Goal: Task Accomplishment & Management: Complete application form

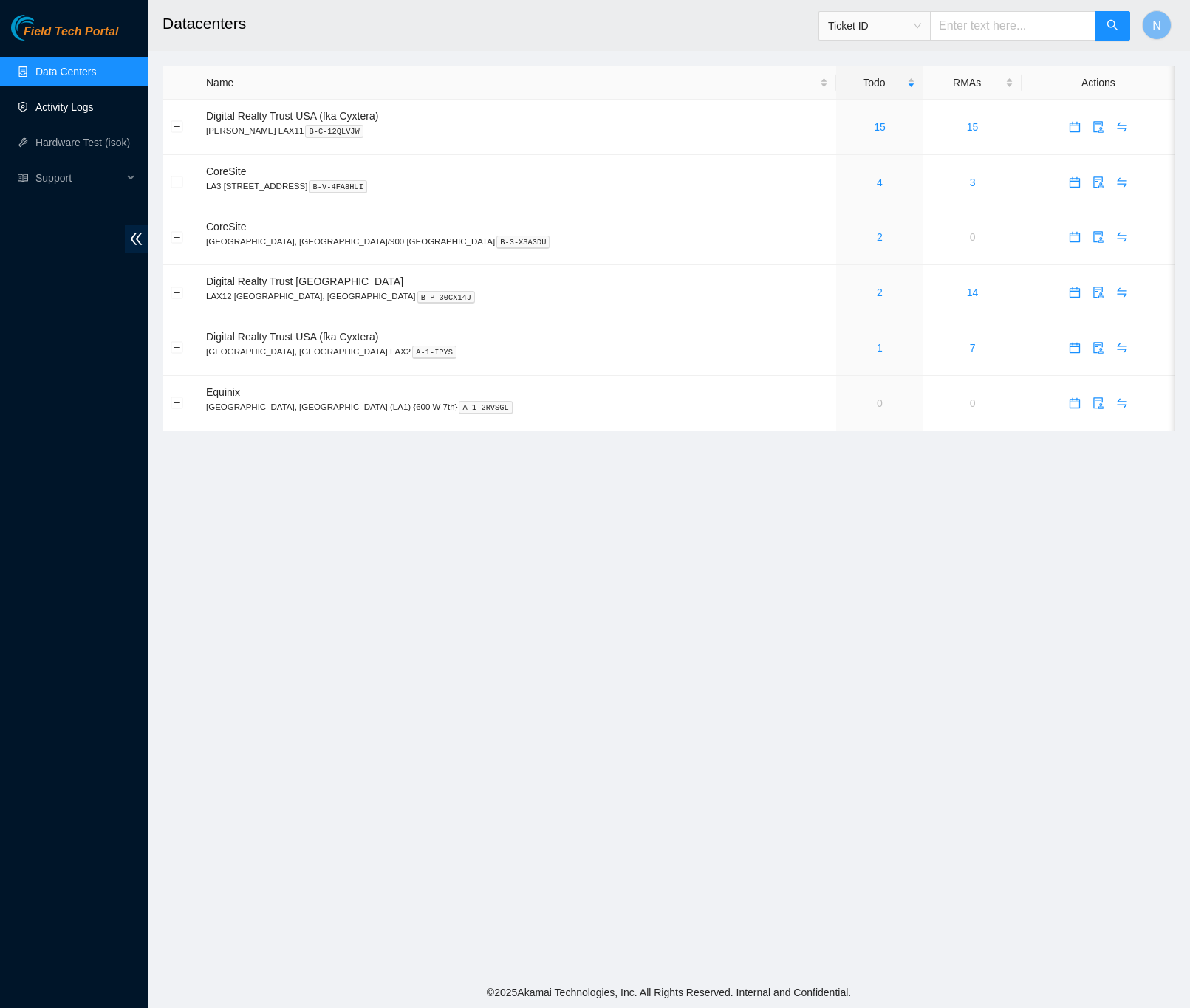
click at [73, 104] on link "Activity Logs" at bounding box center [64, 107] width 58 height 12
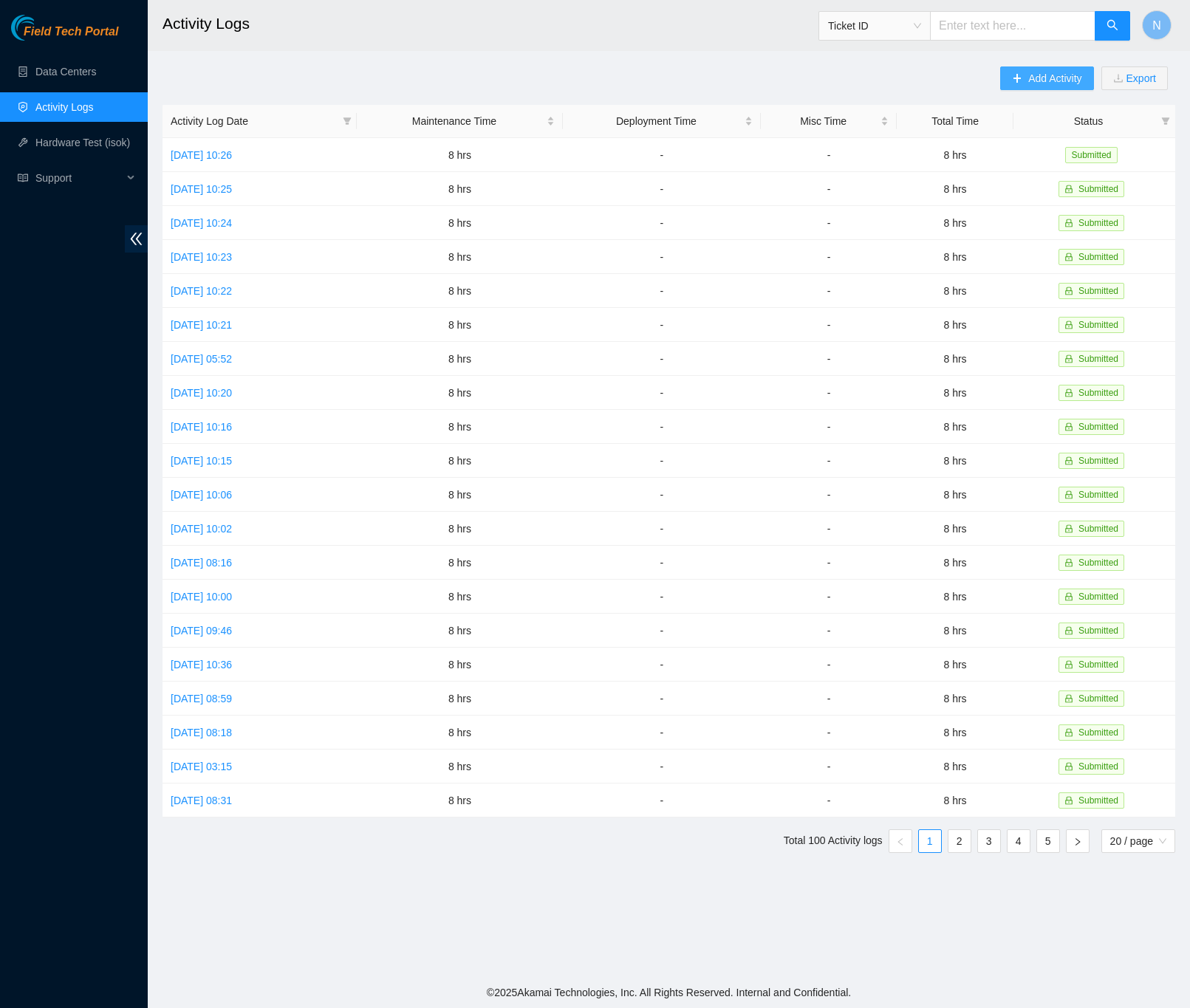
click at [1024, 79] on button "Add Activity" at bounding box center [1046, 78] width 93 height 24
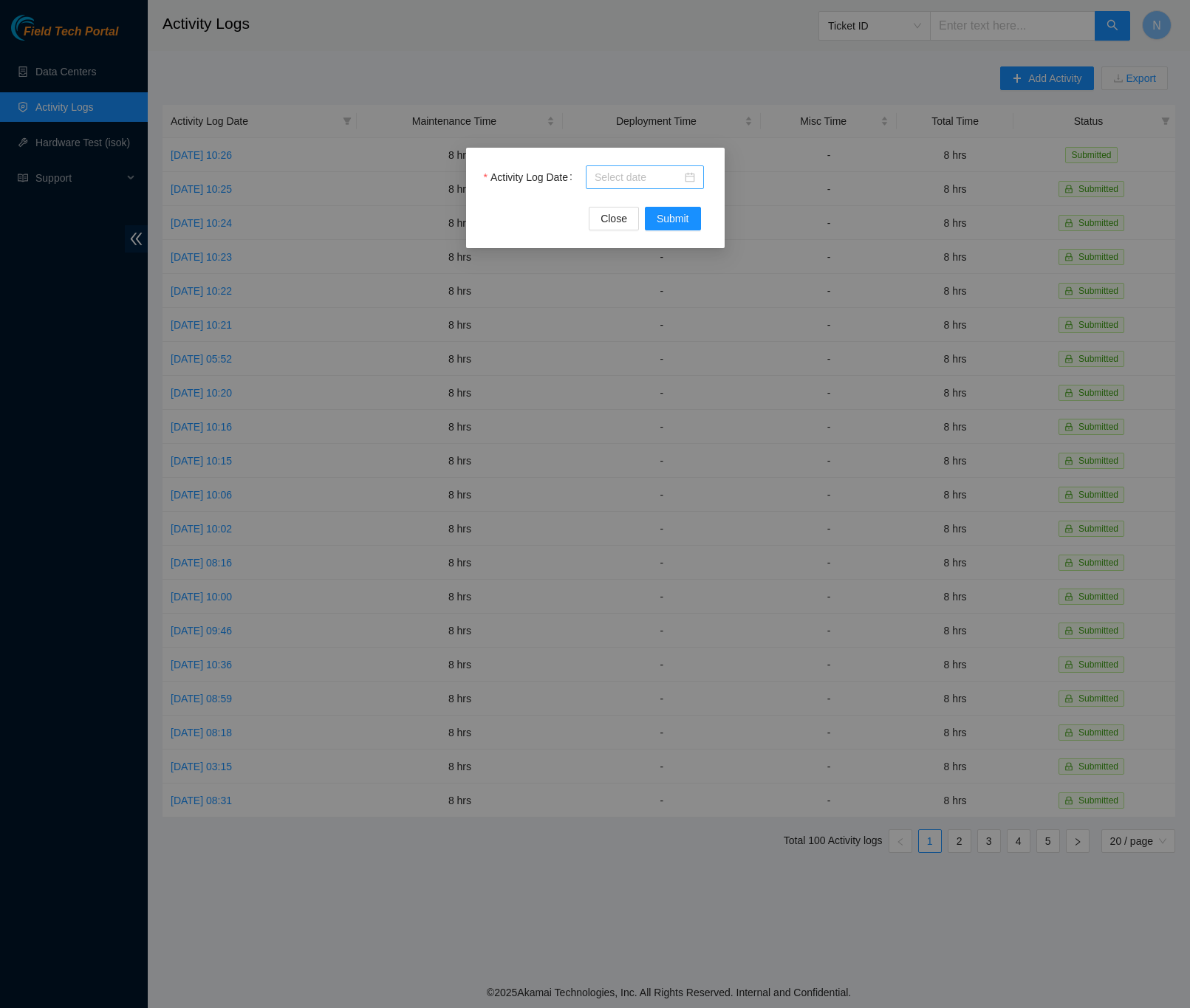
click at [694, 177] on div at bounding box center [644, 177] width 100 height 16
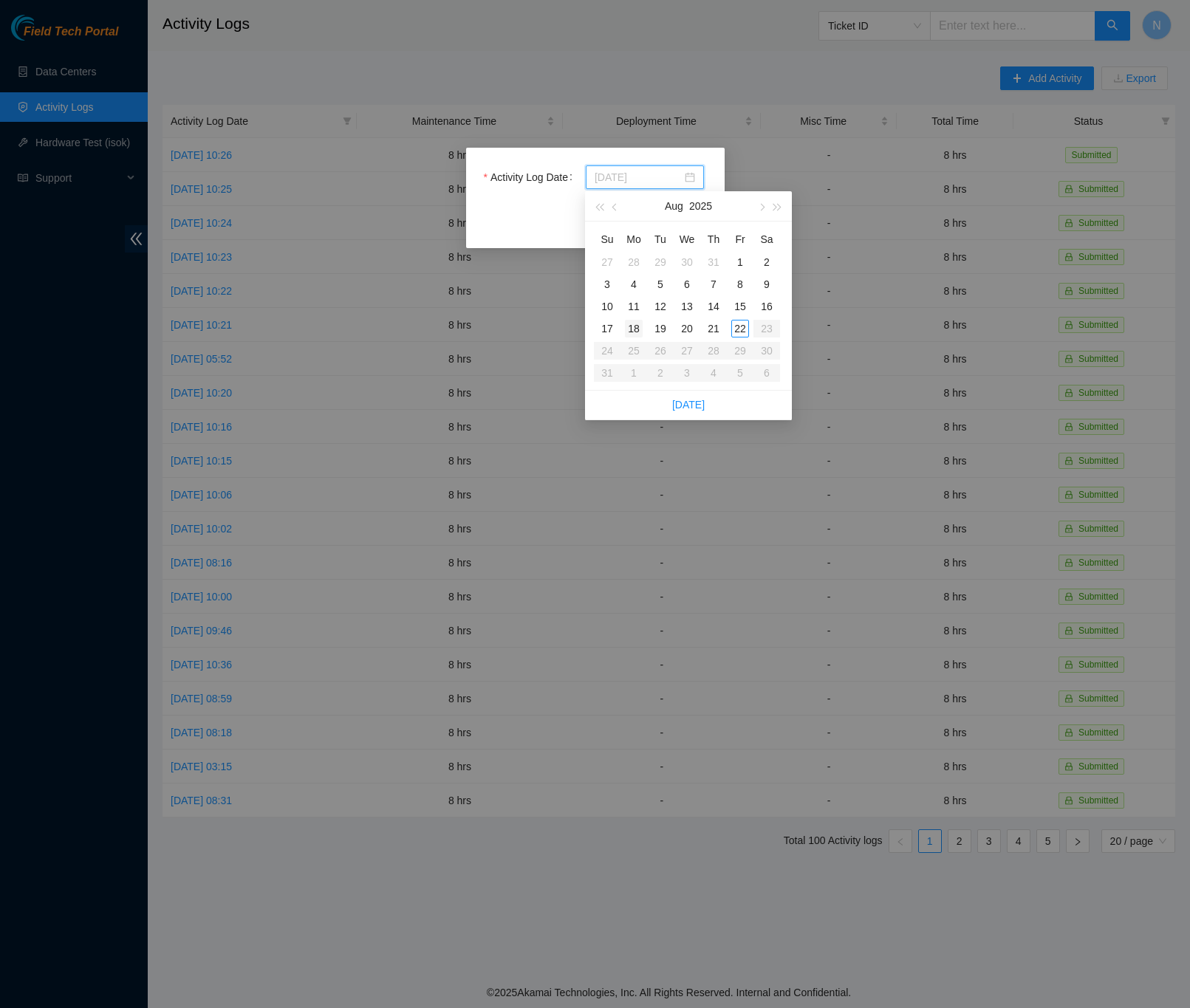
type input "[DATE]"
click at [631, 331] on div "18" at bounding box center [634, 329] width 18 height 18
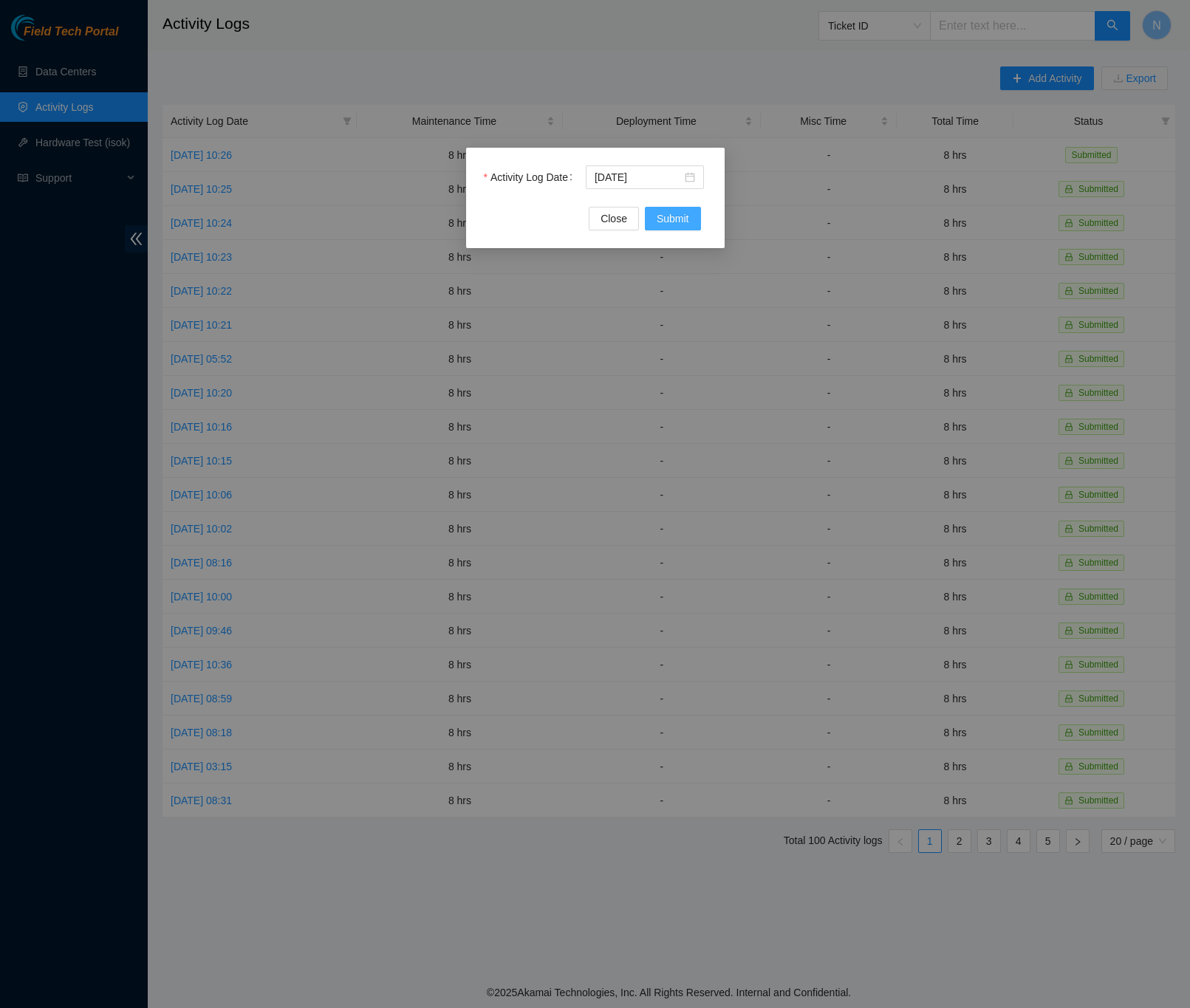
click at [665, 228] on button "Submit" at bounding box center [673, 219] width 56 height 24
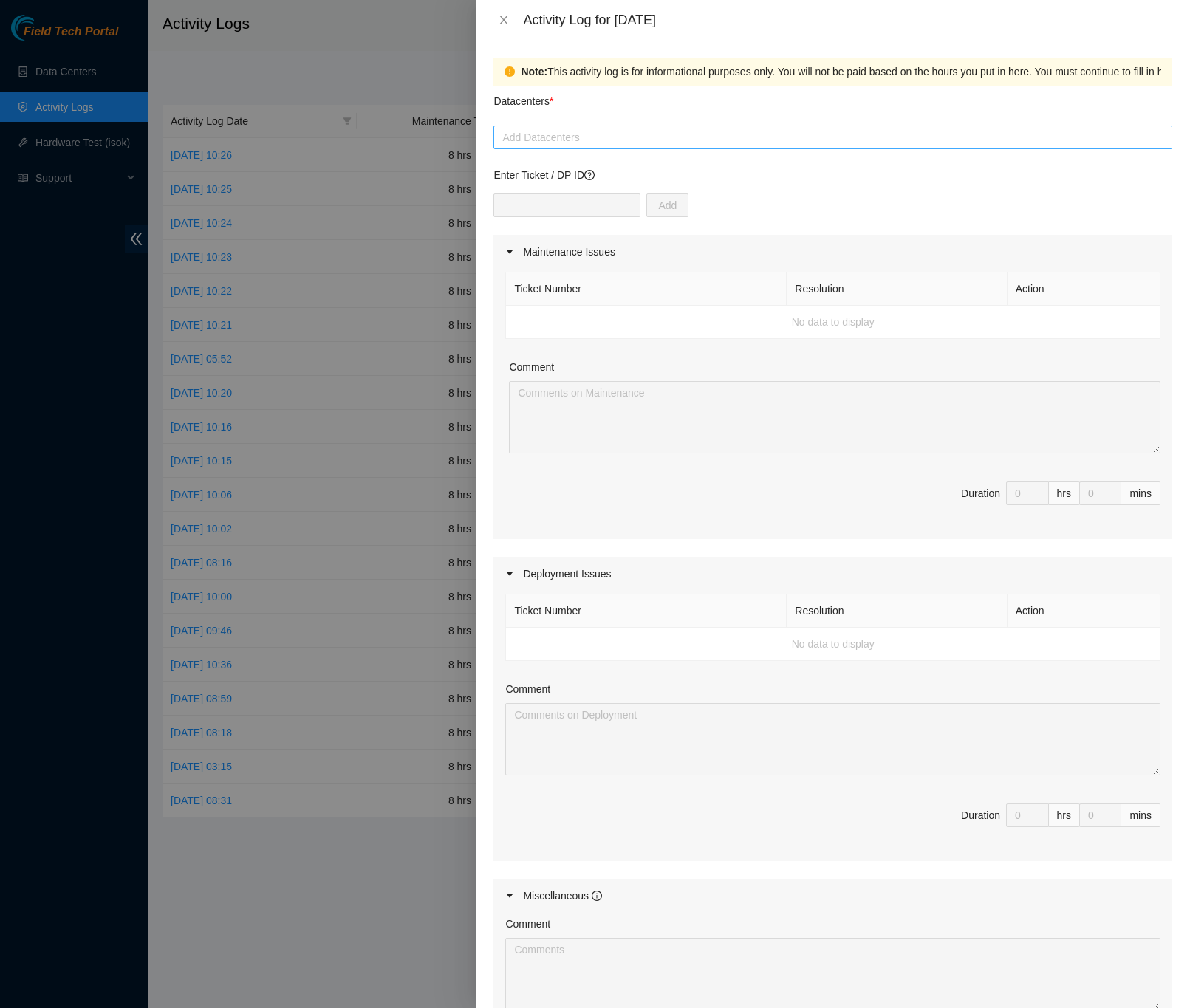
click at [547, 142] on div at bounding box center [833, 138] width 672 height 18
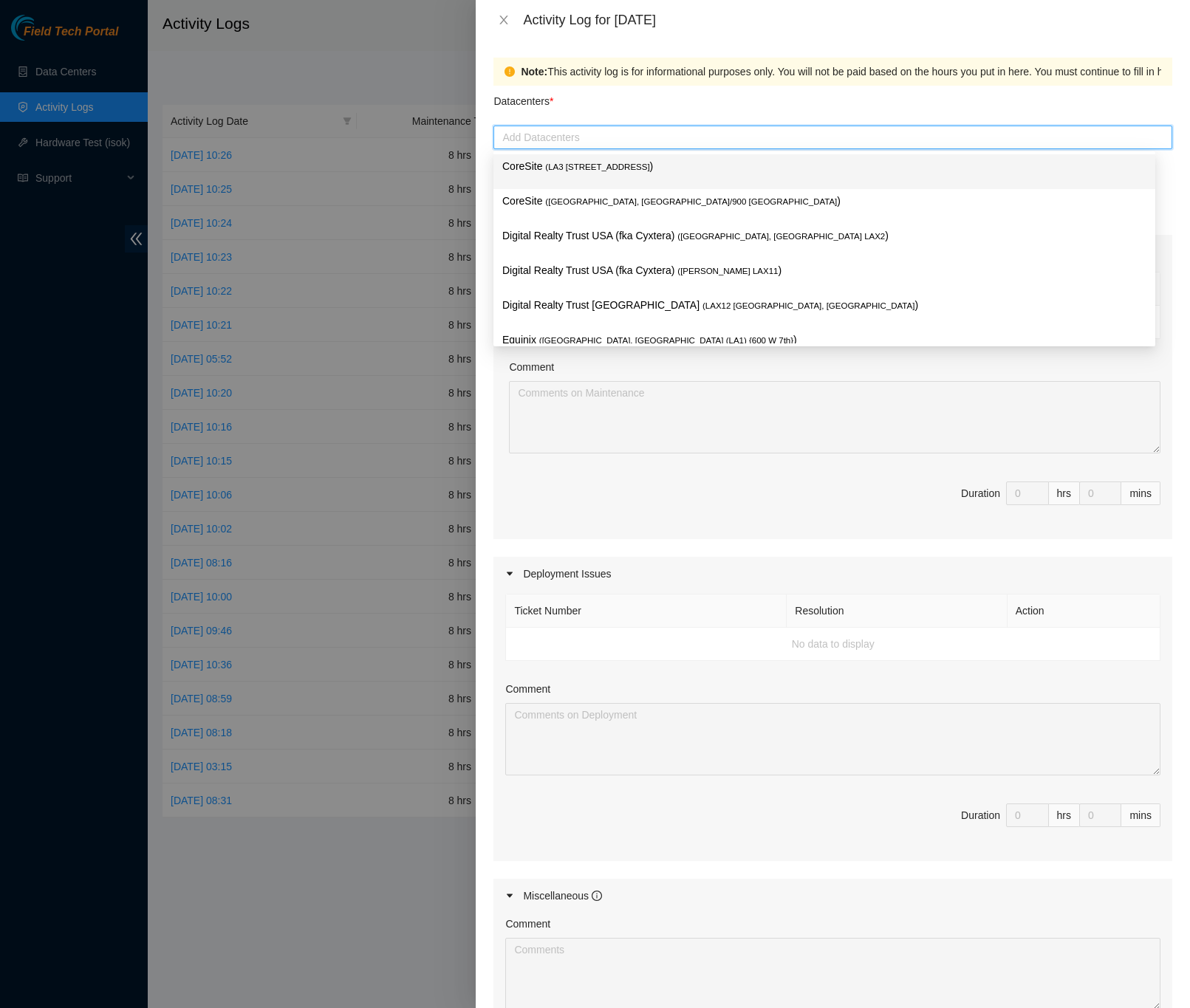
click at [547, 163] on span "( LA3 [STREET_ADDRESS]" at bounding box center [596, 167] width 104 height 9
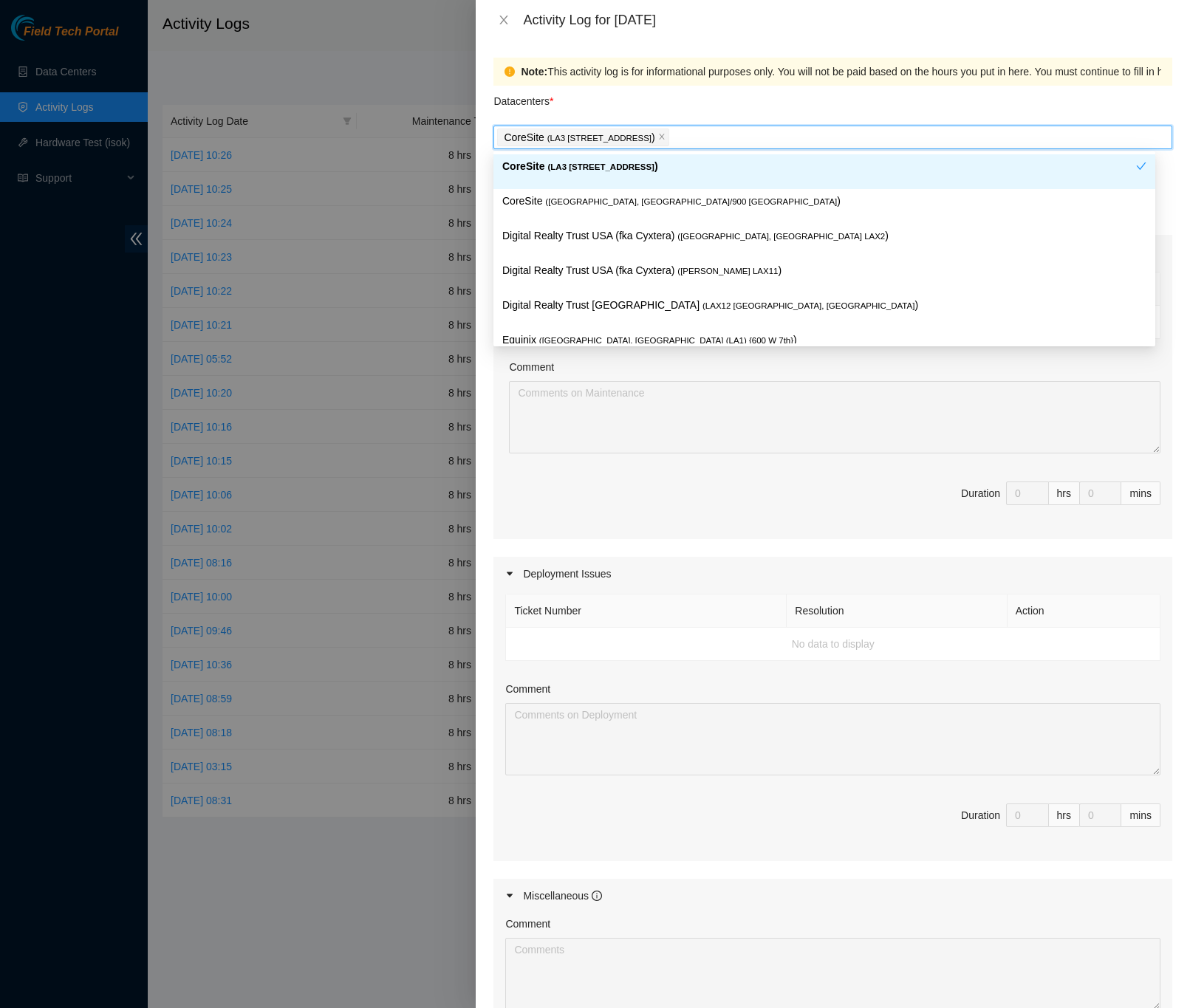
click at [1165, 180] on div "Note: This activity log is for informational purposes only. You will not be pai…" at bounding box center [832, 523] width 714 height 968
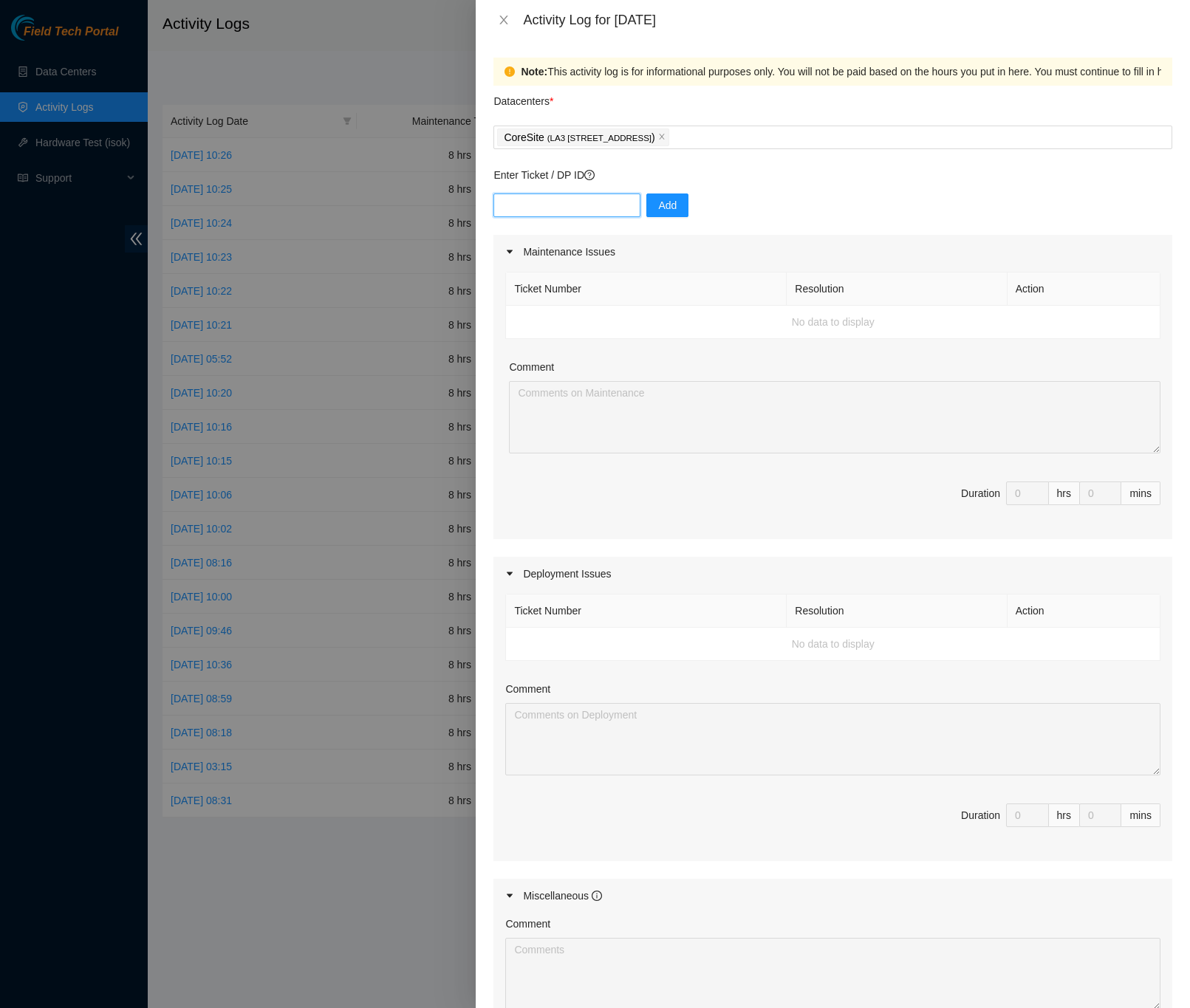
click at [576, 202] on input "text" at bounding box center [567, 205] width 147 height 24
type input "DP79405"
click at [672, 210] on button "Add" at bounding box center [667, 205] width 42 height 24
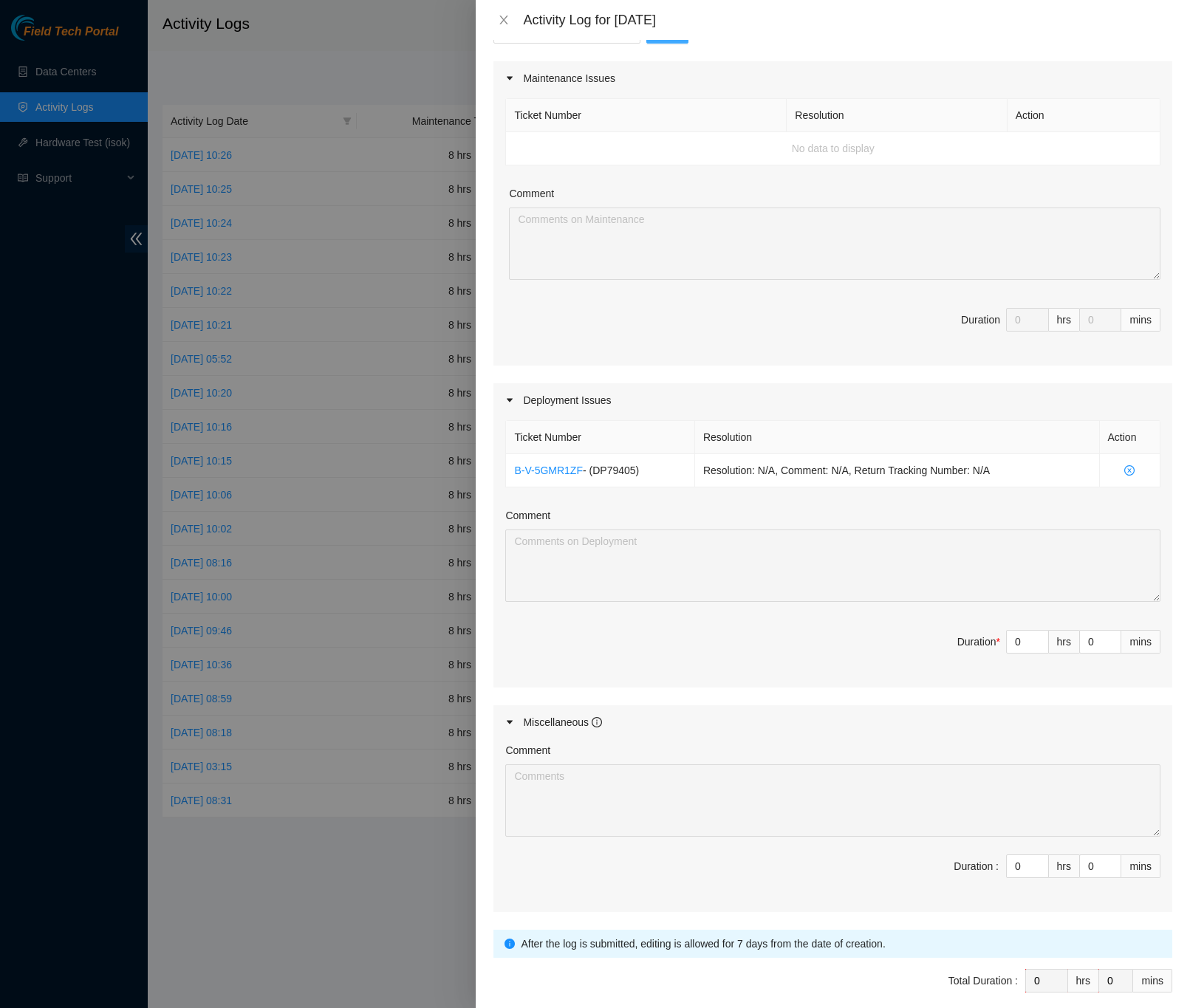
scroll to position [222, 0]
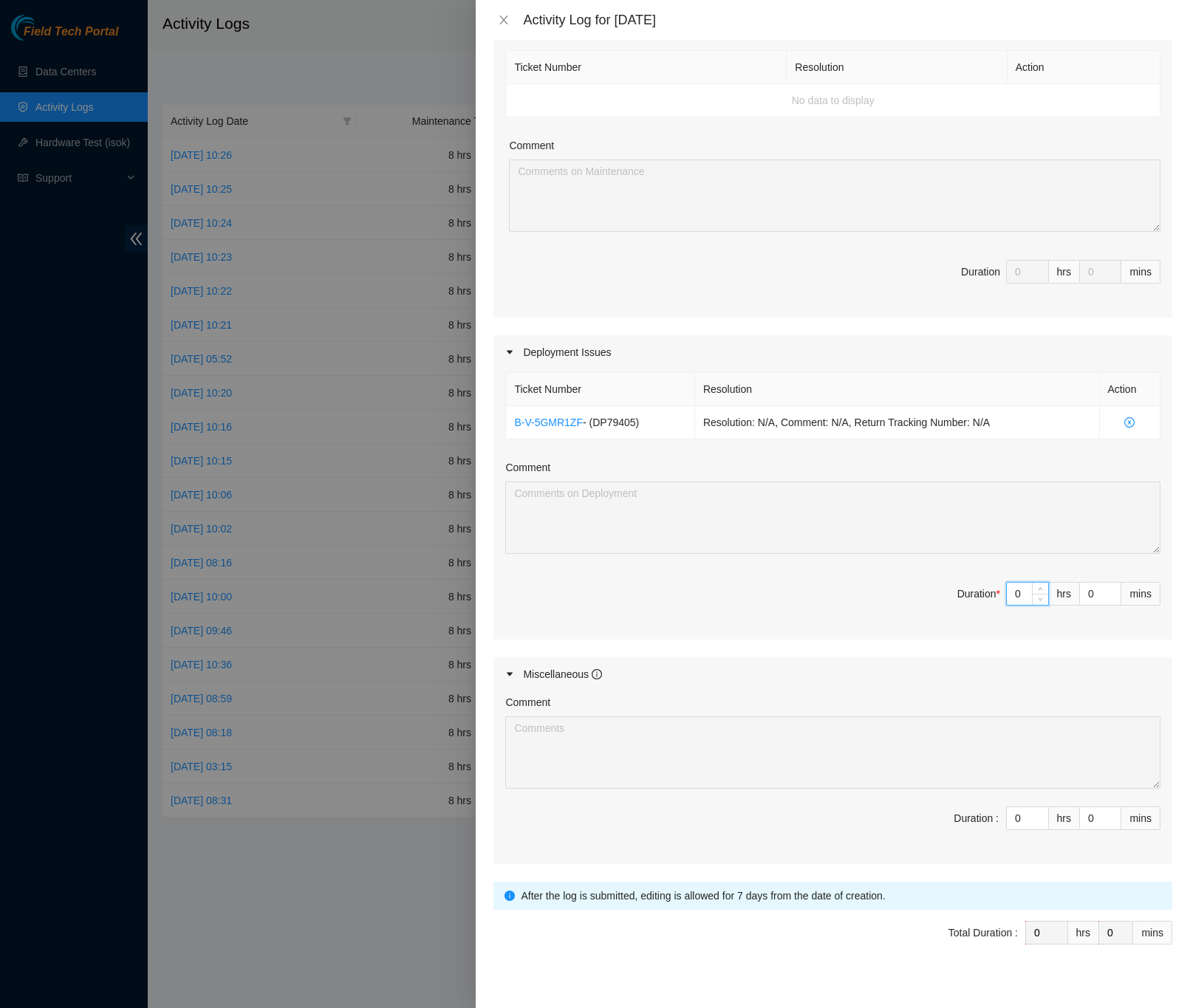
click at [1007, 605] on input "0" at bounding box center [1028, 594] width 42 height 22
type input "8"
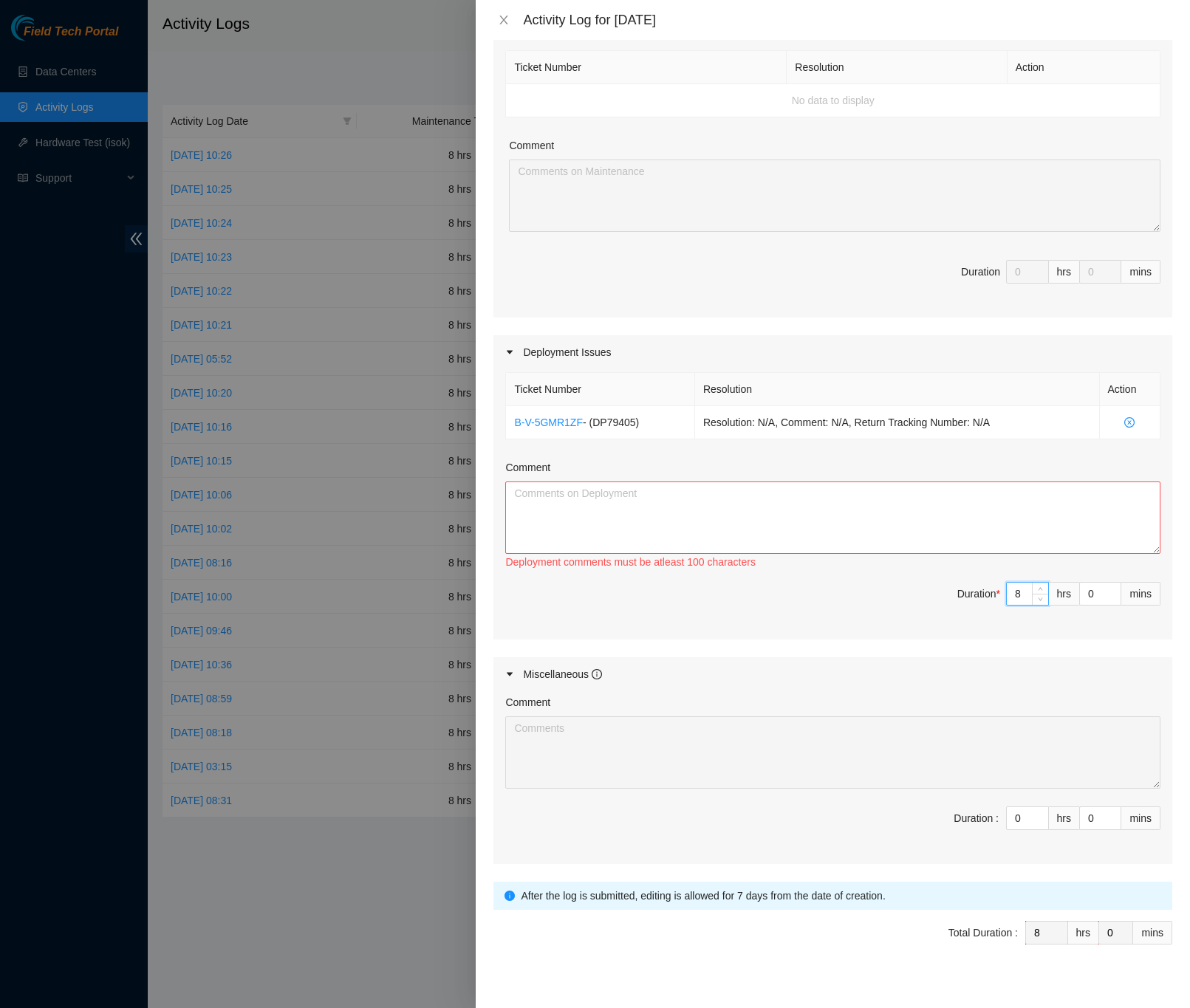
type input "8"
click at [613, 498] on textarea "Comment" at bounding box center [832, 517] width 655 height 72
click at [600, 492] on textarea "Comment" at bounding box center [832, 517] width 655 height 72
paste textarea "DP79405 -Installed ears, siderails and Vertiv air sleeve on switches -Installed…"
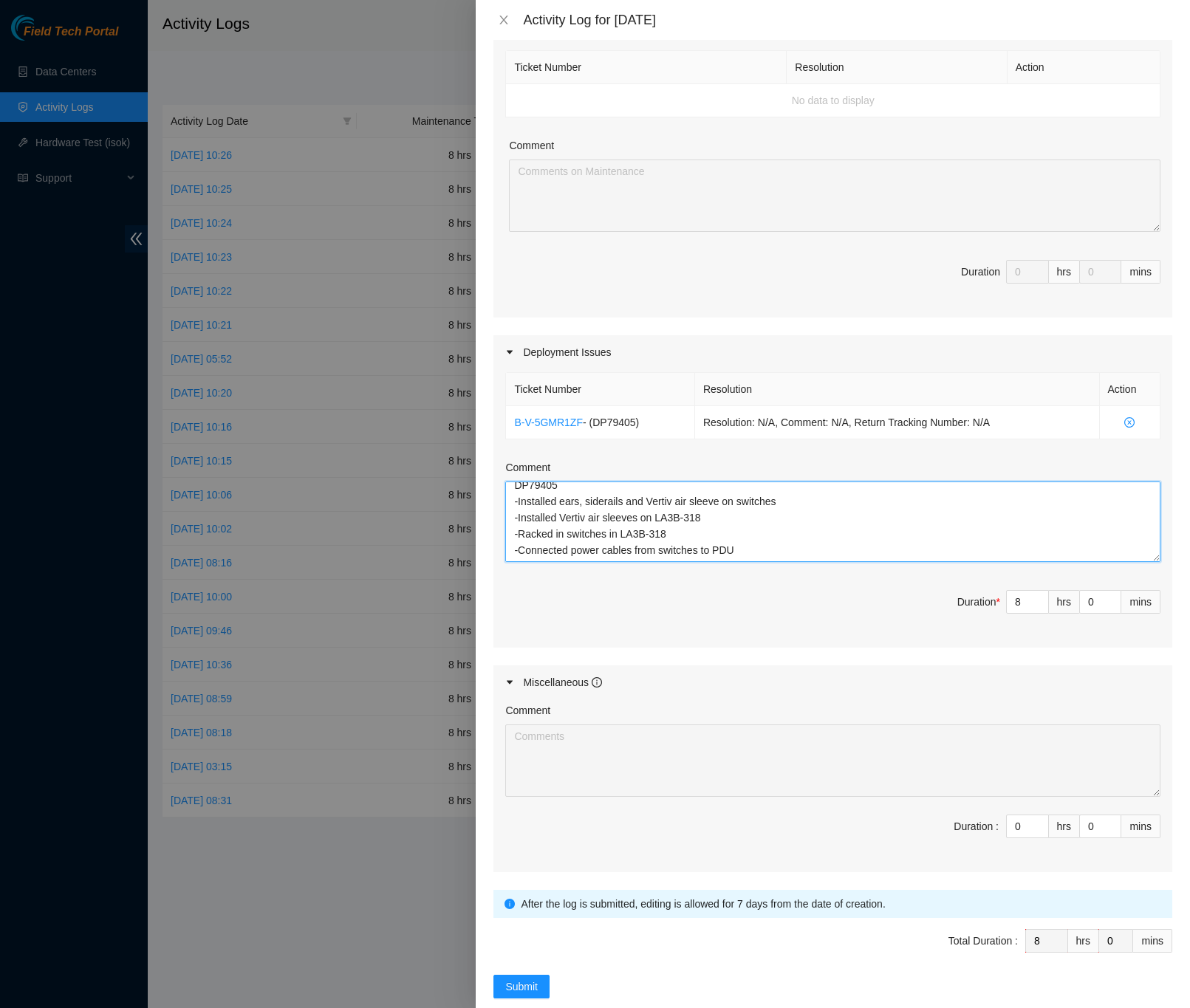
scroll to position [0, 0]
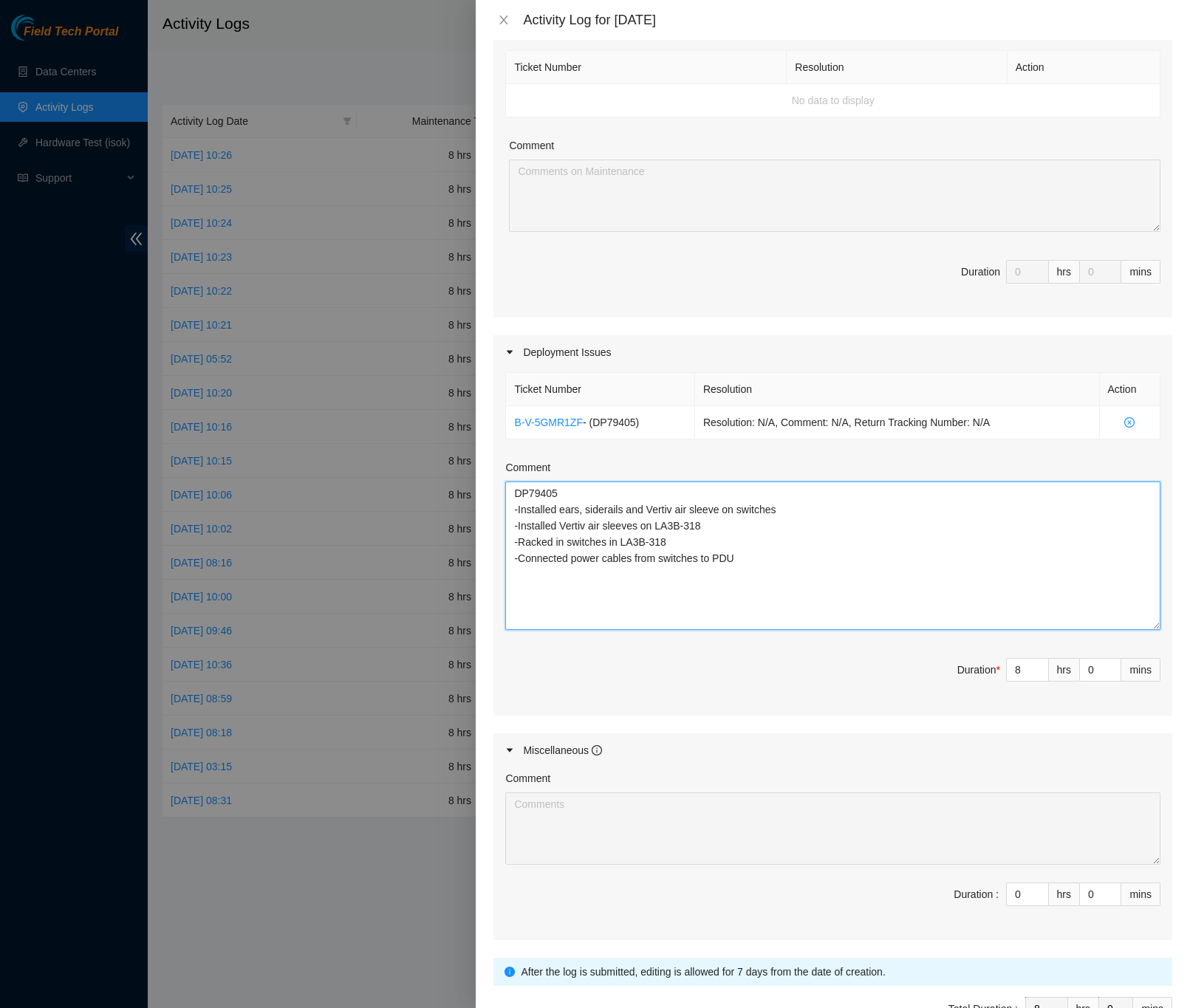
drag, startPoint x: 1133, startPoint y: 554, endPoint x: 1147, endPoint y: 629, distance: 76.3
click at [1148, 629] on div "Ticket Number Resolution Action B-V-5GMR1ZF - ( DP79405 ) Resolution: N/A, Comm…" at bounding box center [832, 543] width 679 height 347
type textarea "DP79405 -Installed ears, siderails and Vertiv air sleeve on switches -Installed…"
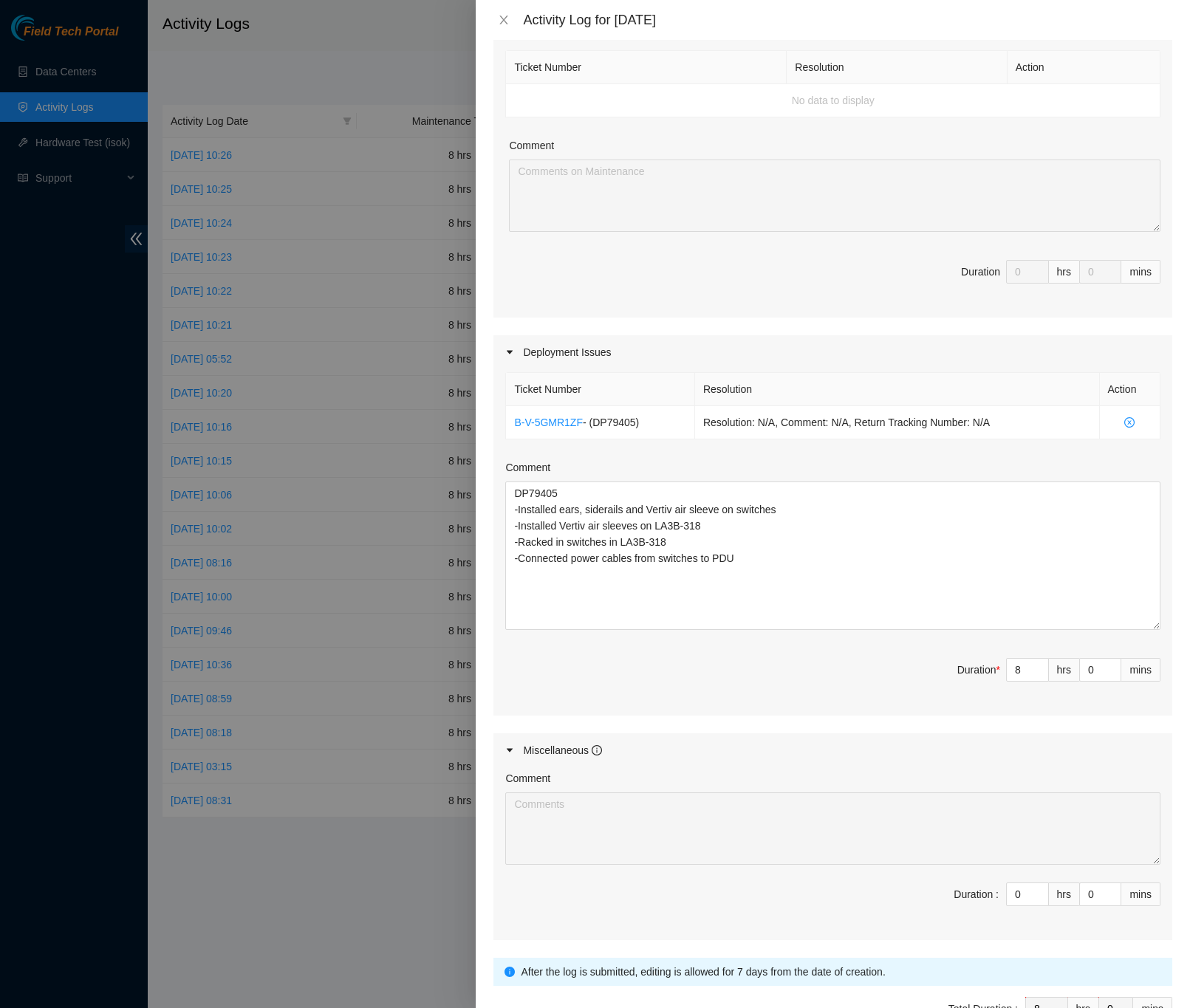
click at [1164, 590] on div "Note: This activity log is for informational purposes only. You will not be pai…" at bounding box center [832, 523] width 714 height 968
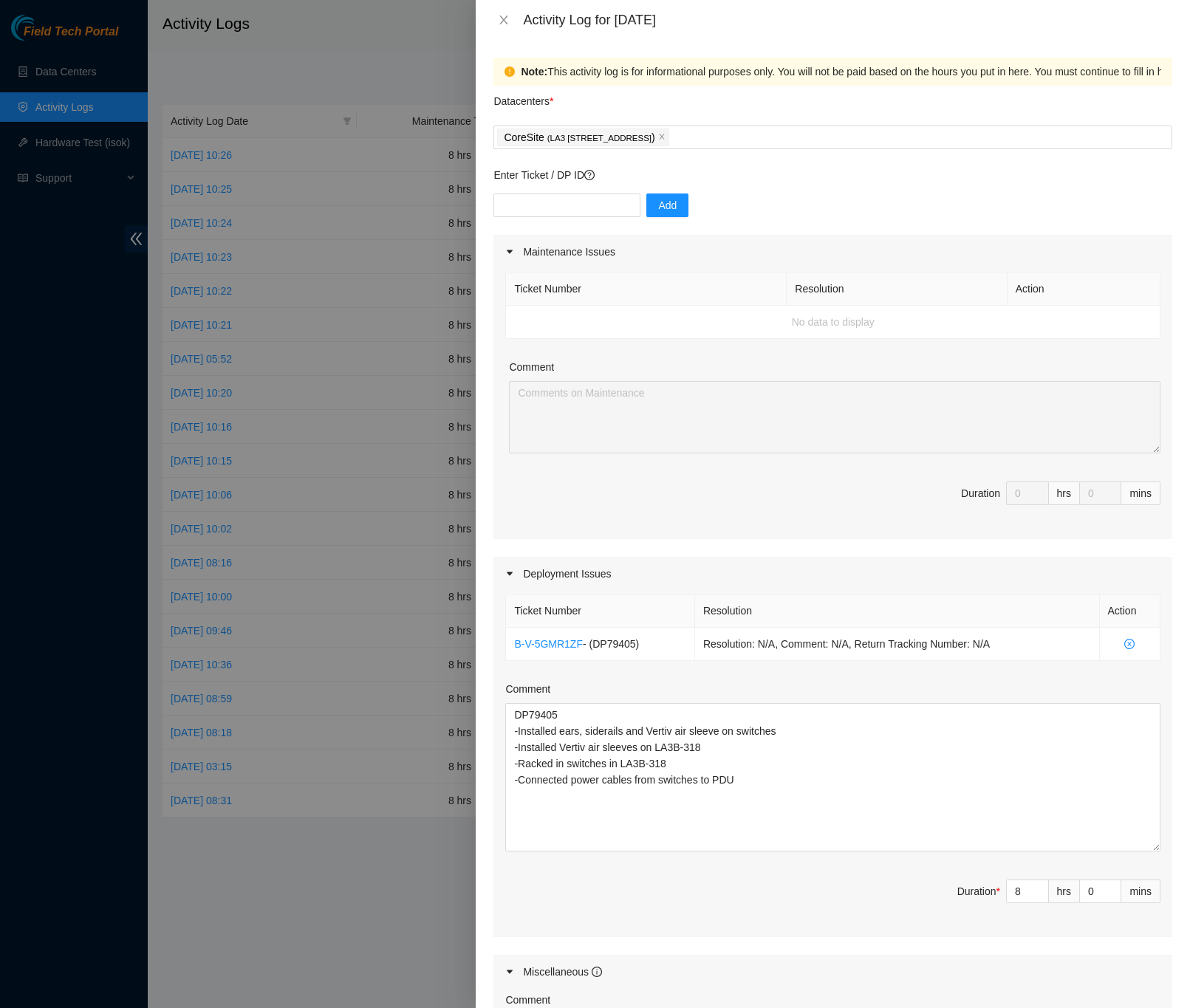
scroll to position [321, 0]
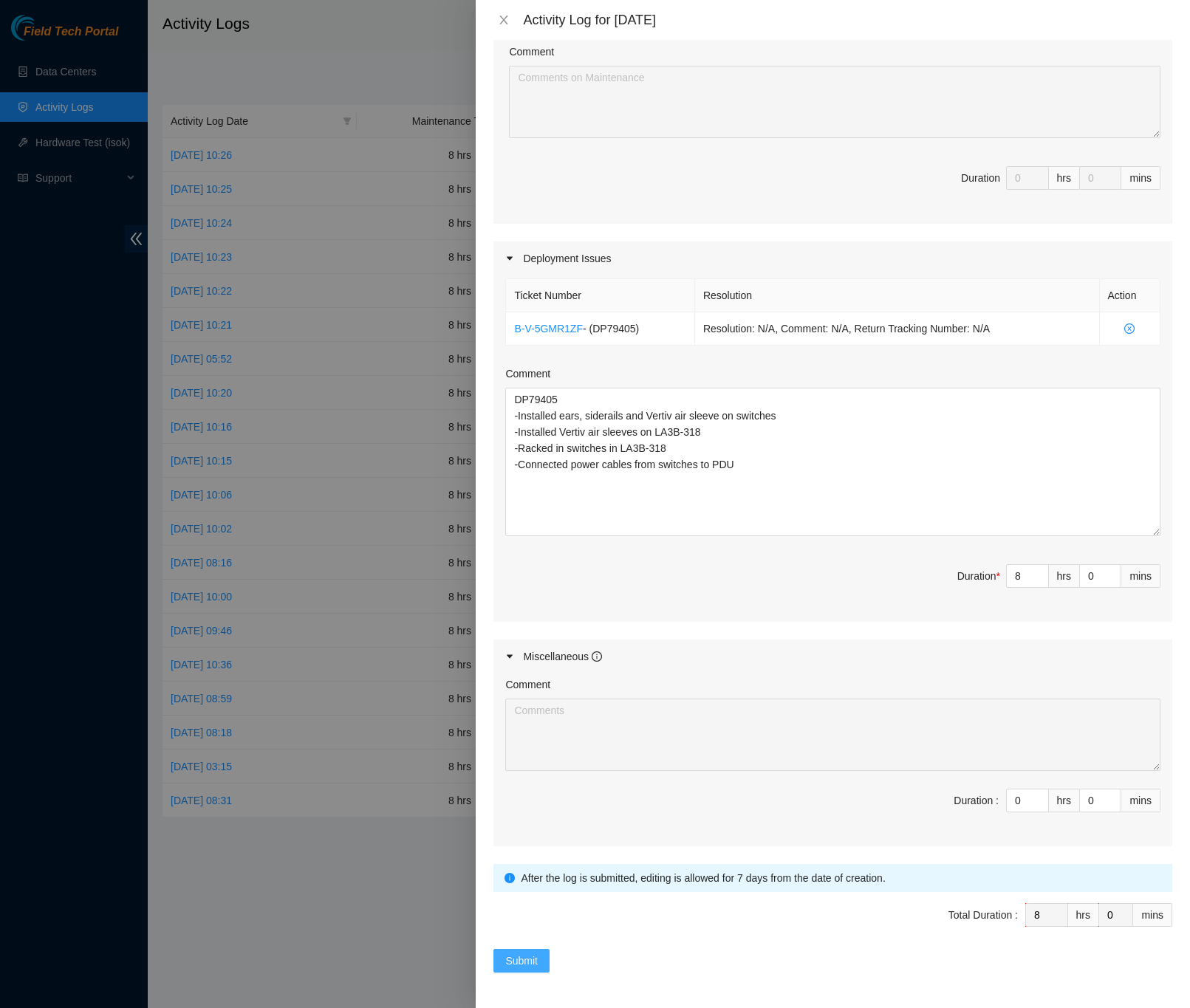
click at [526, 955] on span "Submit" at bounding box center [521, 960] width 33 height 16
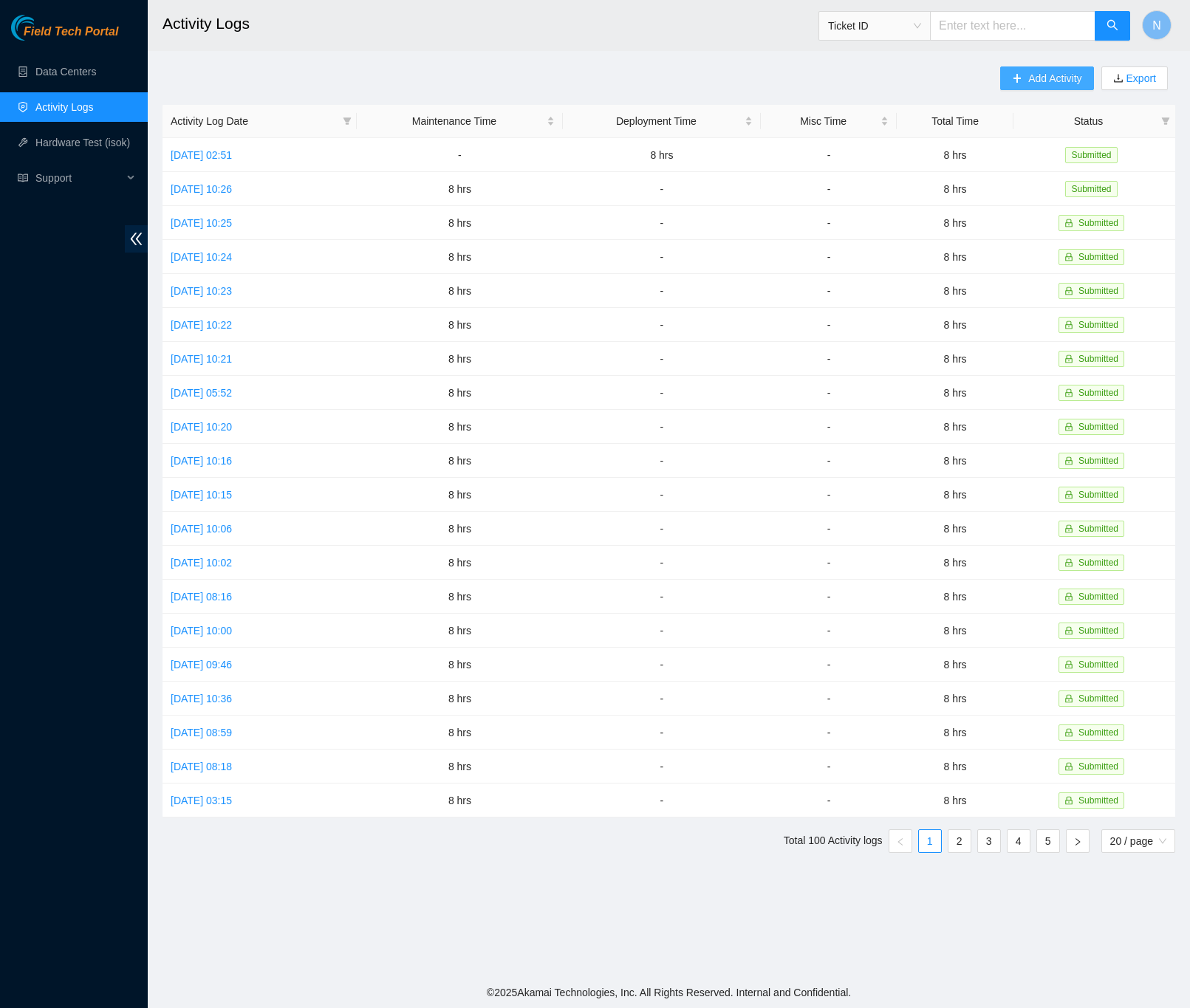
click at [1004, 80] on button "Add Activity" at bounding box center [1046, 78] width 93 height 24
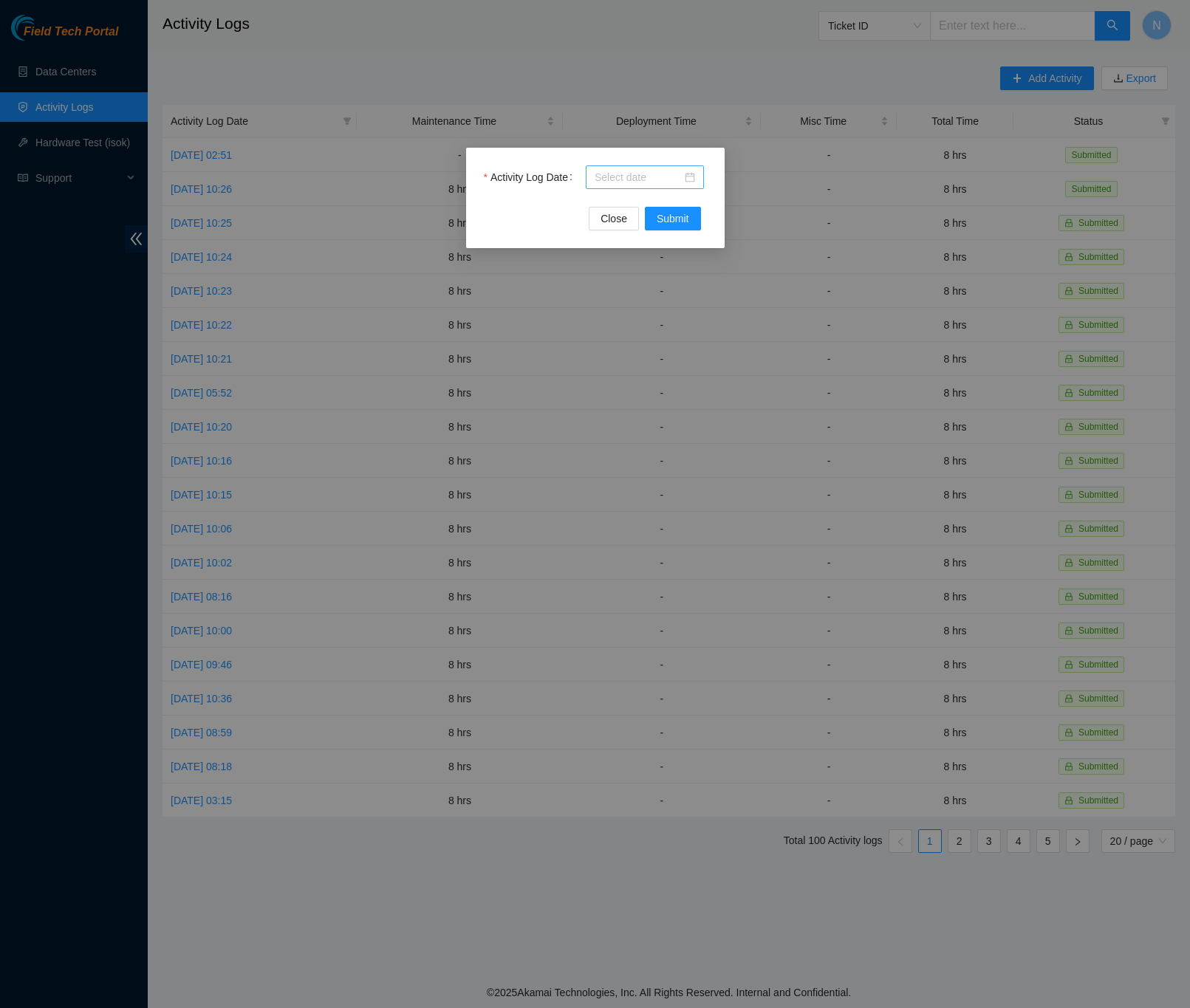
click at [689, 179] on div at bounding box center [644, 177] width 100 height 16
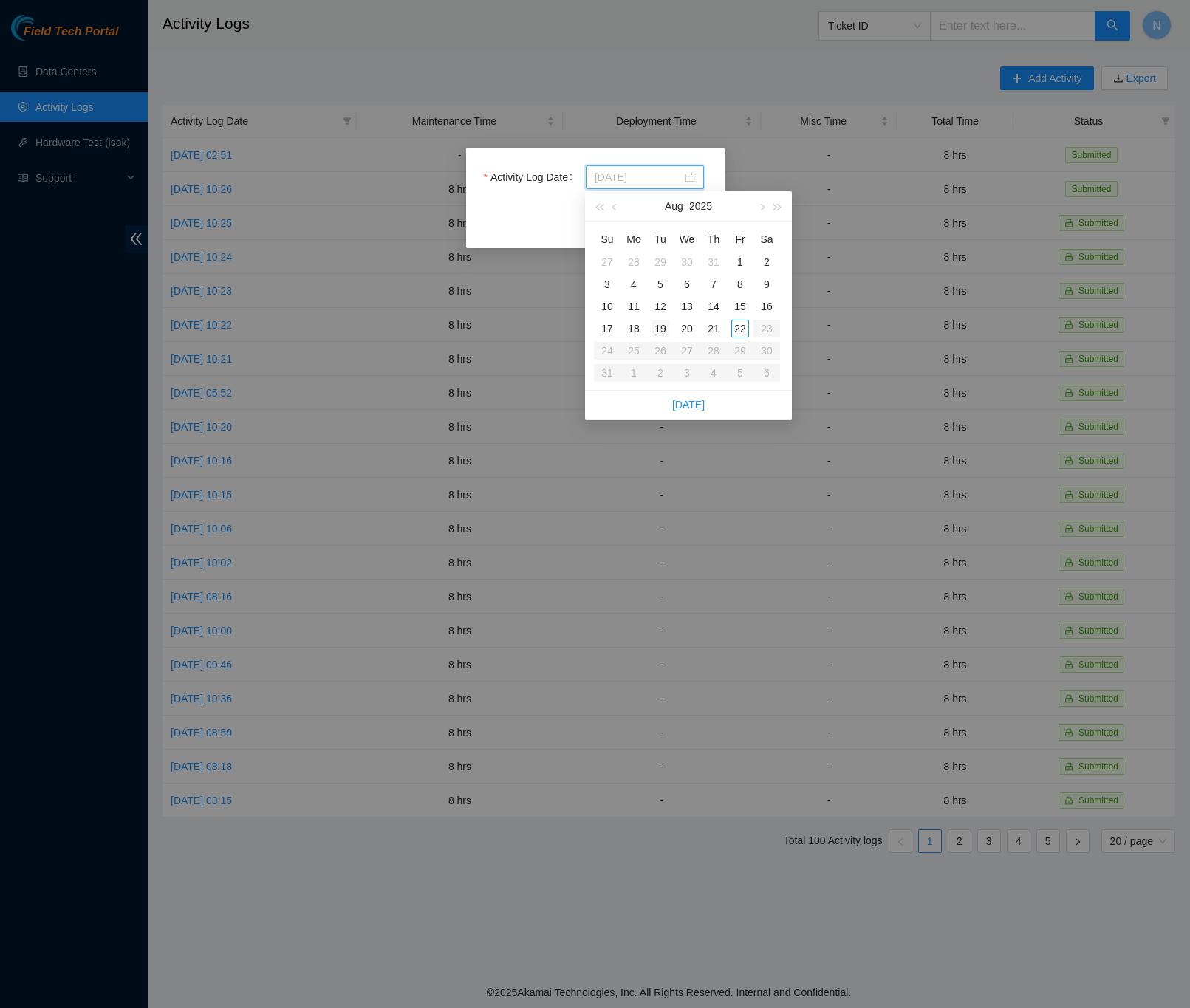
type input "[DATE]"
click at [661, 326] on div "19" at bounding box center [660, 329] width 18 height 18
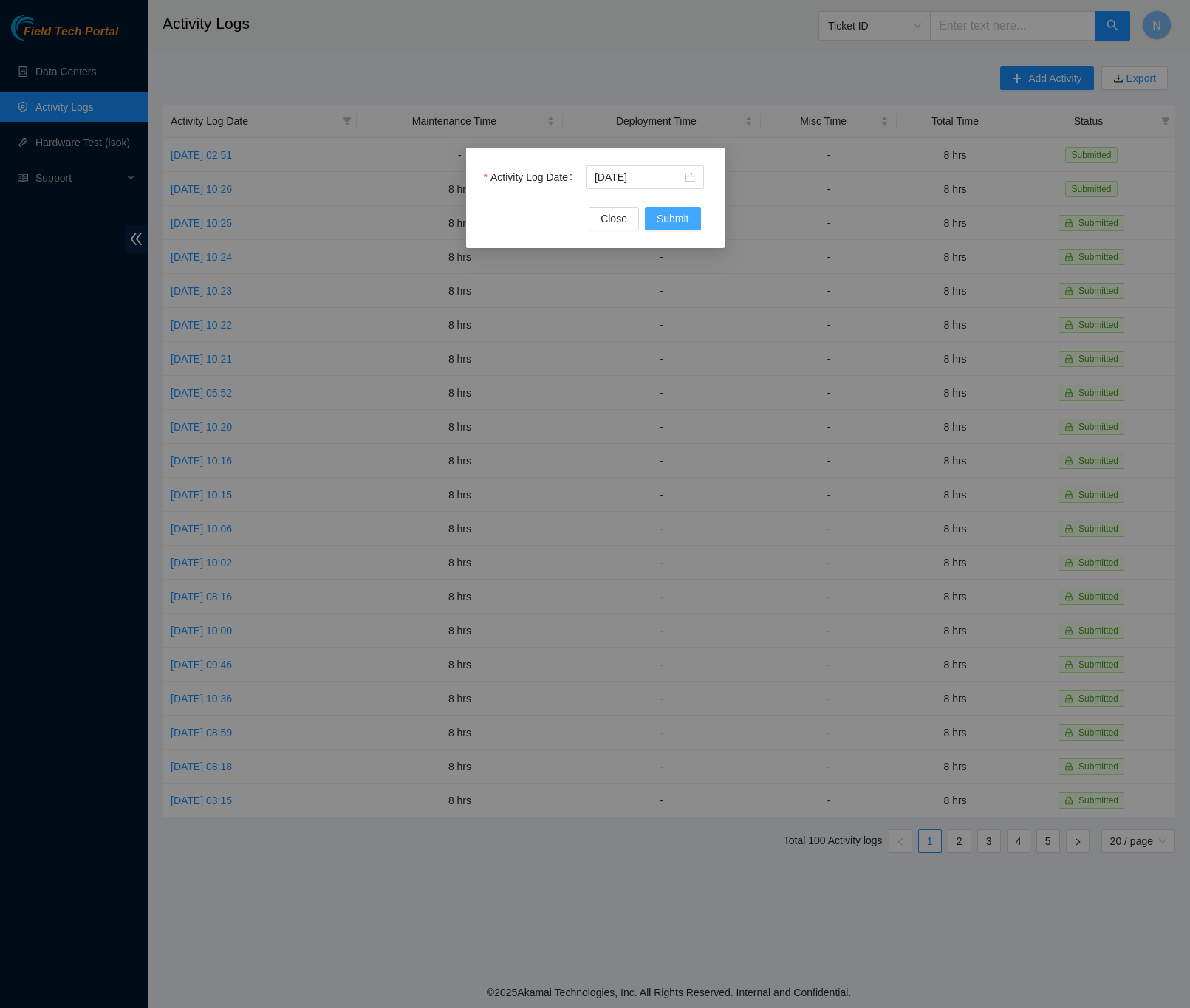
click at [687, 222] on span "Submit" at bounding box center [673, 218] width 33 height 16
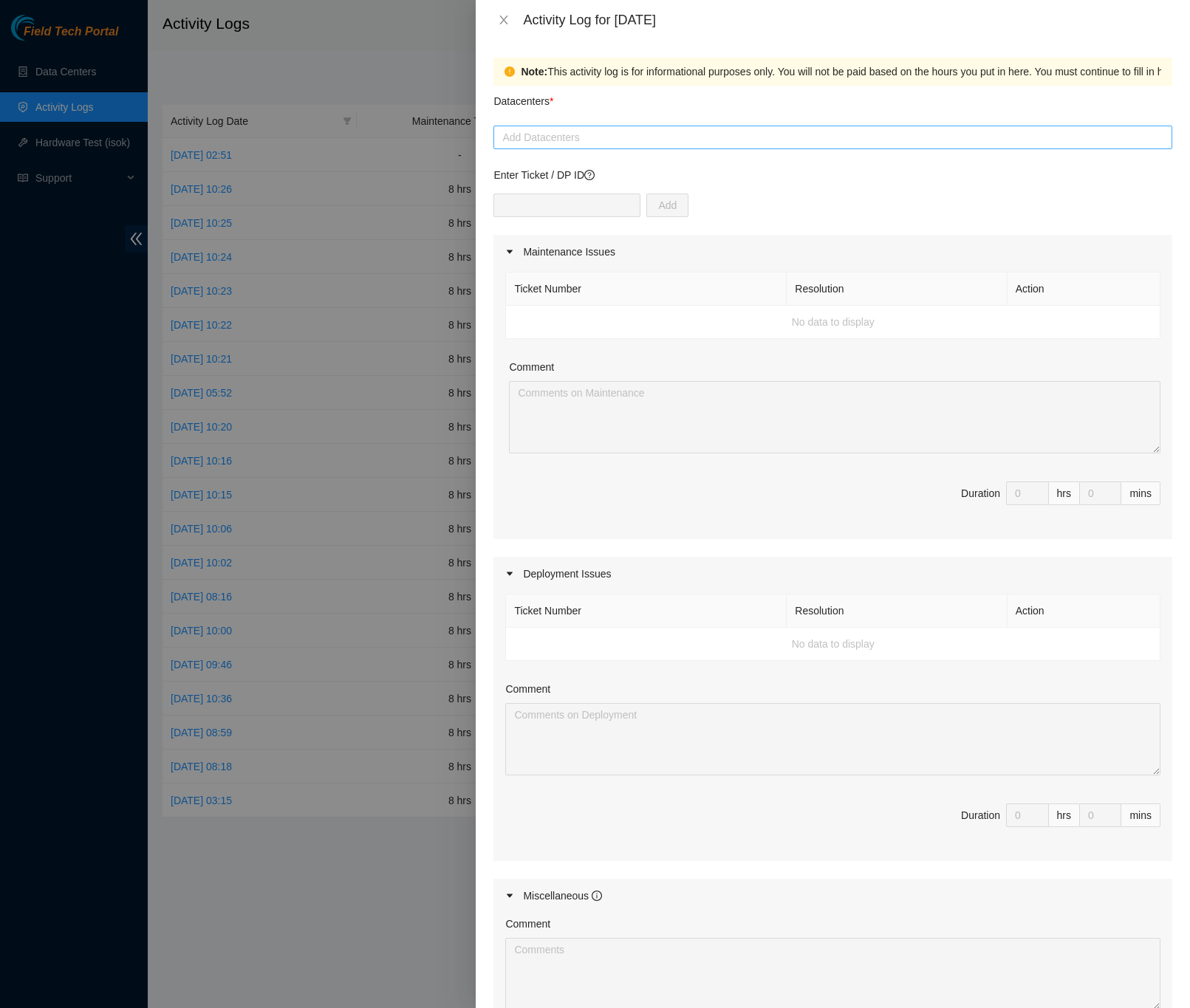
click at [520, 141] on div at bounding box center [833, 138] width 672 height 18
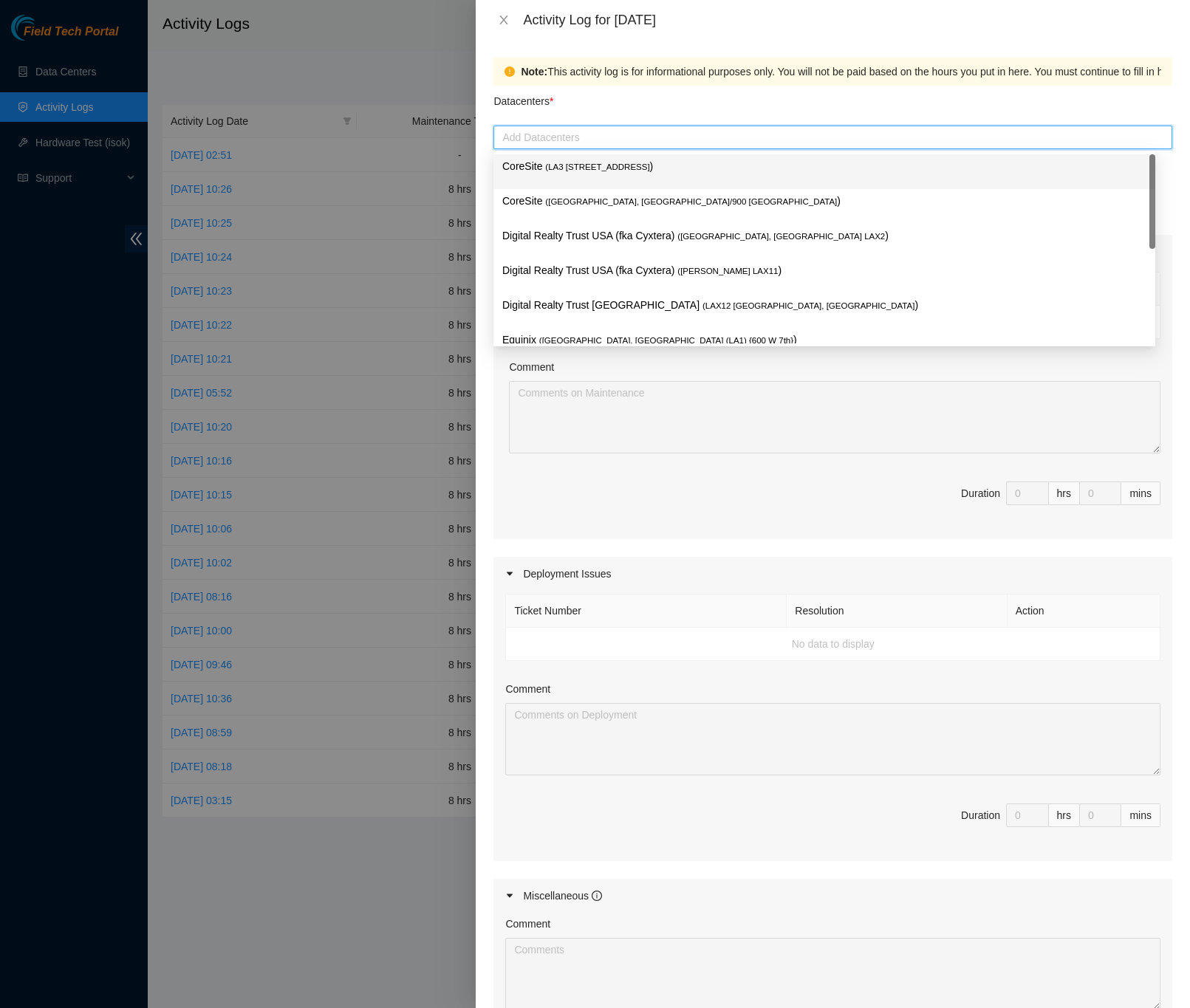
click at [532, 164] on p "CoreSite ( LA3 [STREET_ADDRESS] )" at bounding box center [824, 167] width 644 height 17
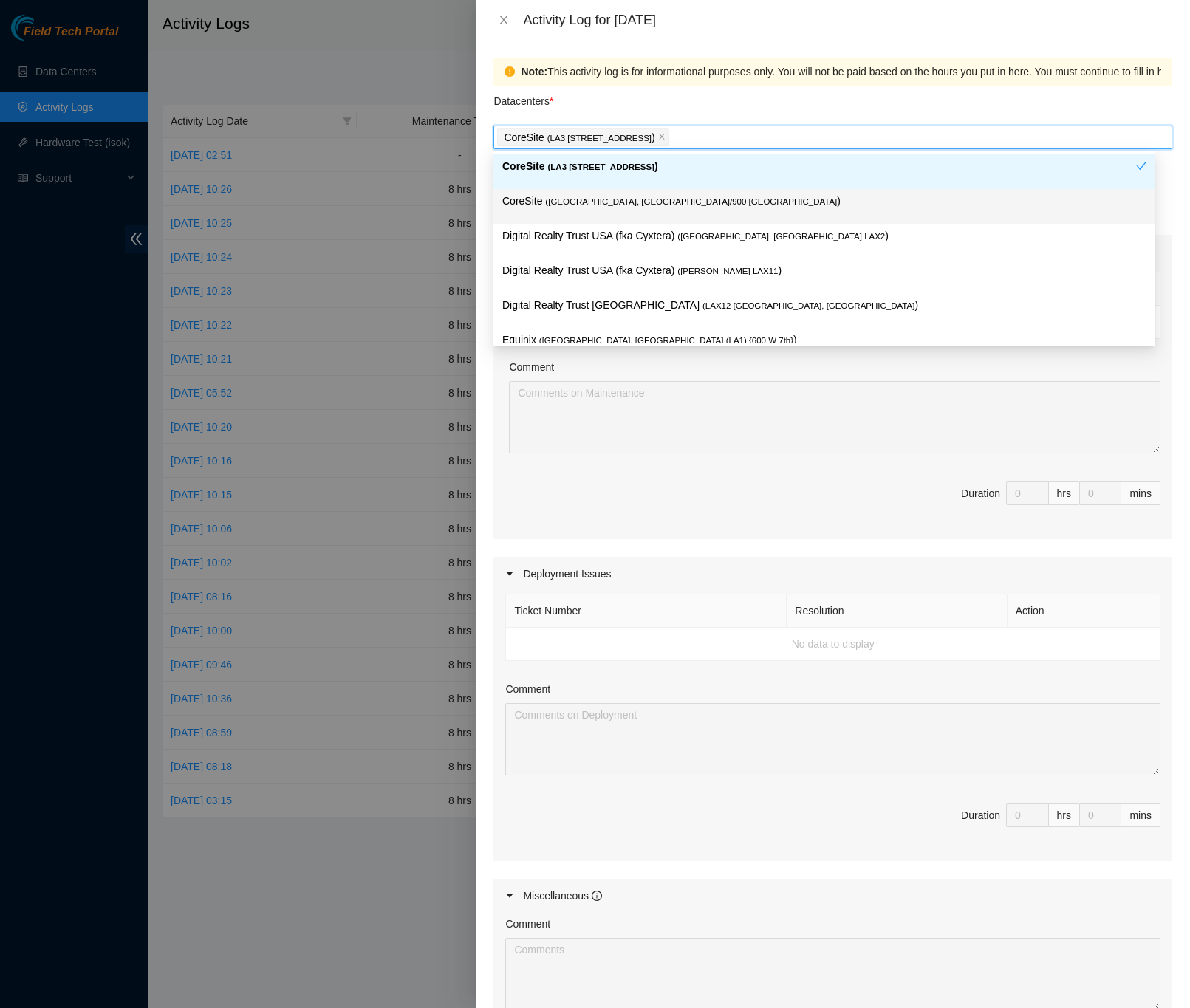
click at [1170, 235] on div "Note: This activity log is for informational purposes only. You will not be pai…" at bounding box center [832, 523] width 714 height 968
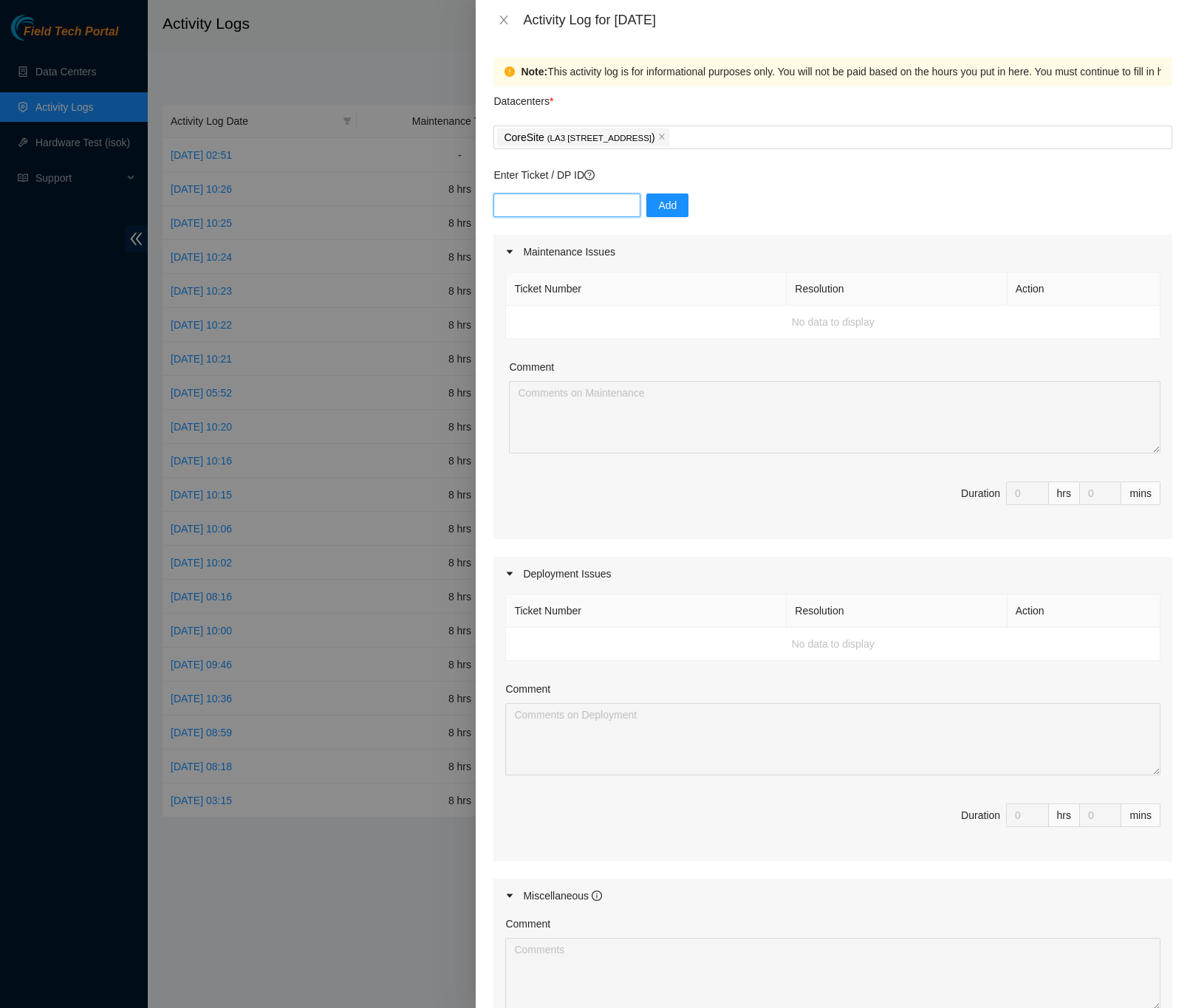
click at [576, 202] on input "text" at bounding box center [567, 205] width 147 height 24
type input "DP79405"
click at [651, 196] on button "Add" at bounding box center [667, 205] width 42 height 24
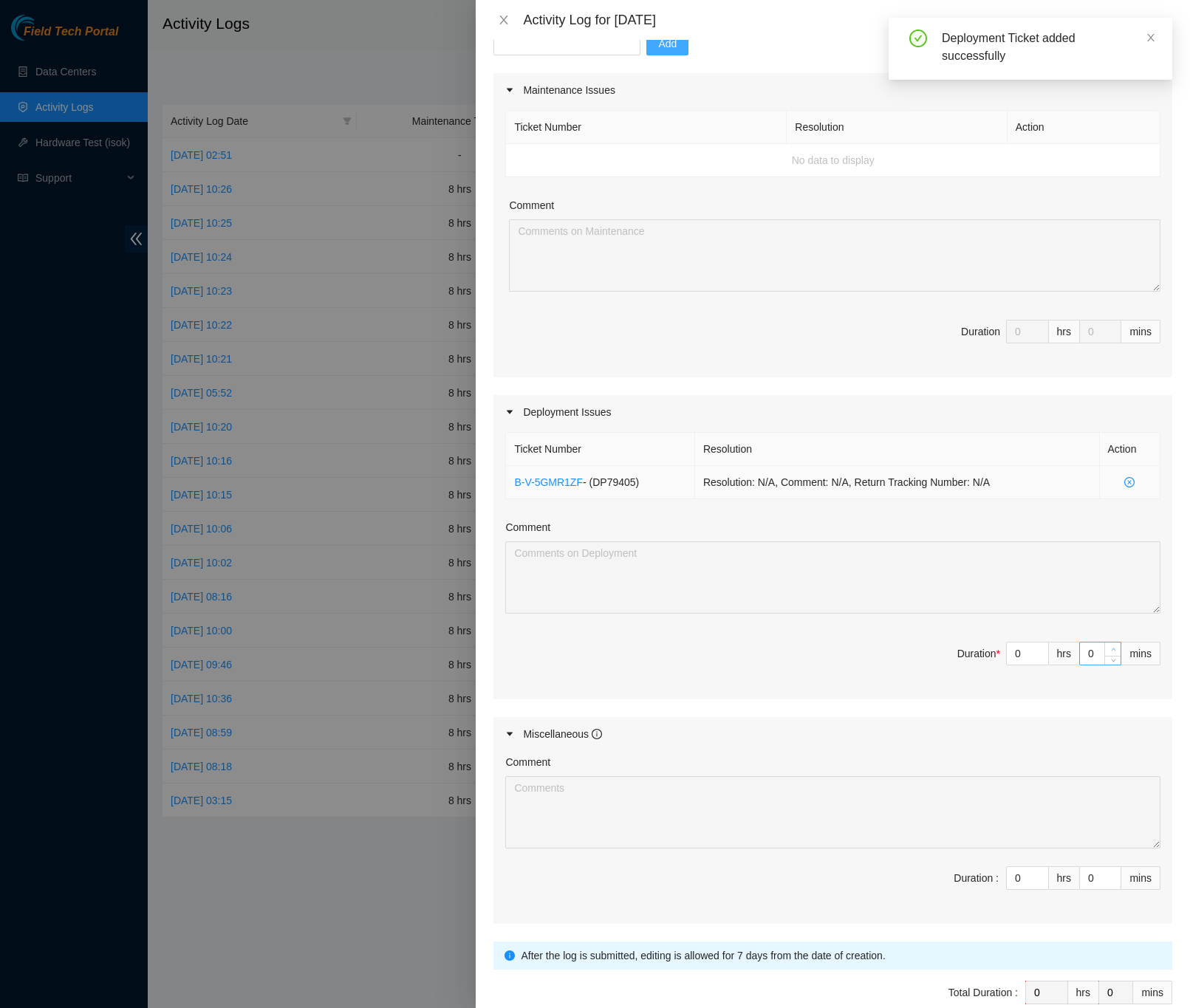
scroll to position [222, 0]
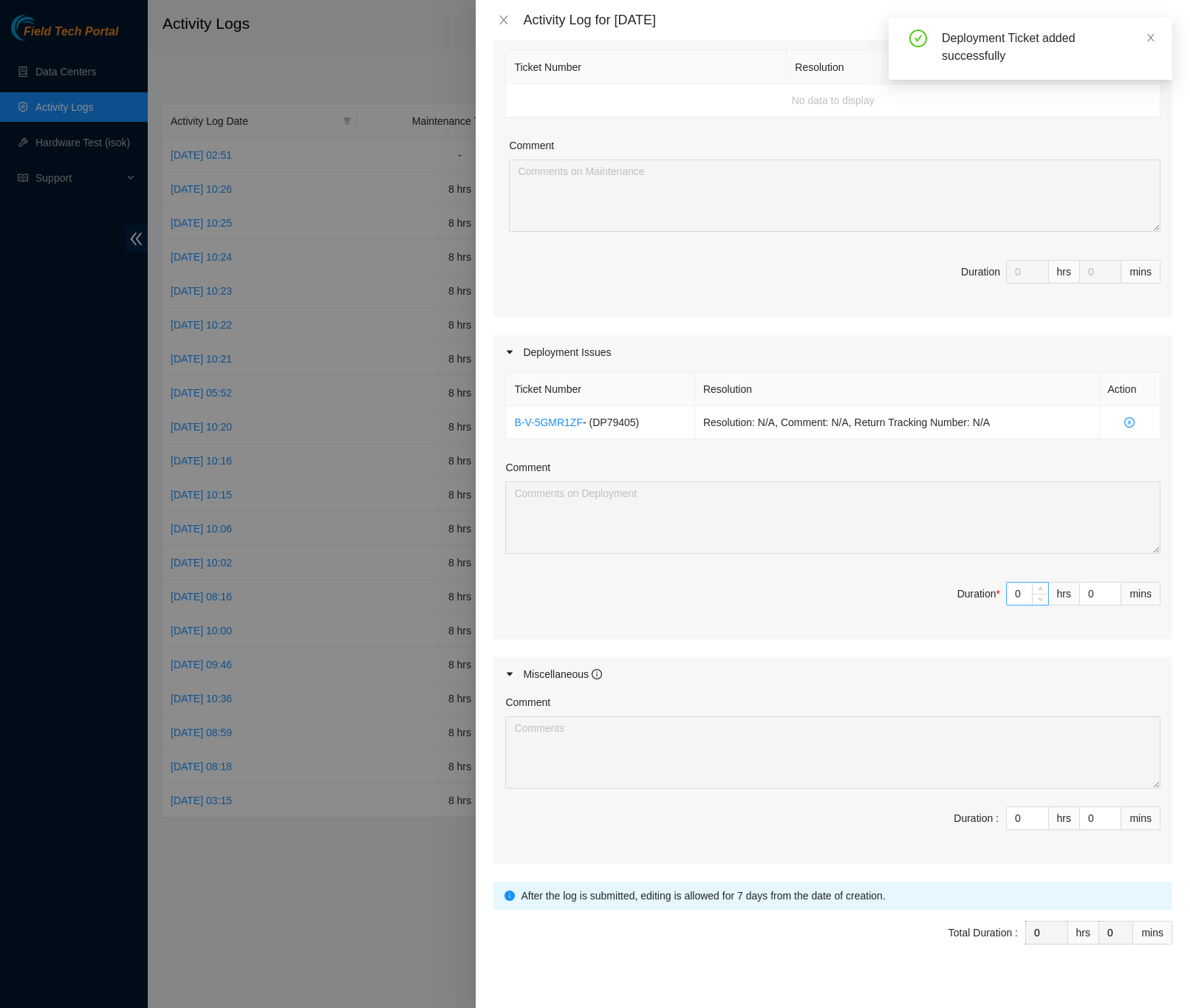
click at [1007, 599] on input "0" at bounding box center [1028, 594] width 42 height 22
type input "8"
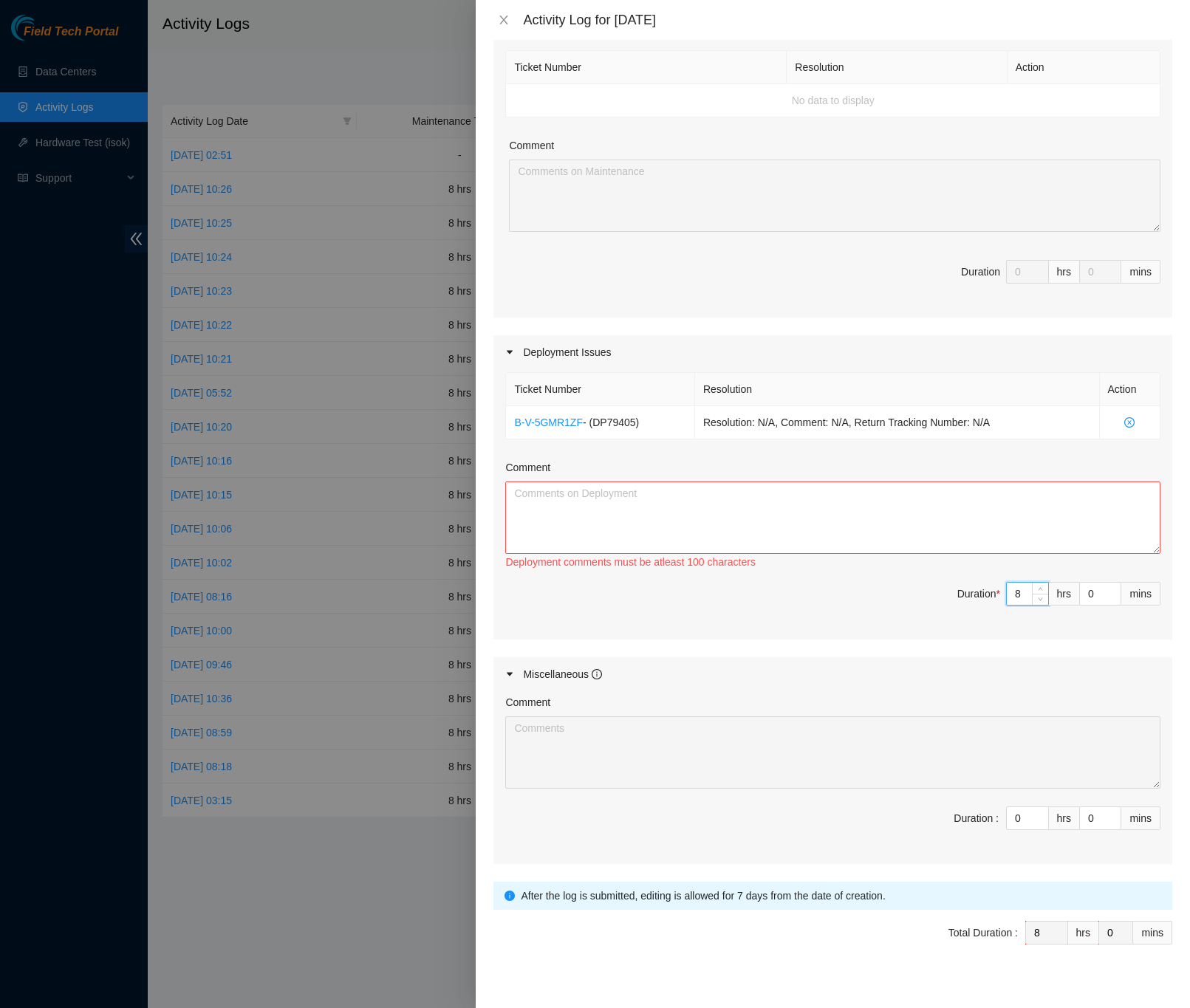
type input "8"
click at [523, 505] on textarea "Comment" at bounding box center [832, 517] width 655 height 72
click at [648, 498] on textarea "Comment" at bounding box center [832, 517] width 655 height 72
paste textarea "DP79405 -Installed backplates on rack -Ran mgmt fiber from LA3B-318 to LA3B-209…"
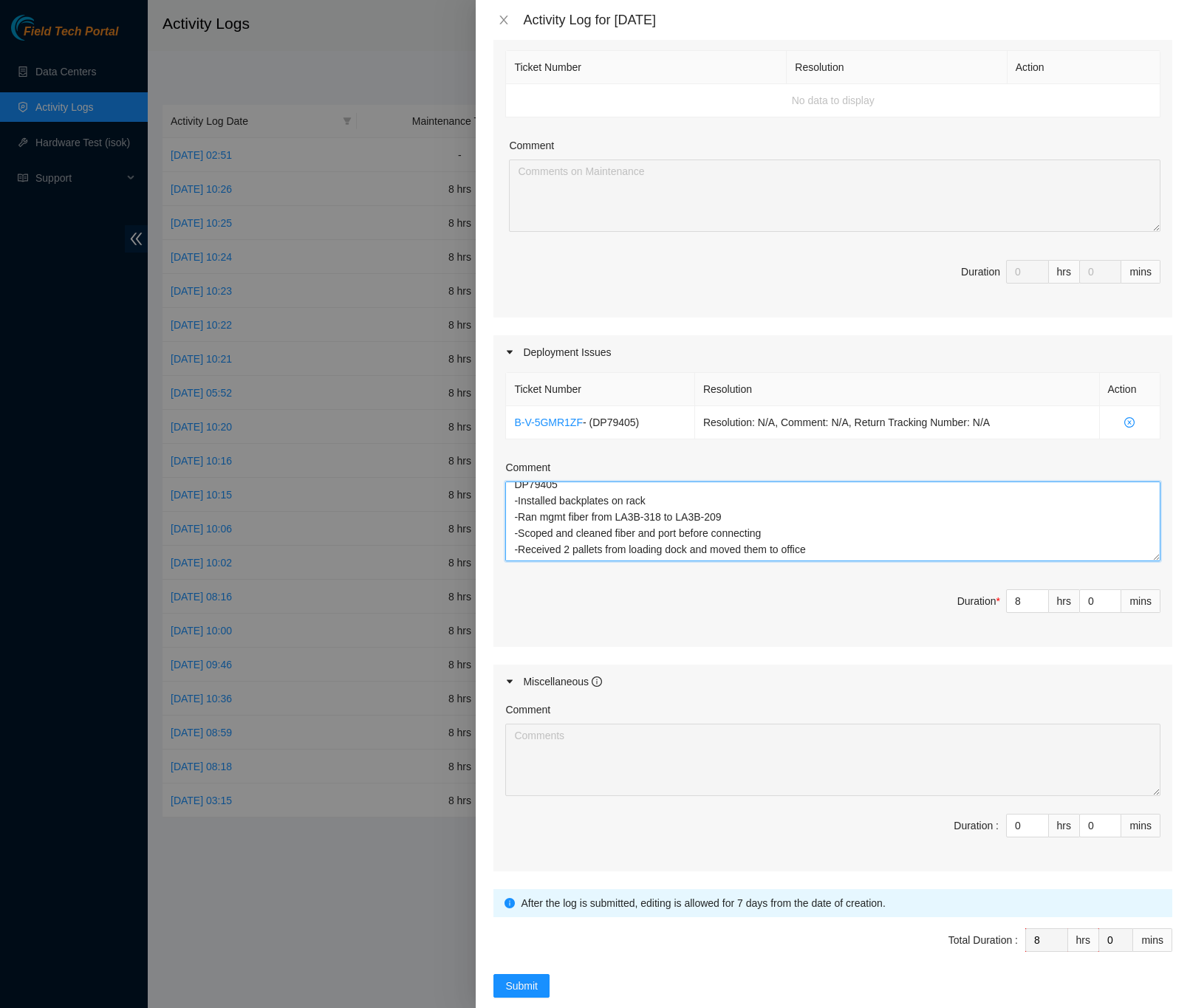
scroll to position [0, 0]
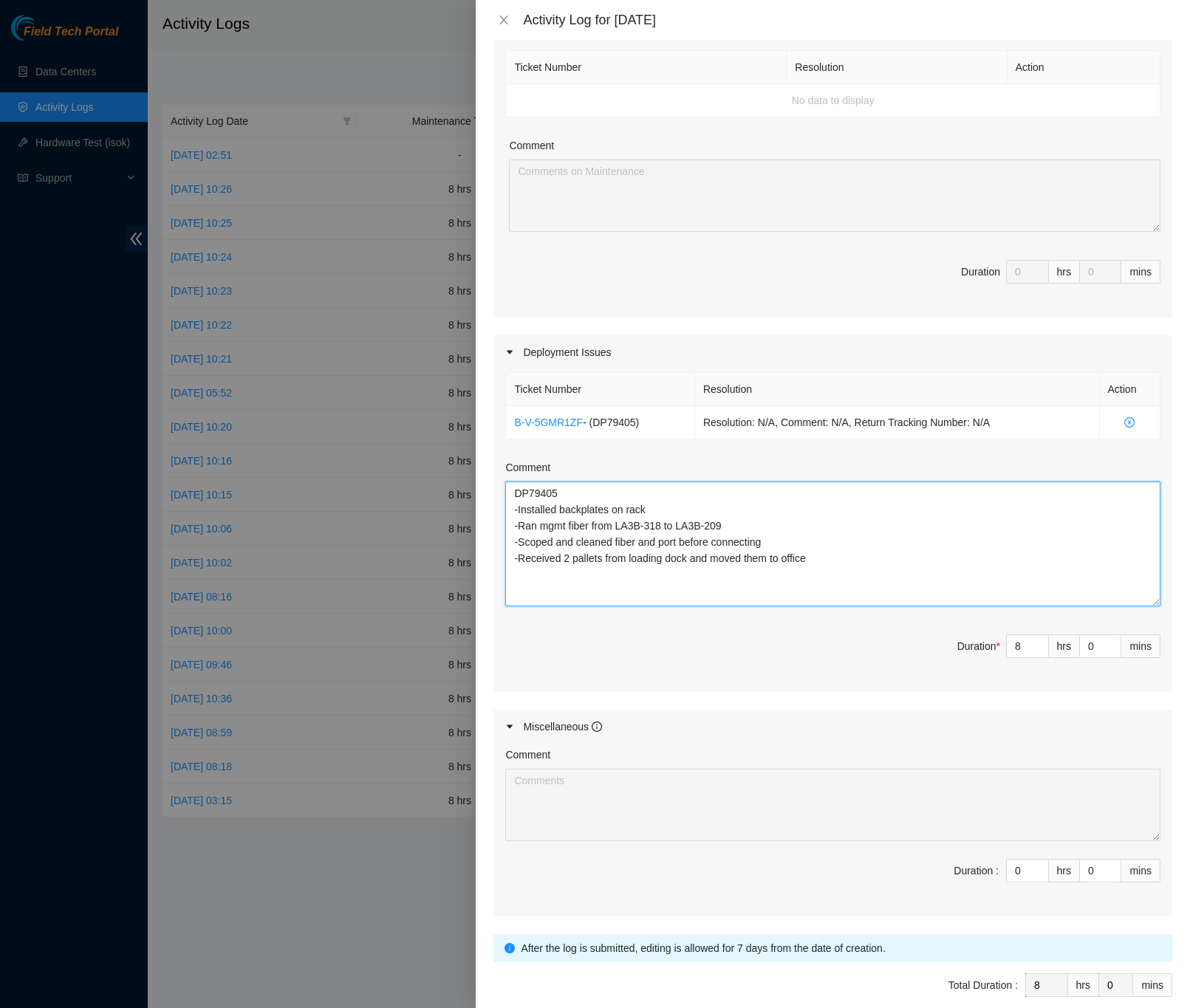
drag, startPoint x: 1135, startPoint y: 554, endPoint x: 1139, endPoint y: 606, distance: 52.2
click at [1139, 606] on textarea "DP79405 -Installed backplates on rack -Ran mgmt fiber from LA3B-318 to LA3B-209…" at bounding box center [832, 544] width 655 height 125
type textarea "DP79405 -Installed backplates on rack -Ran mgmt fiber from LA3B-318 to LA3B-209…"
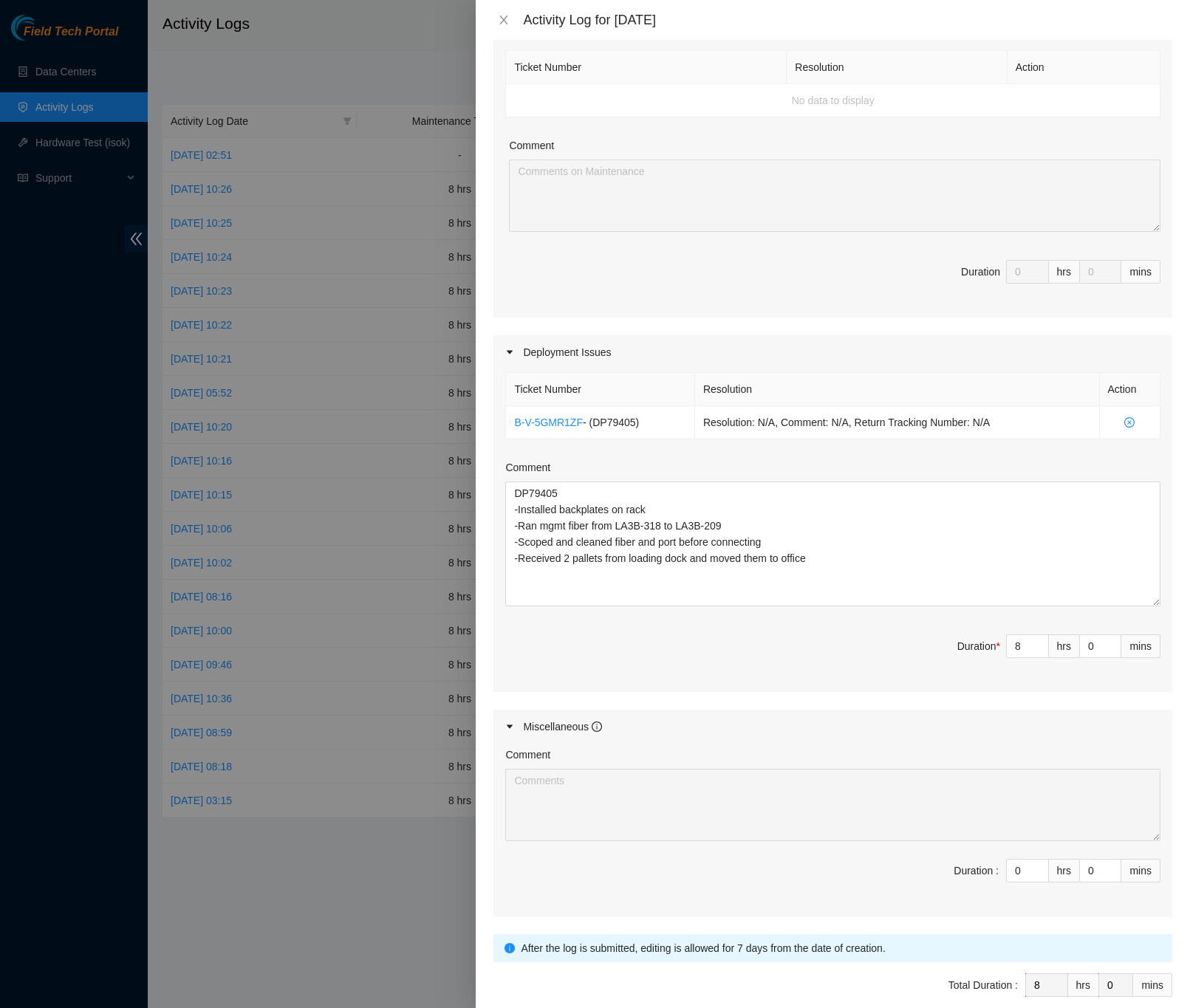
click at [1161, 579] on div "Note: This activity log is for informational purposes only. You will not be pai…" at bounding box center [832, 523] width 714 height 968
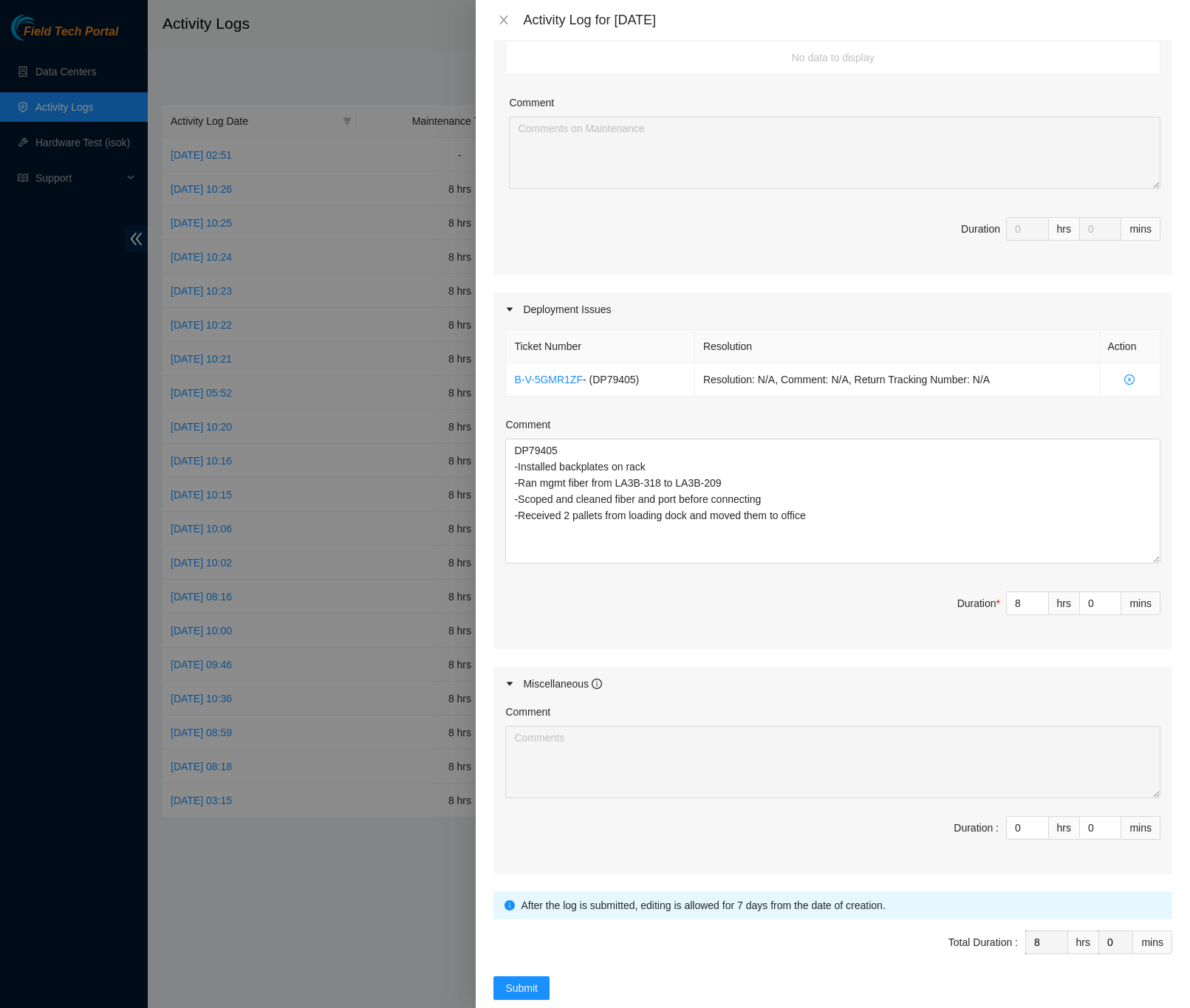
scroll to position [297, 0]
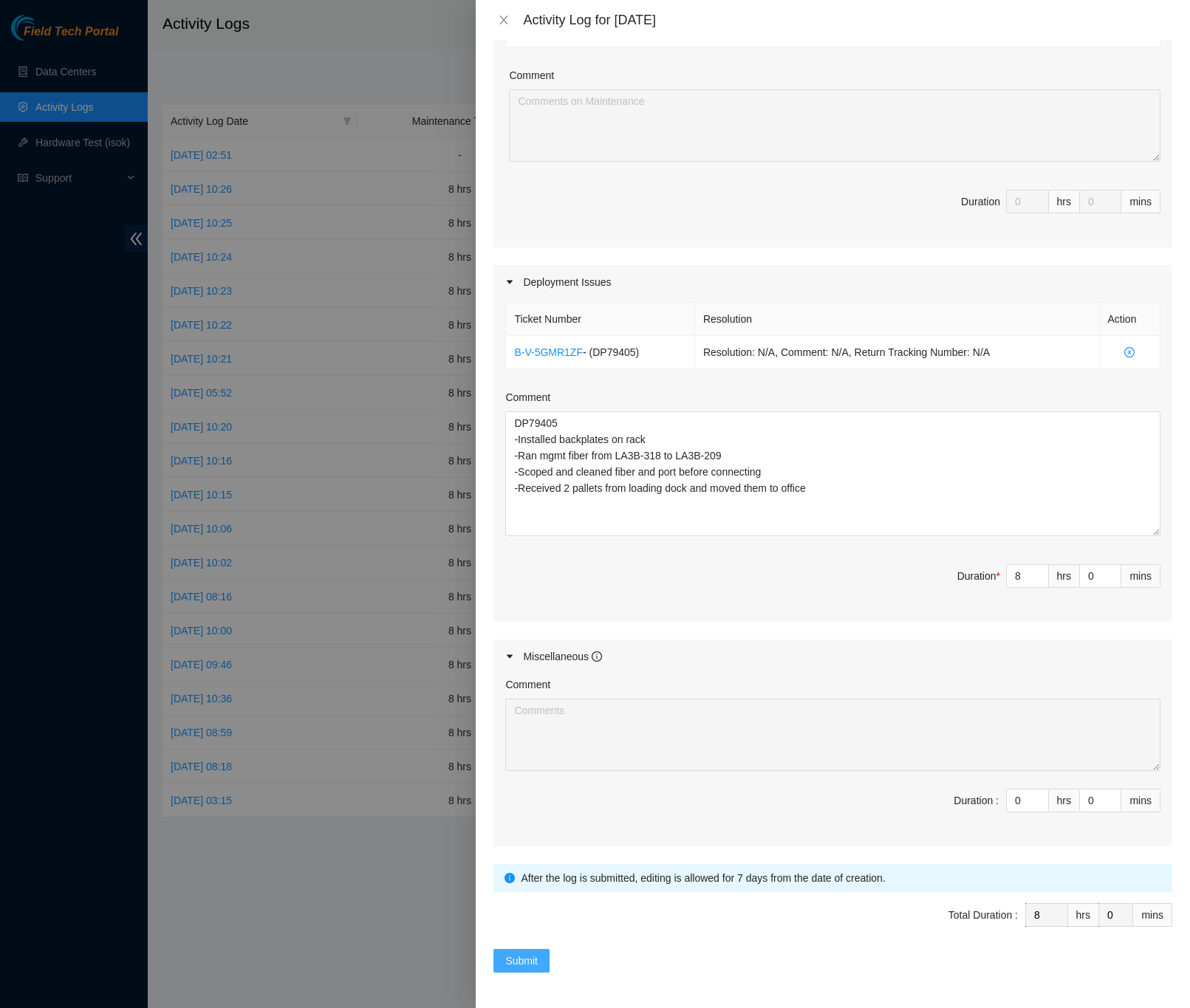
click at [539, 960] on button "Submit" at bounding box center [521, 961] width 56 height 24
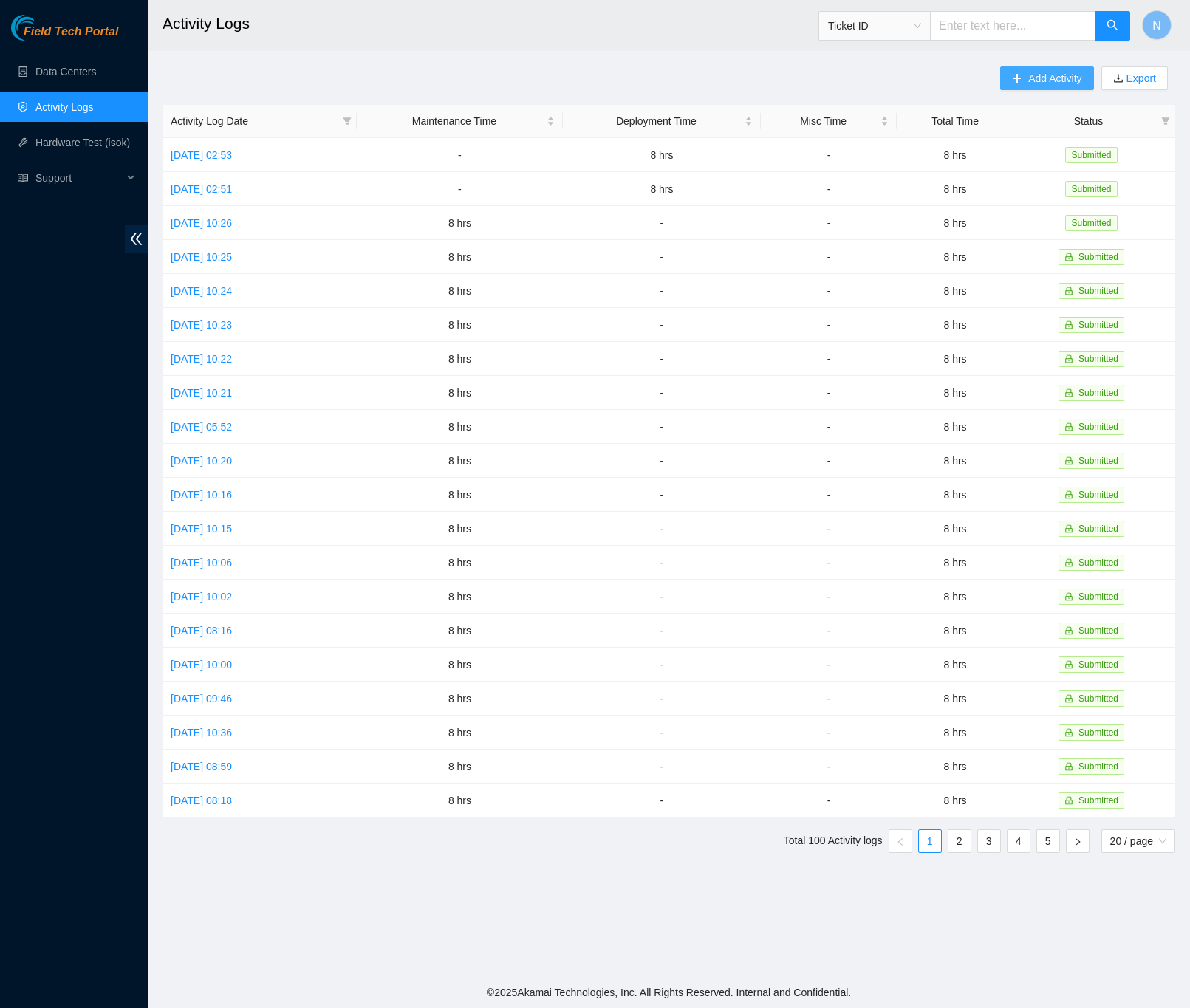
click at [1012, 74] on icon "plus" at bounding box center [1017, 78] width 10 height 10
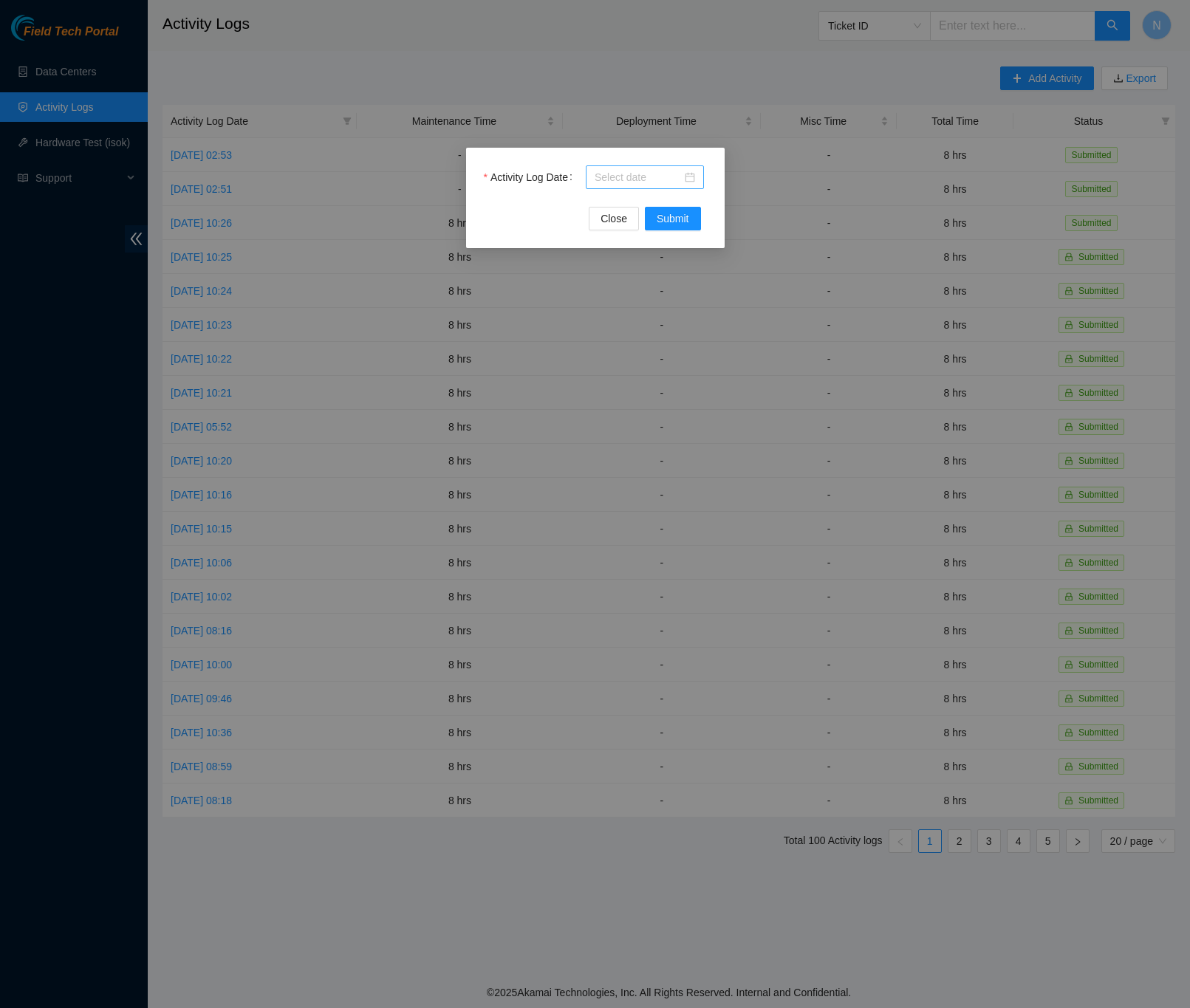
click at [689, 178] on div at bounding box center [644, 177] width 100 height 16
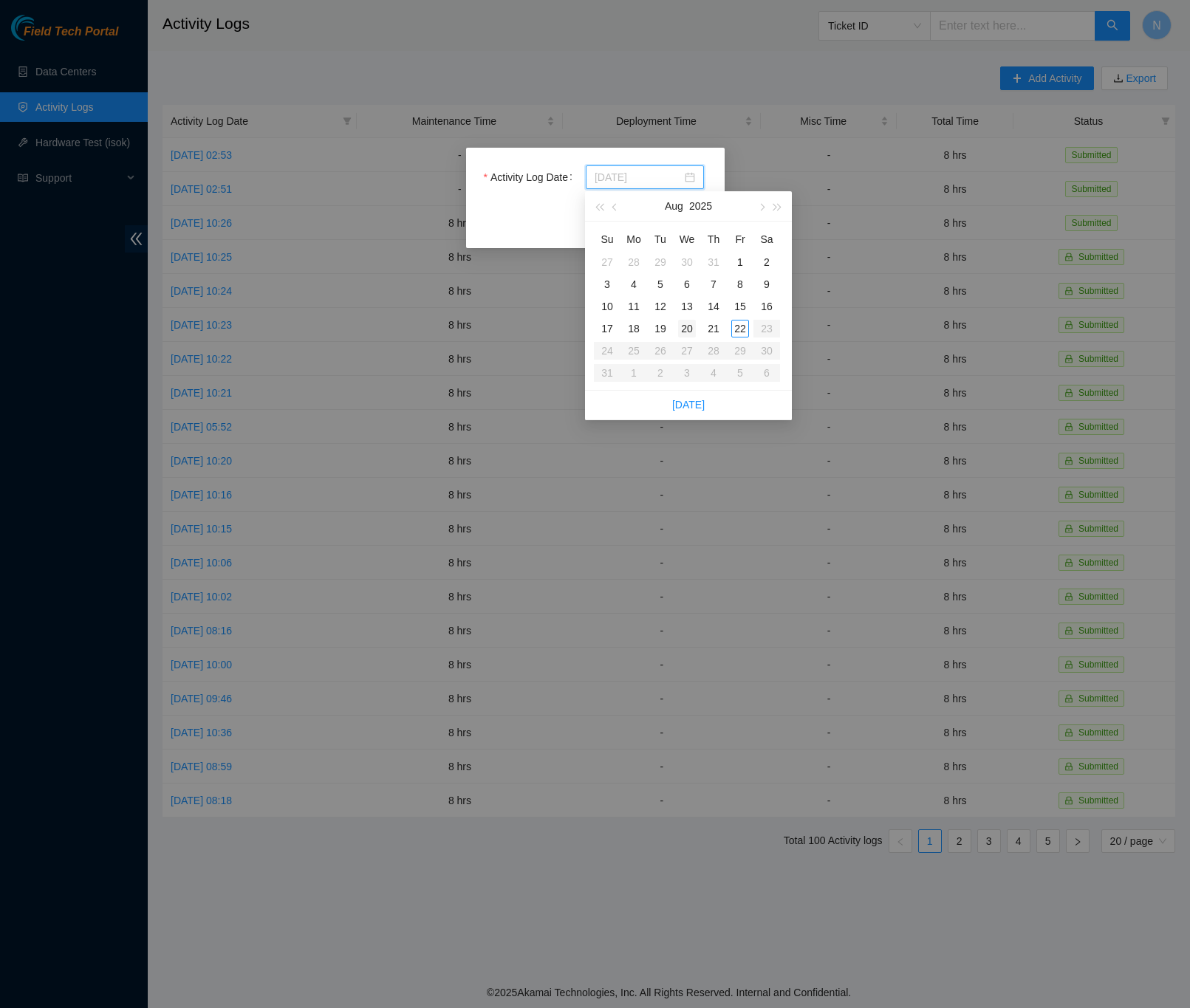
type input "[DATE]"
click at [689, 326] on div "20" at bounding box center [687, 329] width 18 height 18
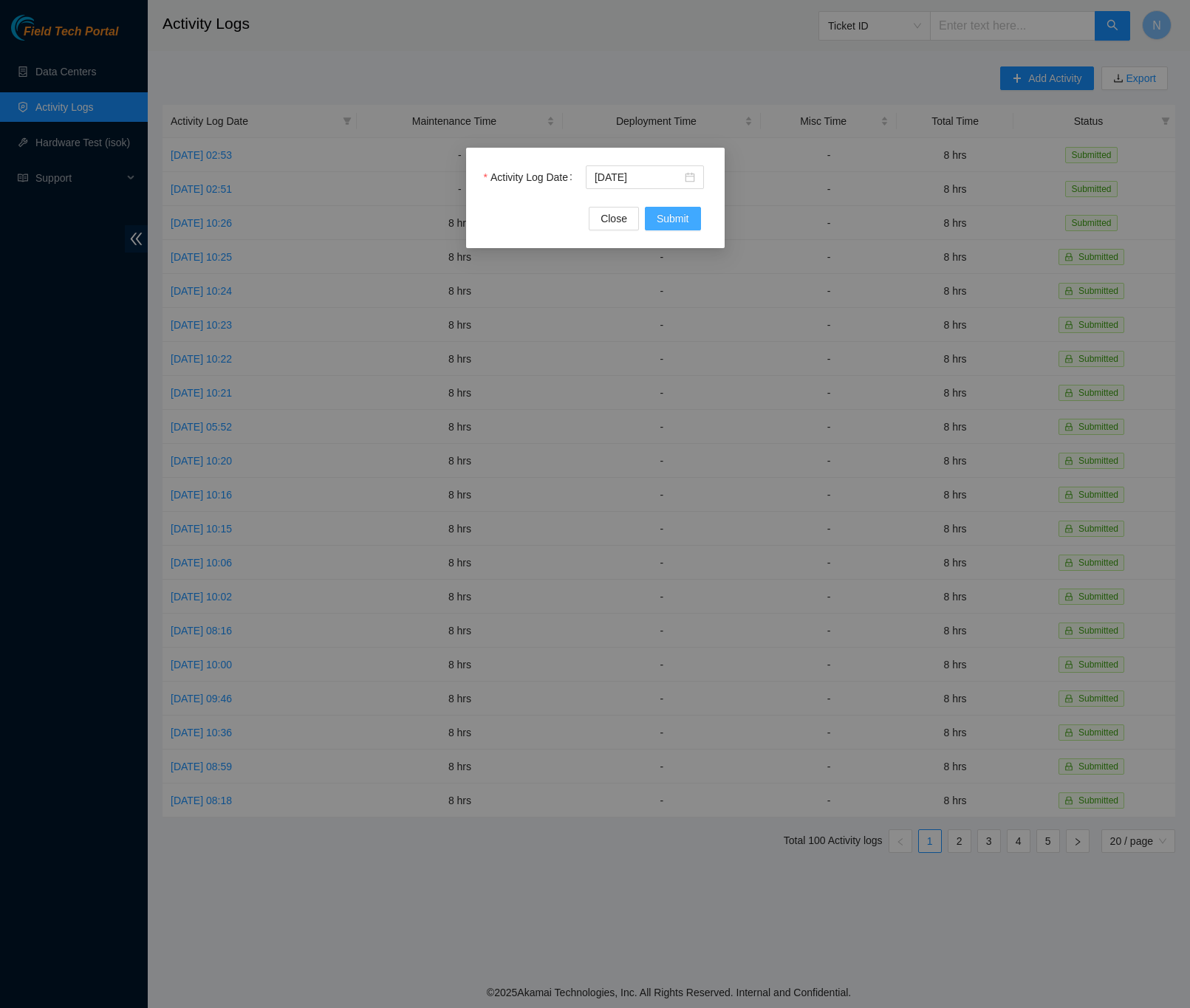
click at [683, 207] on button "Submit" at bounding box center [673, 219] width 56 height 24
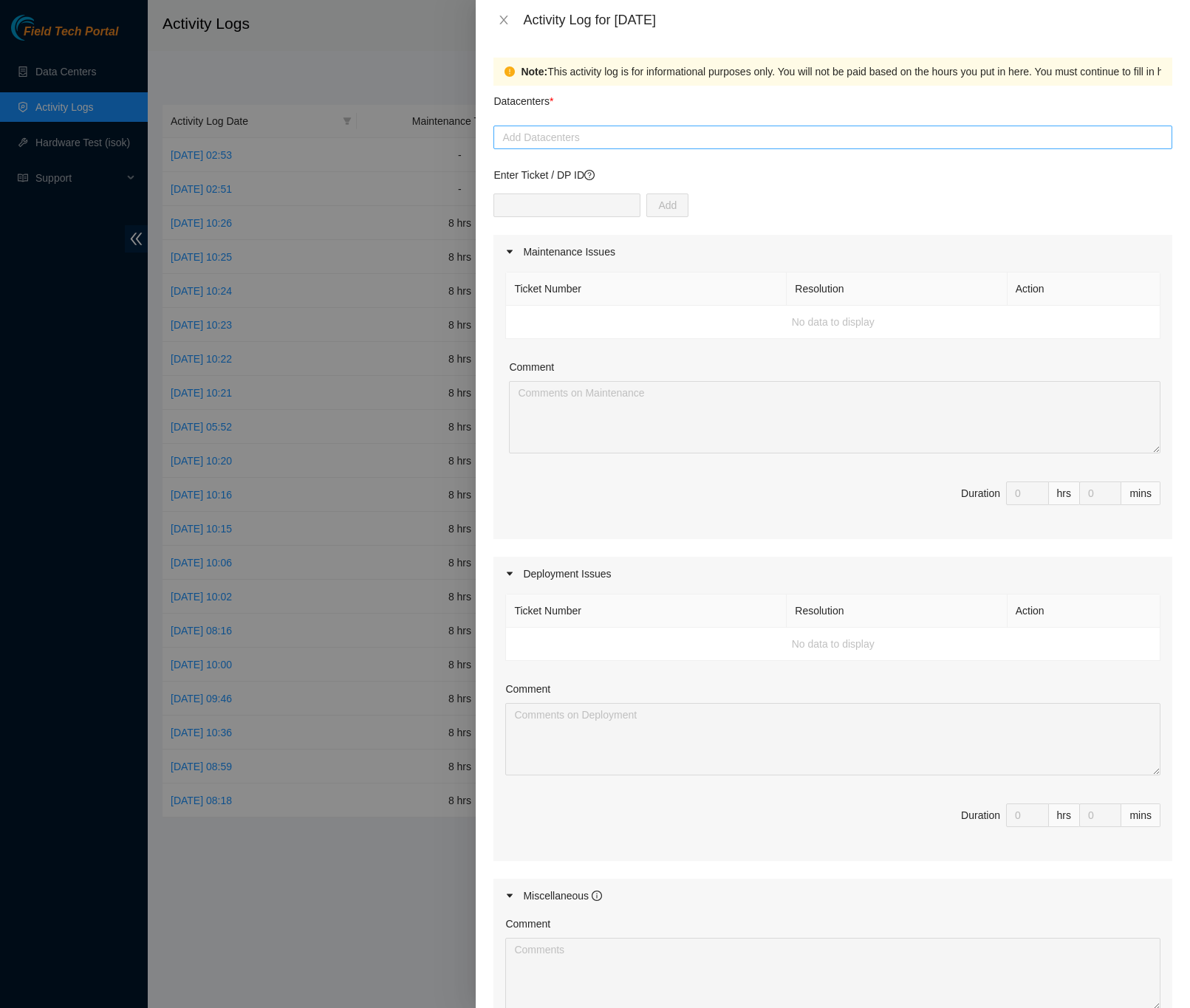
click at [565, 140] on div at bounding box center [833, 138] width 672 height 18
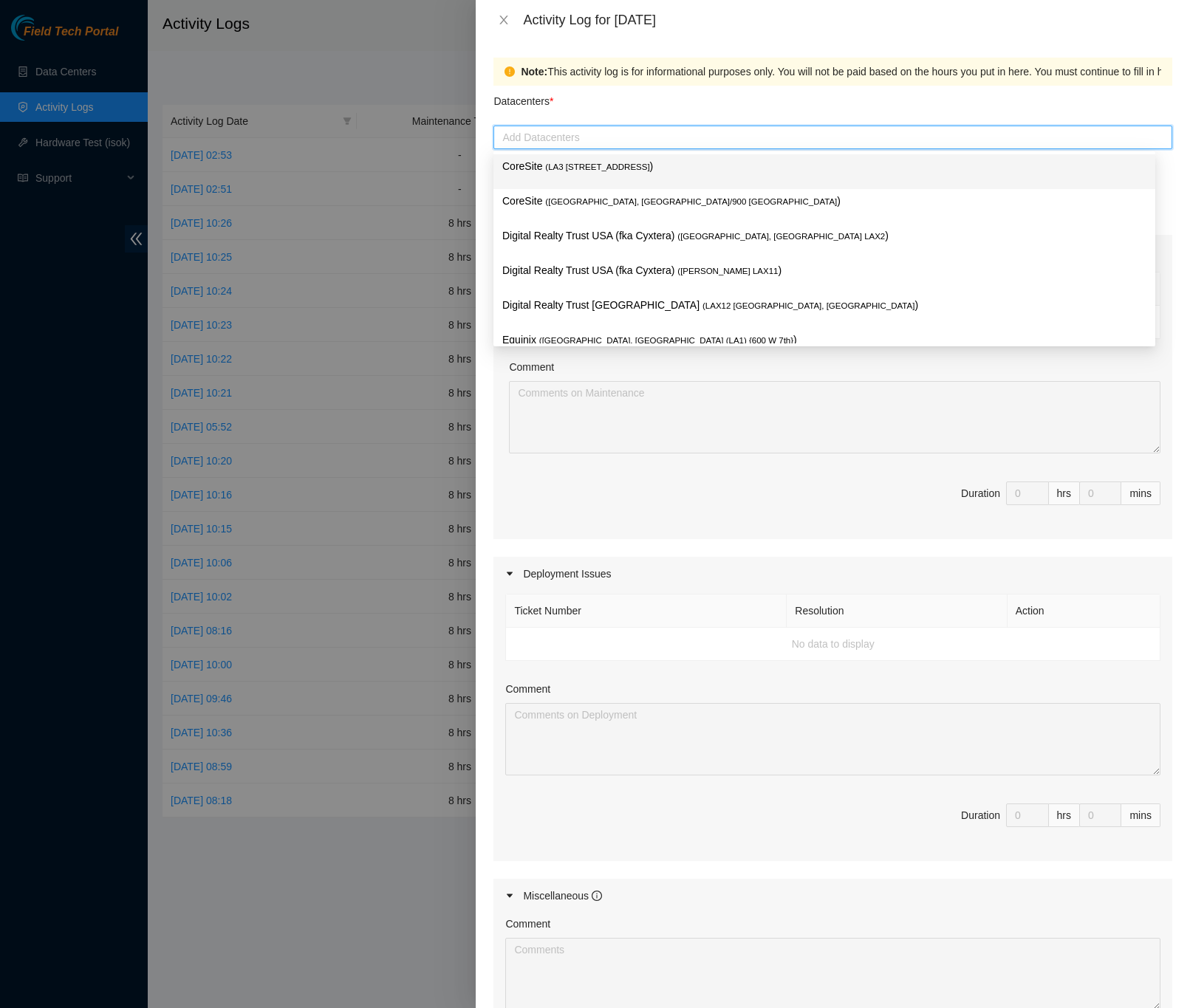
click at [619, 167] on p "CoreSite ( LA3 [STREET_ADDRESS] )" at bounding box center [824, 167] width 644 height 17
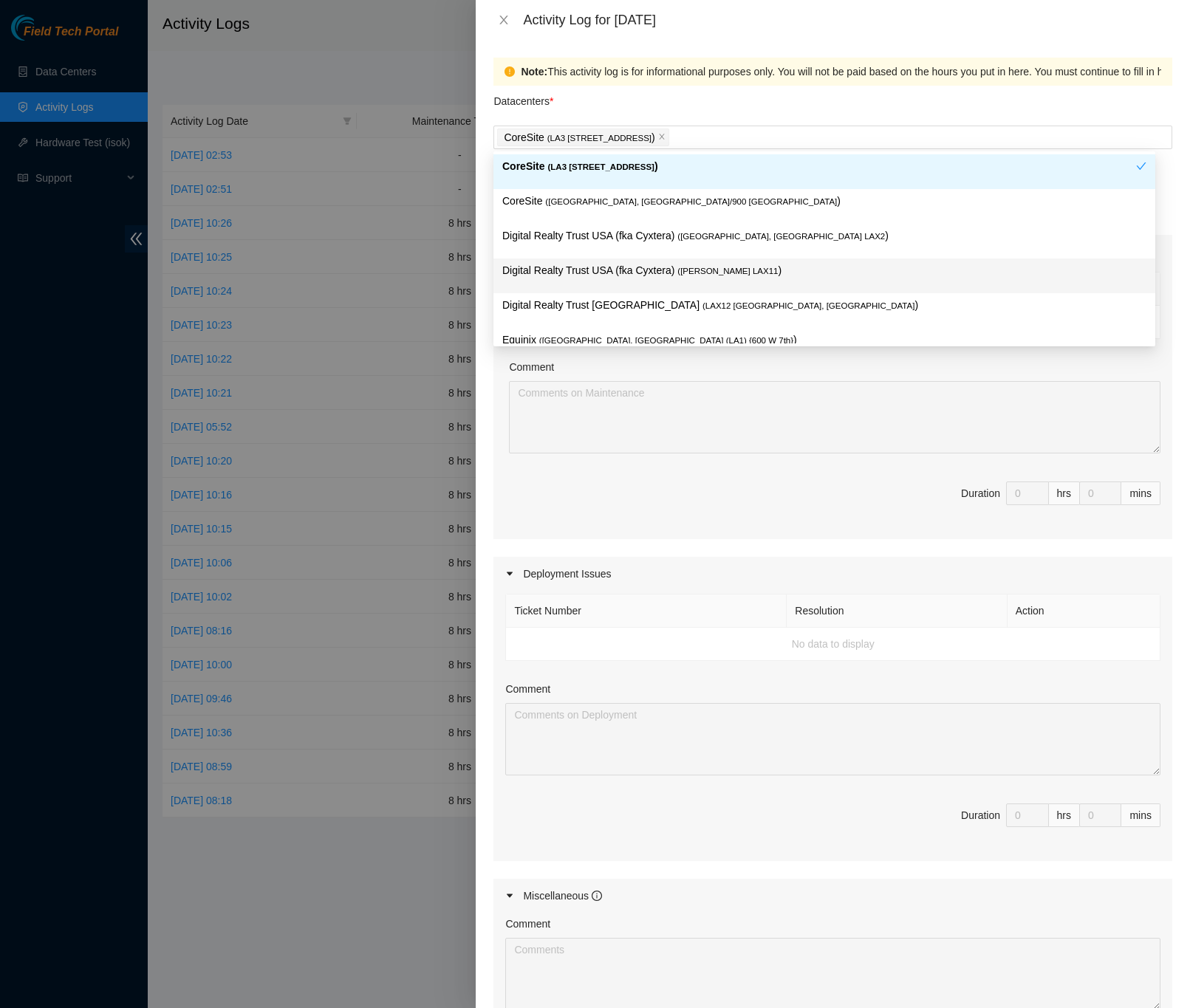
click at [1163, 262] on div "Note: This activity log is for informational purposes only. You will not be pai…" at bounding box center [832, 523] width 714 height 968
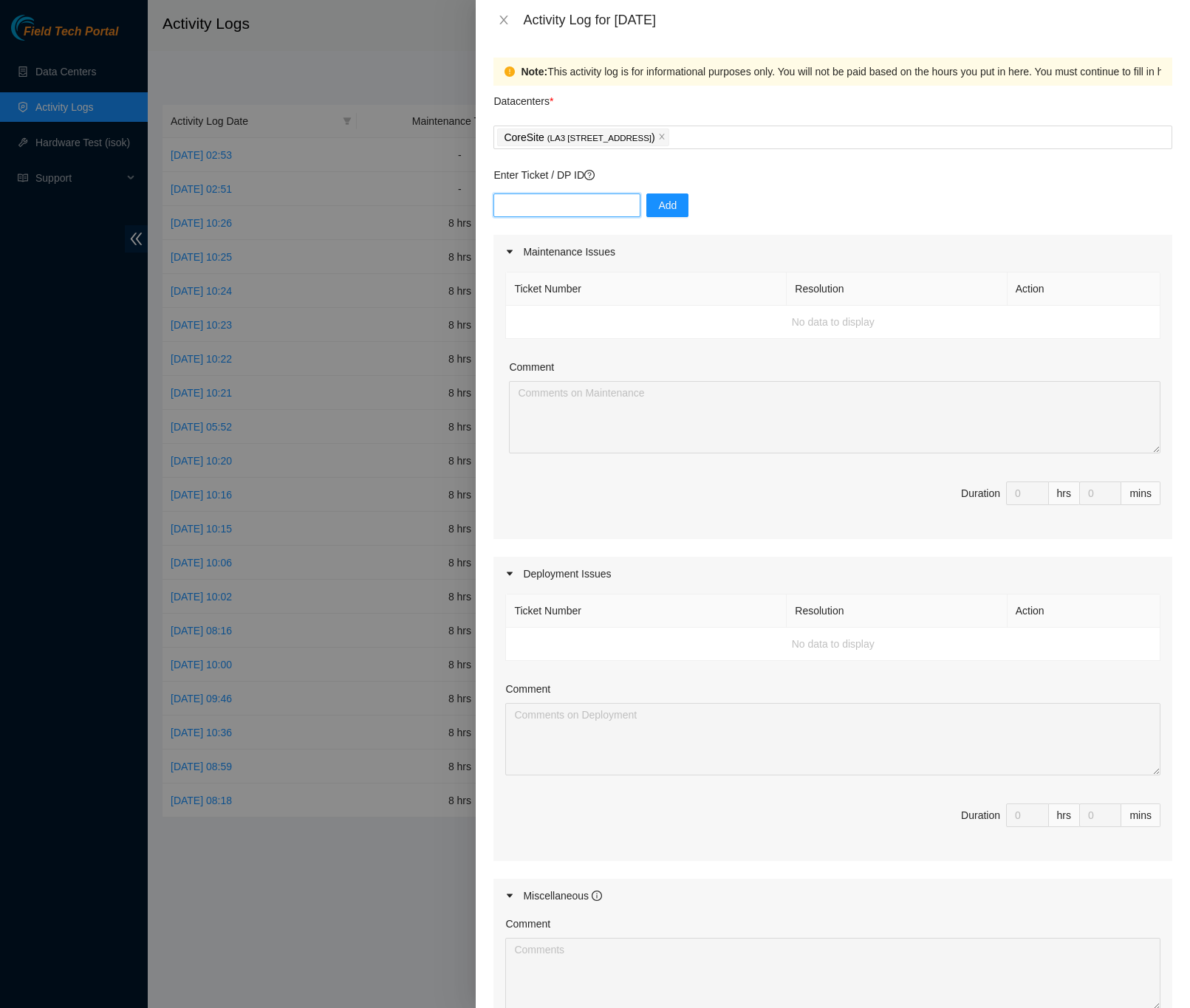
click at [545, 210] on input "text" at bounding box center [567, 205] width 147 height 24
type input "DP79405"
click at [668, 210] on button "Add" at bounding box center [667, 205] width 42 height 24
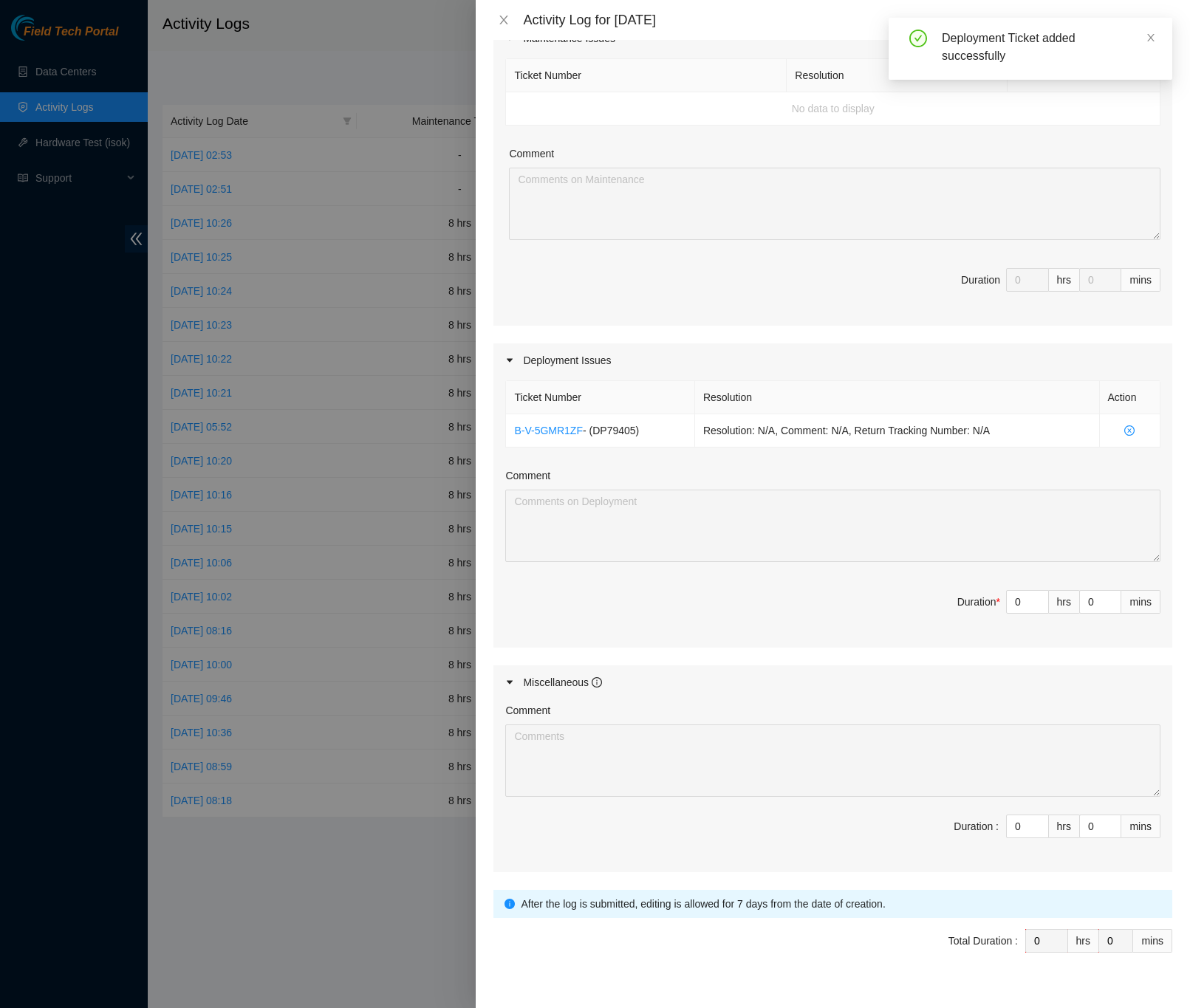
scroll to position [222, 0]
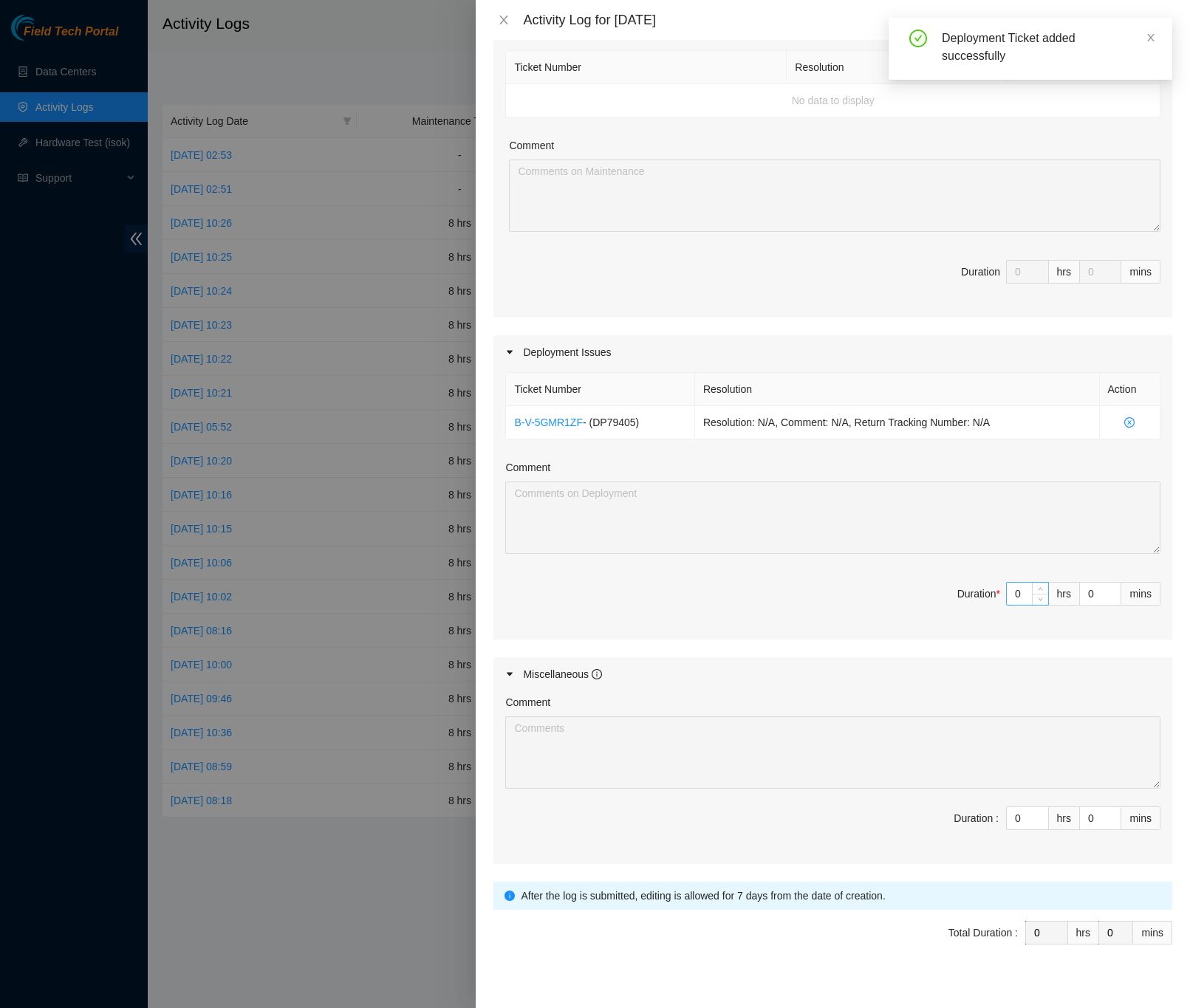
click at [1007, 596] on input "0" at bounding box center [1028, 594] width 42 height 22
type input "8"
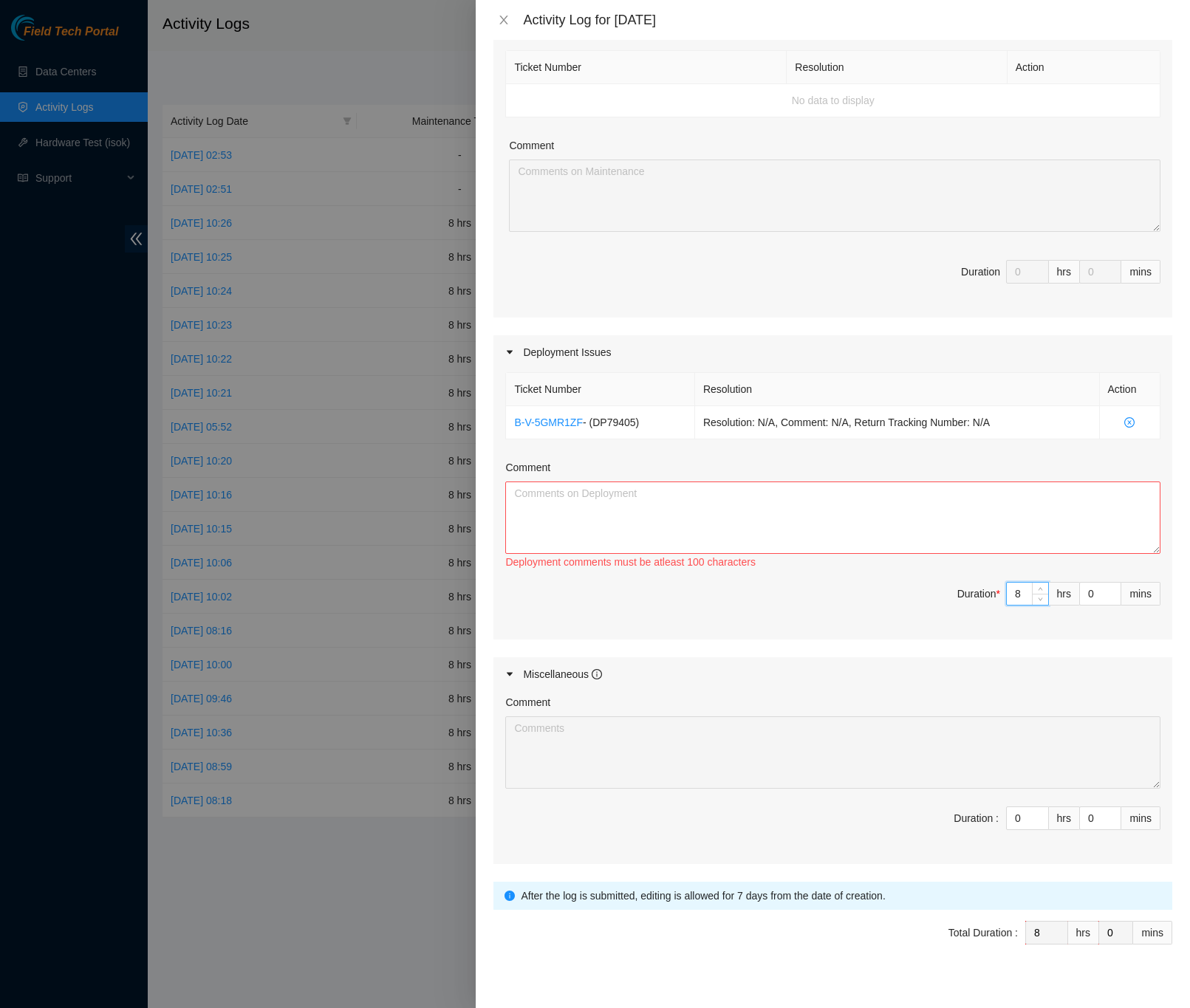
type input "8"
click at [837, 525] on textarea "Comment" at bounding box center [832, 517] width 655 height 72
click at [709, 512] on textarea "Comment" at bounding box center [832, 517] width 655 height 72
paste textarea "DP79405 -Uncoiled and ran fibers from LA3A-418 to LA3A-218 and LA3A-314 -Scoped…"
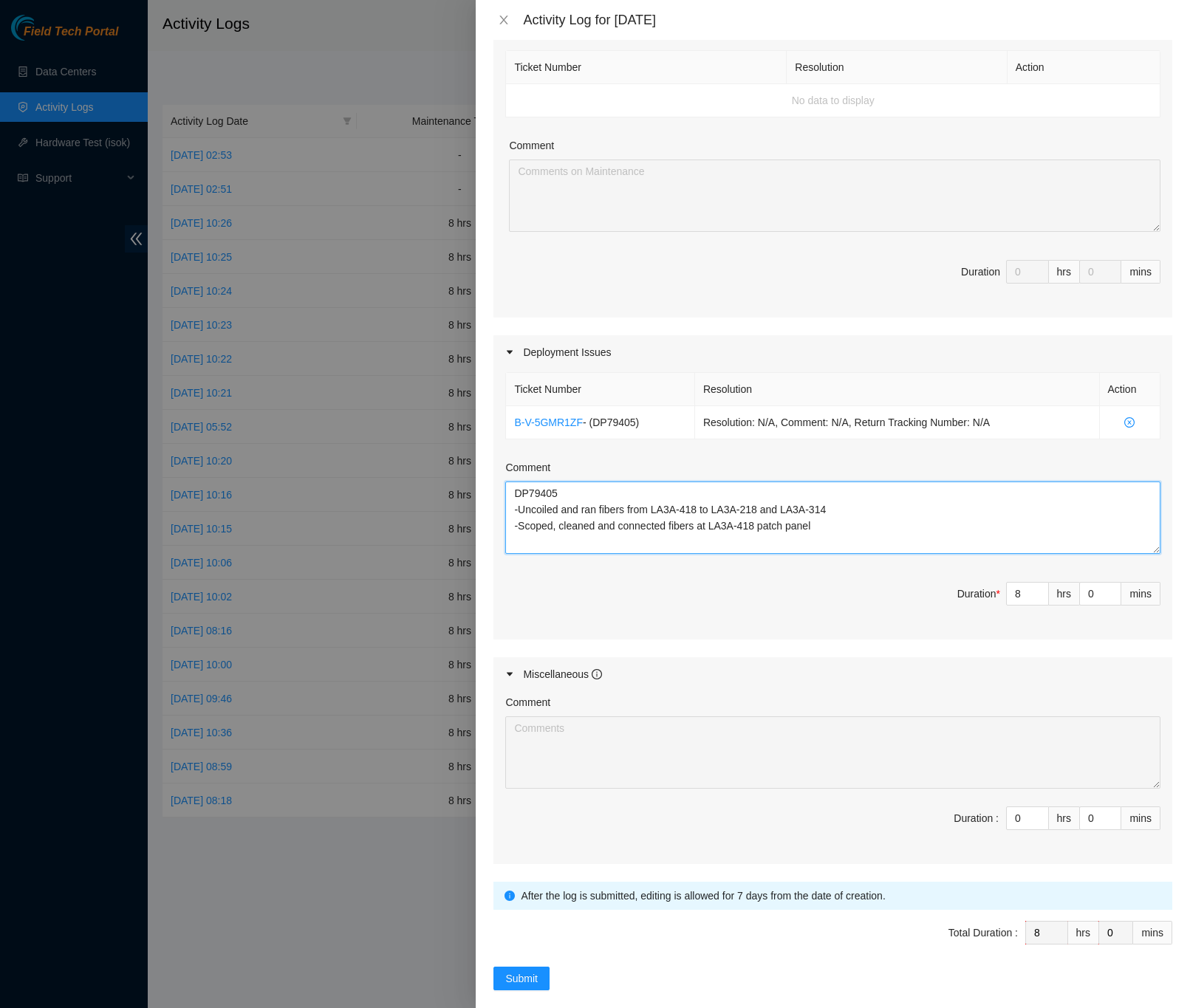
type textarea "DP79405 -Uncoiled and ran fibers from LA3A-418 to LA3A-218 and LA3A-314 -Scoped…"
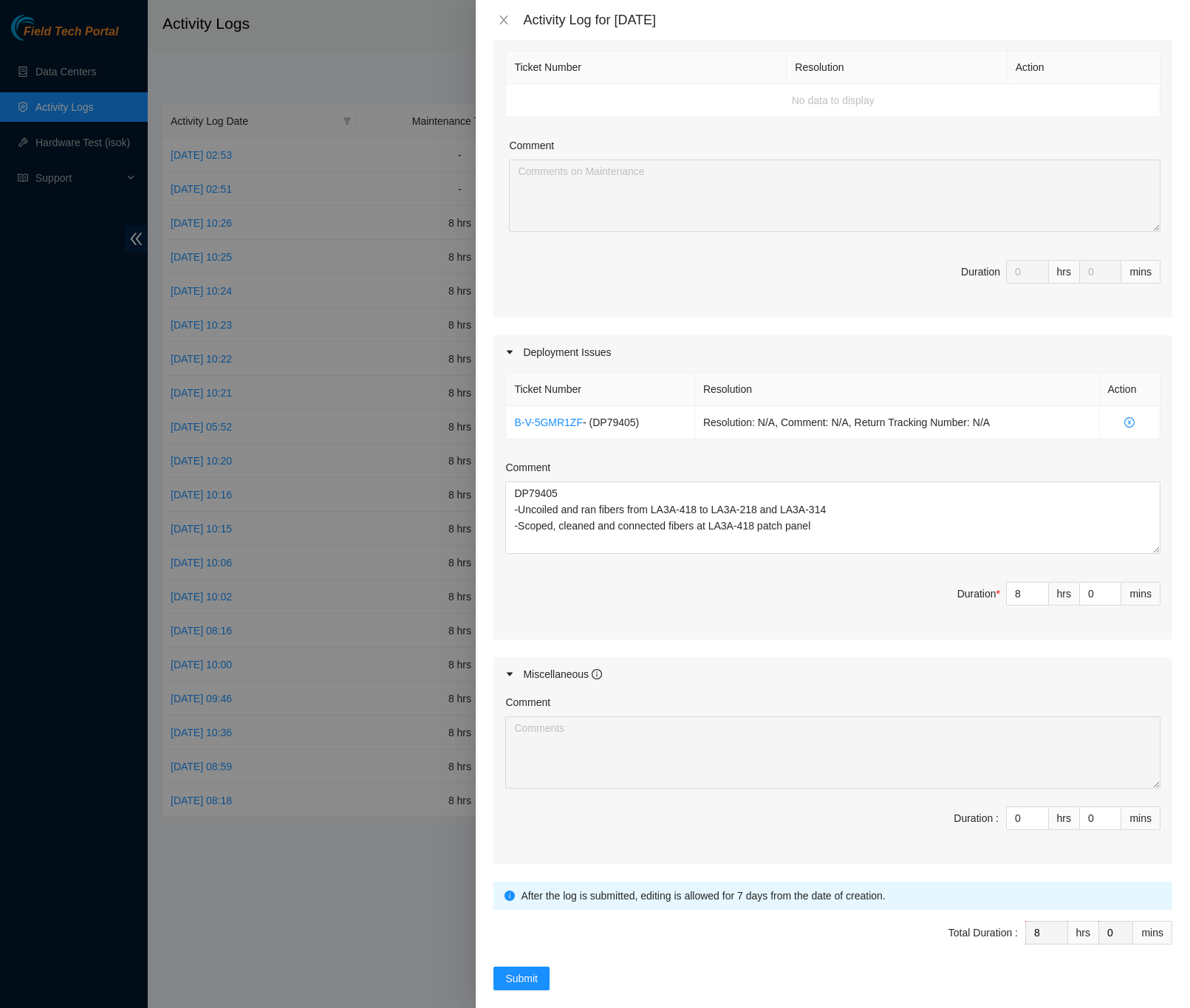
click at [1158, 557] on div "Note: This activity log is for informational purposes only. You will not be pai…" at bounding box center [832, 523] width 714 height 968
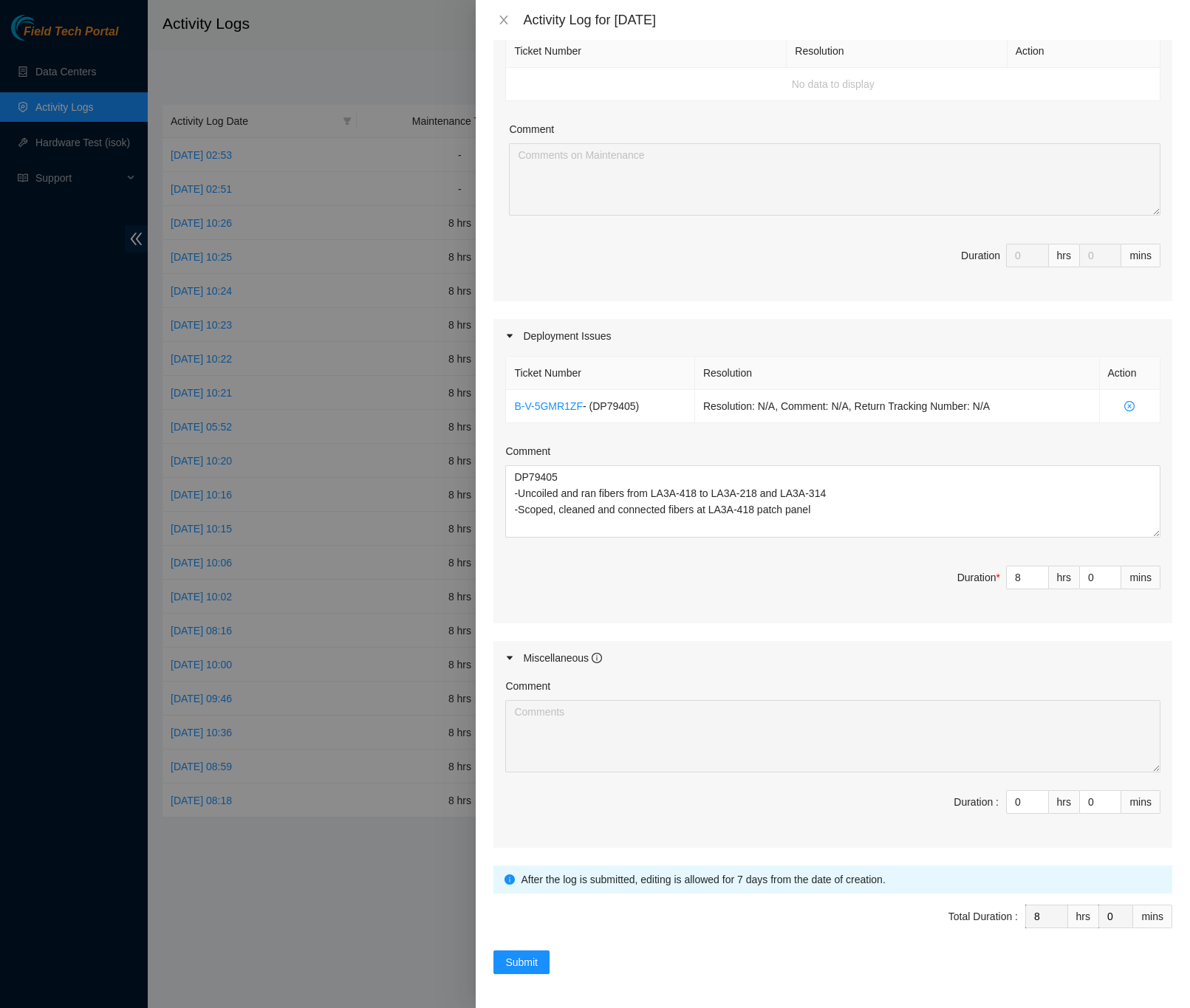
scroll to position [246, 0]
click at [515, 958] on span "Submit" at bounding box center [521, 960] width 33 height 16
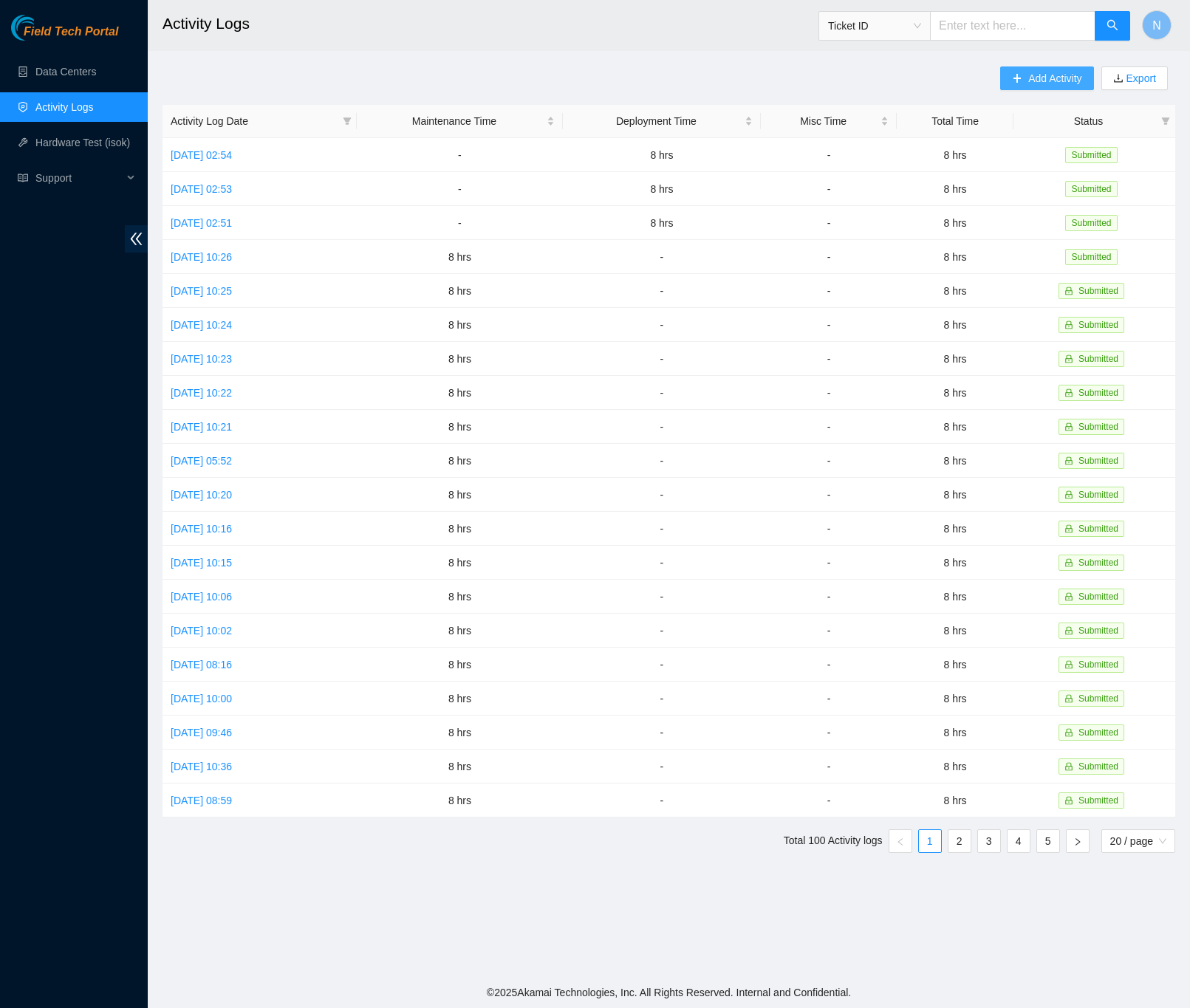
click at [1020, 69] on button "Add Activity" at bounding box center [1046, 78] width 93 height 24
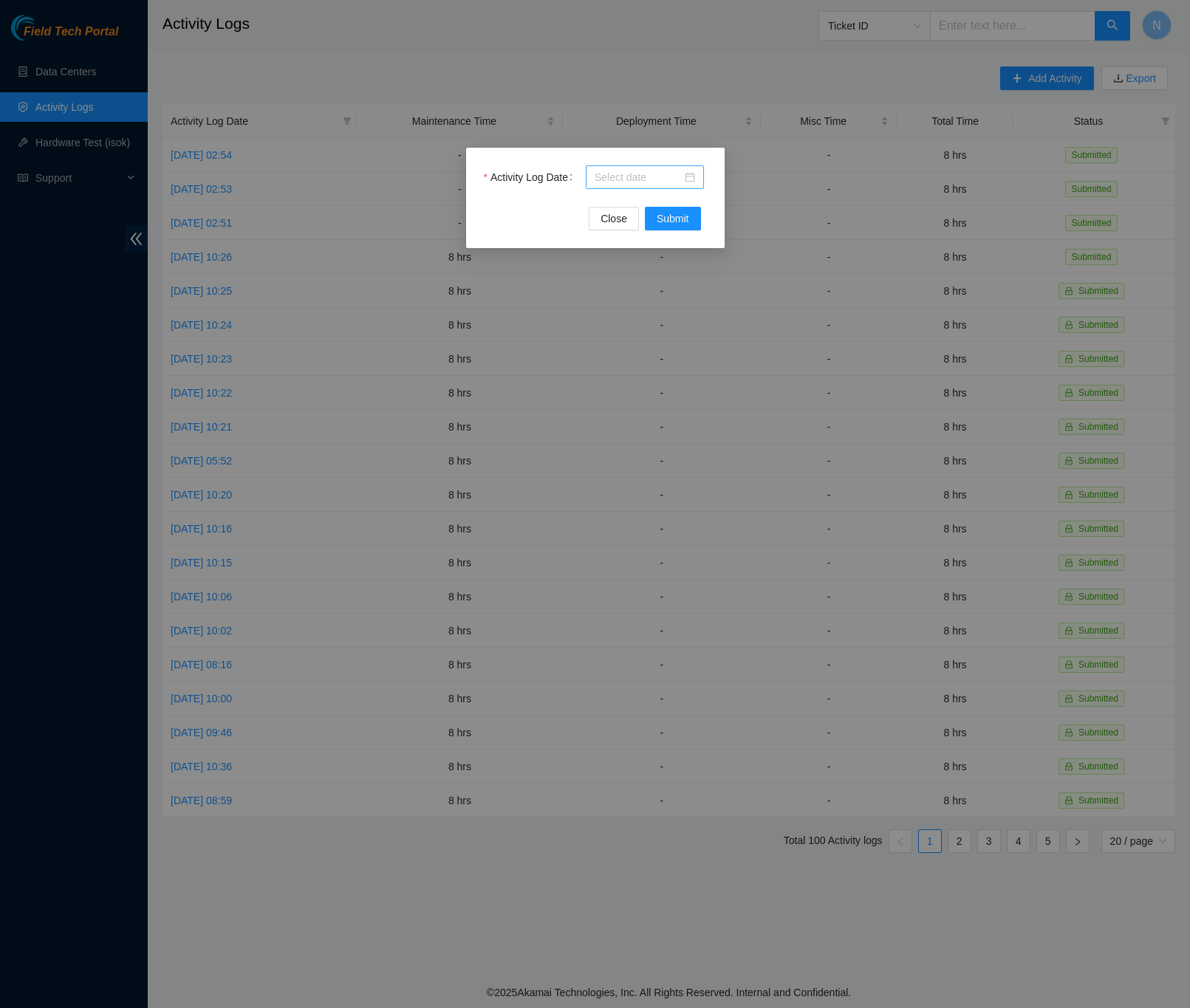
click at [692, 178] on div at bounding box center [644, 177] width 100 height 16
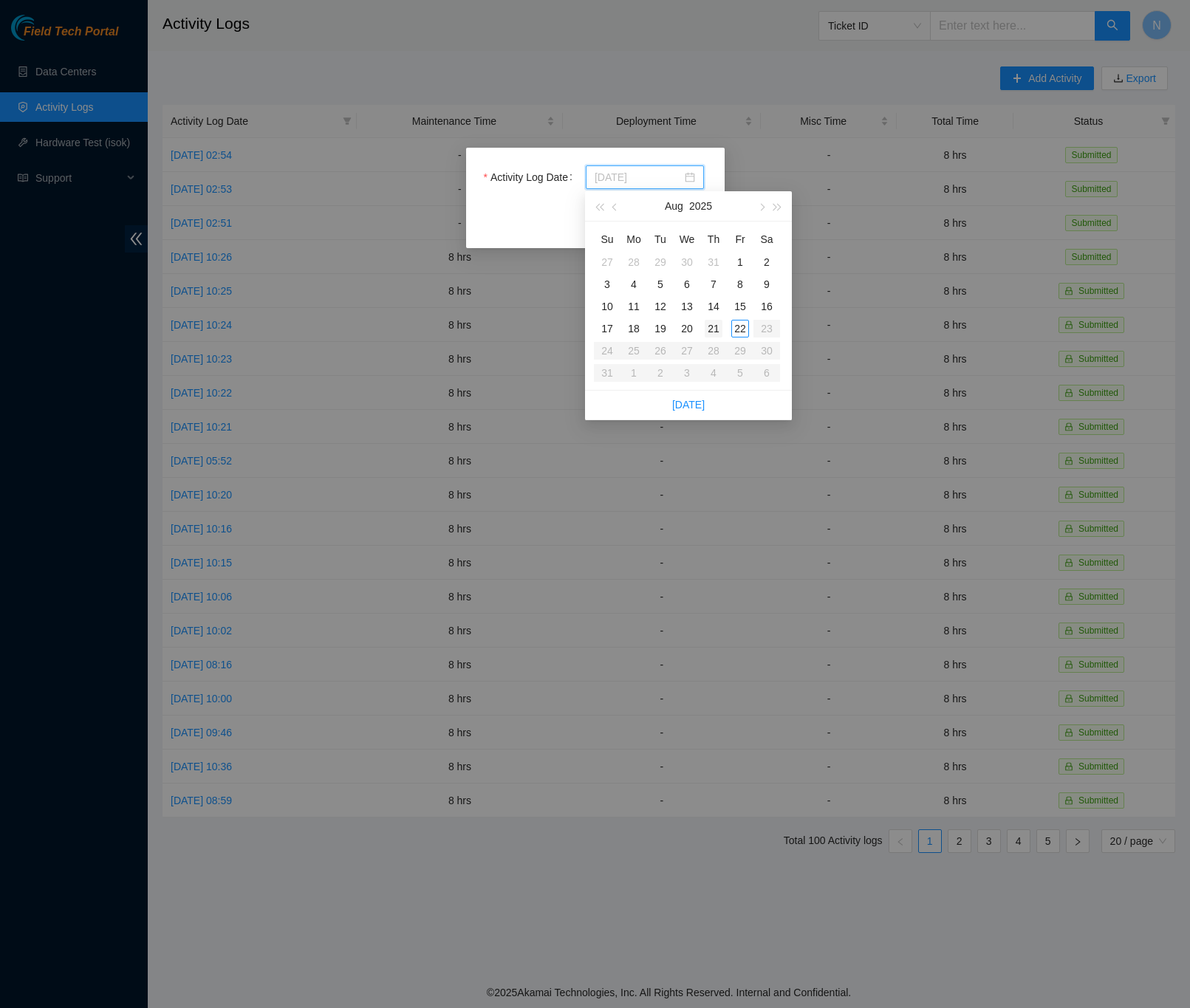
type input "[DATE]"
click at [715, 324] on div "21" at bounding box center [713, 329] width 18 height 18
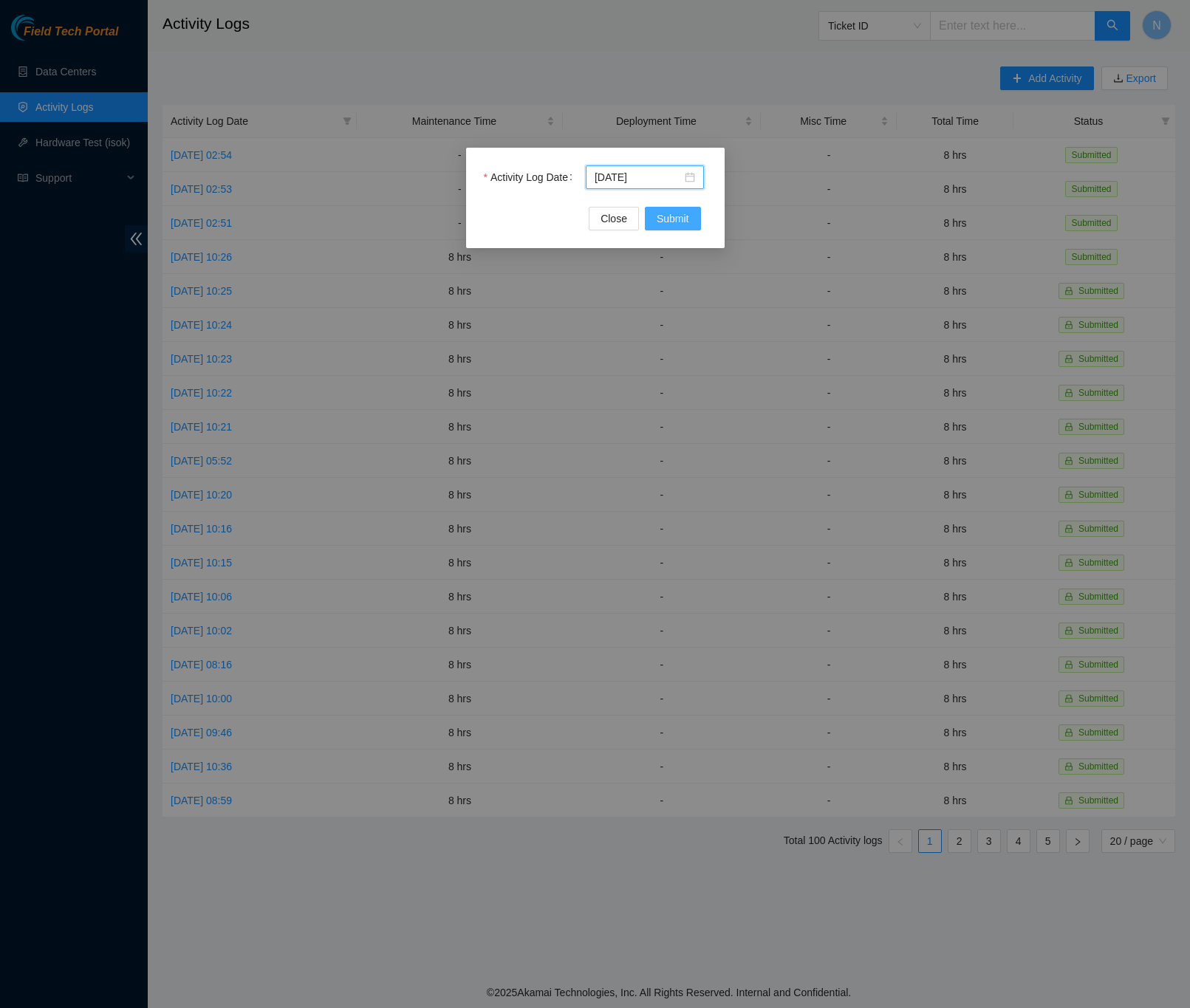
click at [685, 222] on span "Submit" at bounding box center [673, 218] width 33 height 16
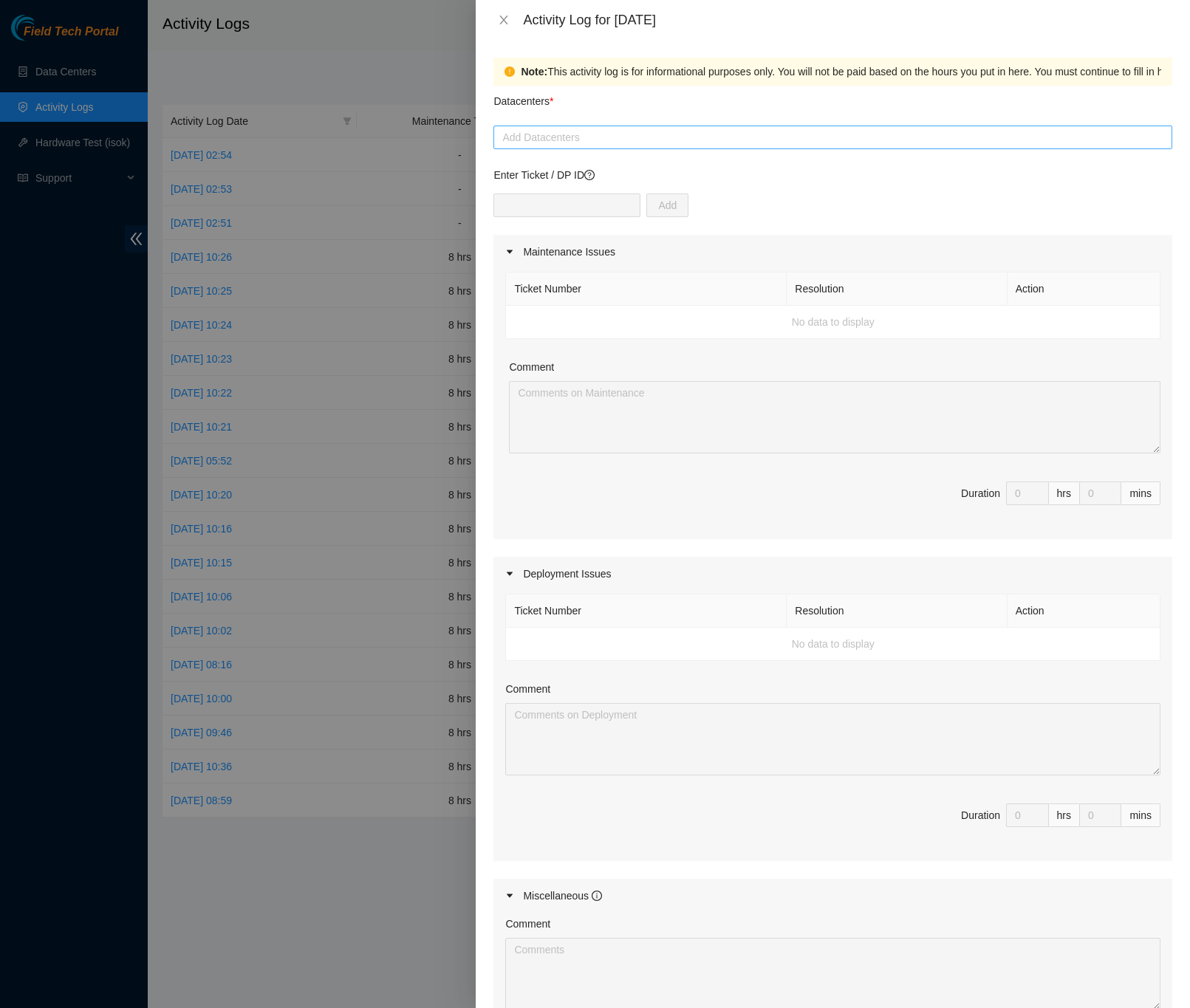
click at [523, 140] on div at bounding box center [833, 138] width 672 height 18
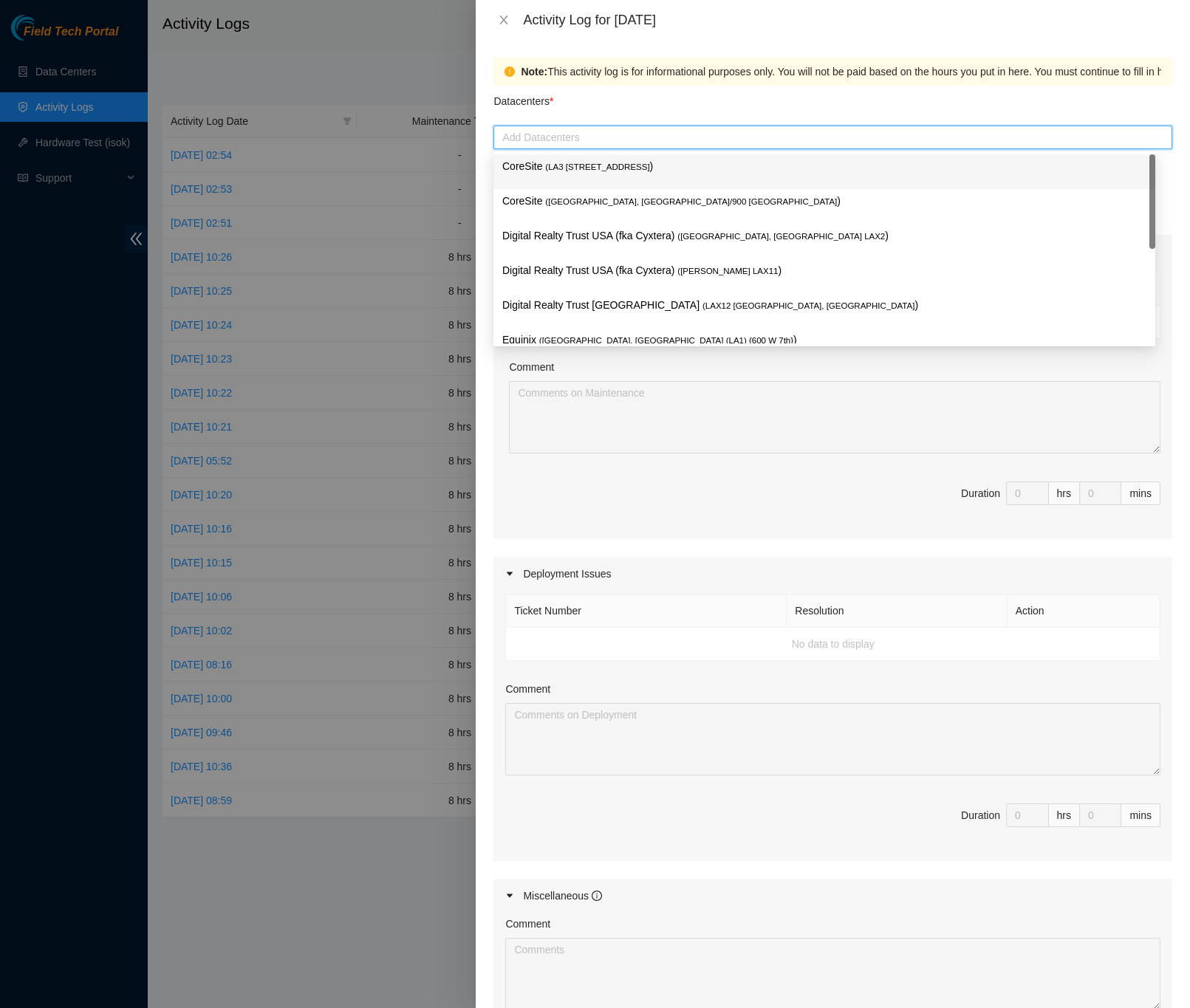
click at [537, 162] on p "CoreSite ( LA3 [STREET_ADDRESS] )" at bounding box center [824, 167] width 644 height 17
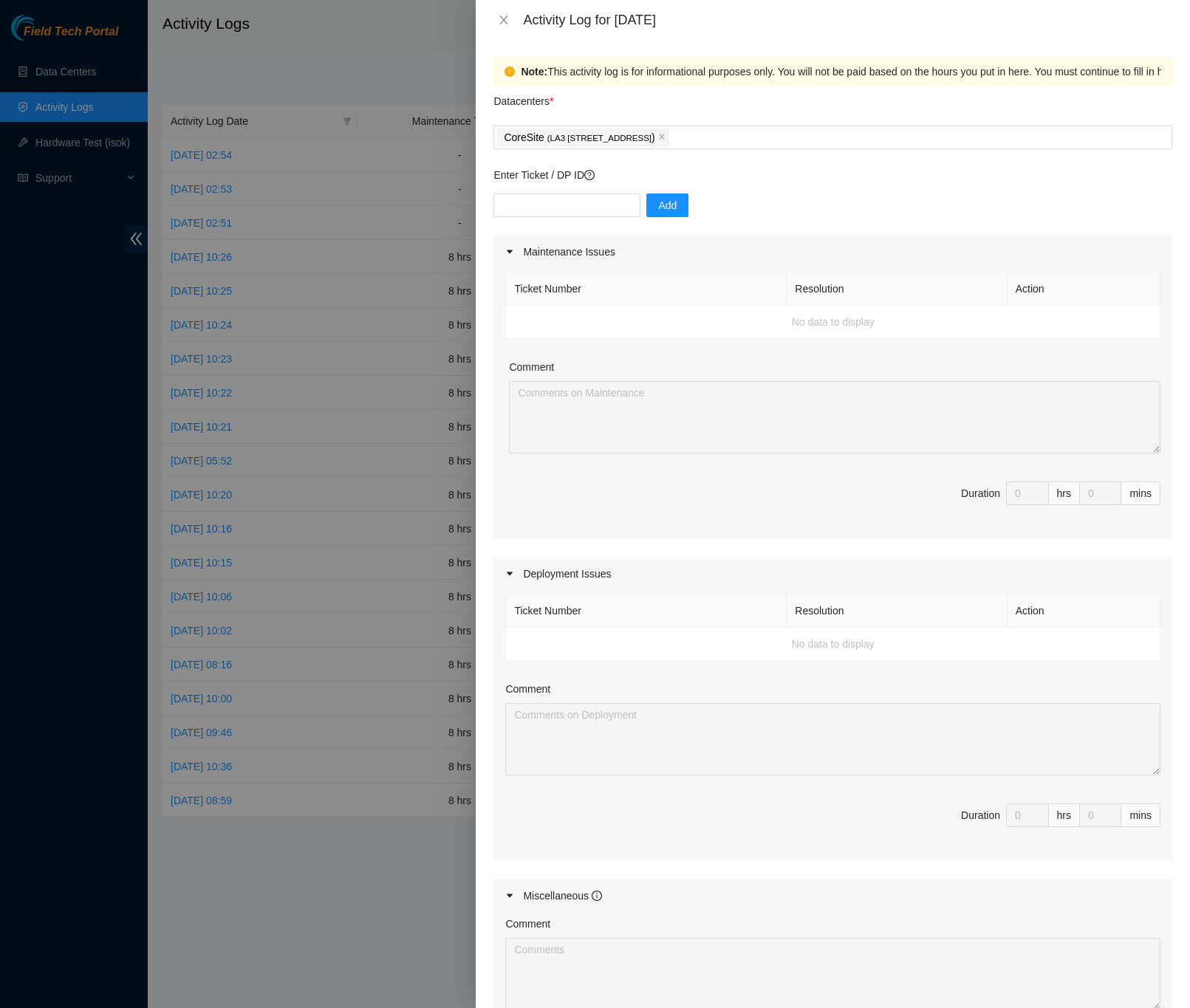
click at [966, 107] on div "Datacenters *" at bounding box center [832, 105] width 679 height 40
click at [605, 199] on input "text" at bounding box center [567, 205] width 147 height 24
type input "DP79405"
click at [665, 211] on span "Add" at bounding box center [667, 205] width 19 height 16
click at [1009, 818] on input "0" at bounding box center [1028, 816] width 42 height 22
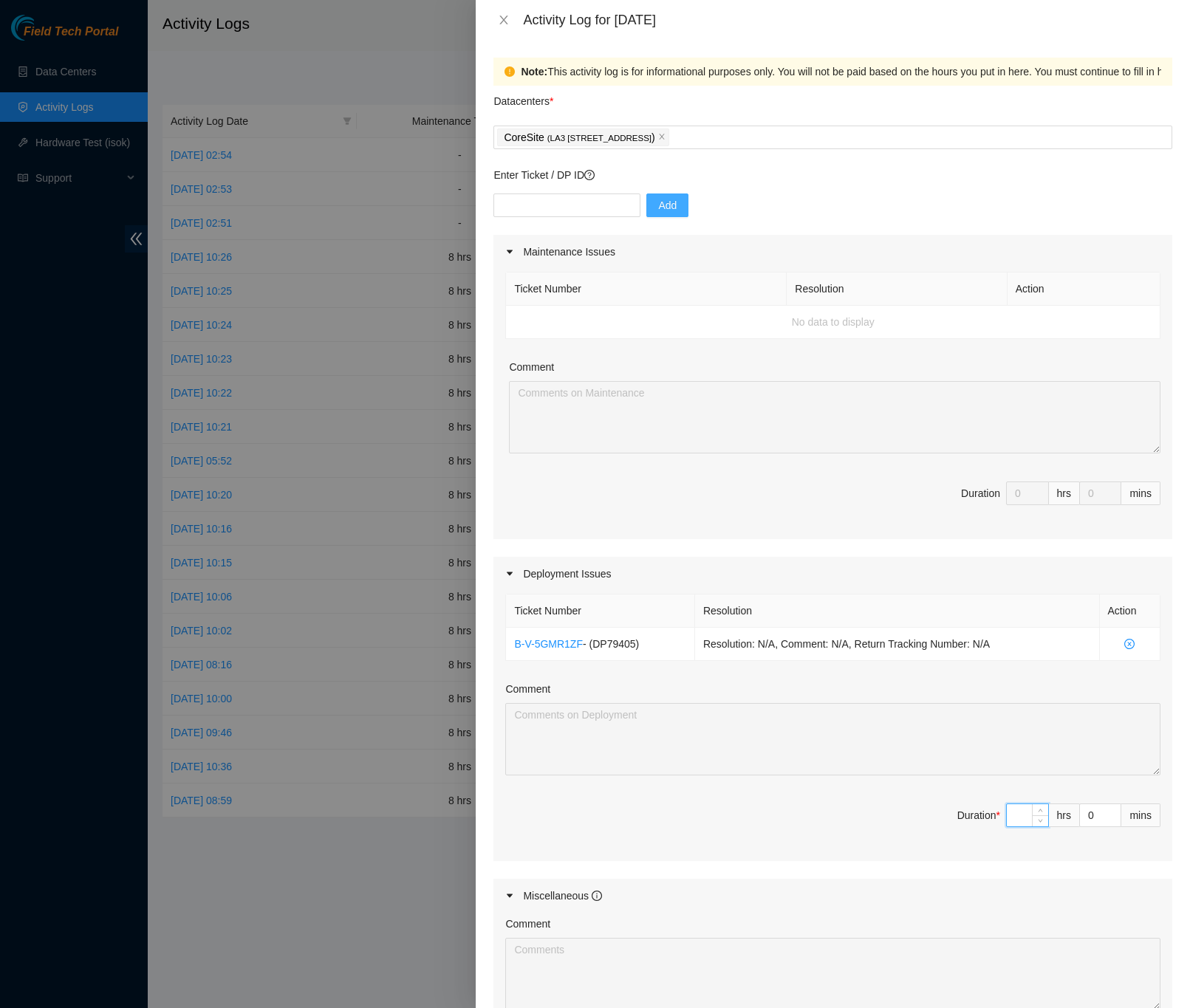
type input "8"
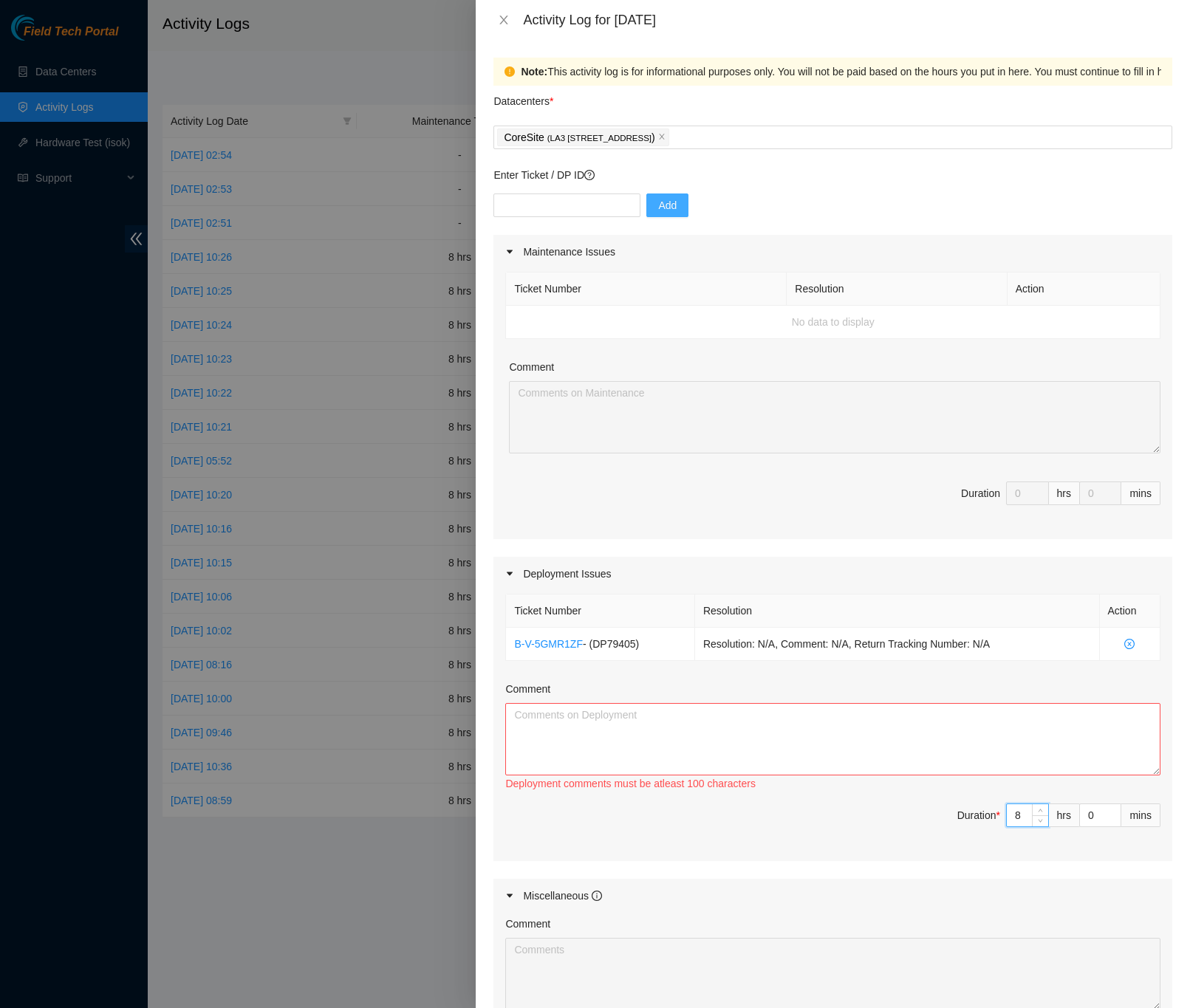
type input "8"
click at [683, 721] on textarea "Comment" at bounding box center [832, 739] width 655 height 72
click at [598, 721] on textarea "Comment" at bounding box center [832, 739] width 655 height 72
paste textarea "DP79405 -Scoped and cleaned optics -Scoped and cleaned fibers before connecting…"
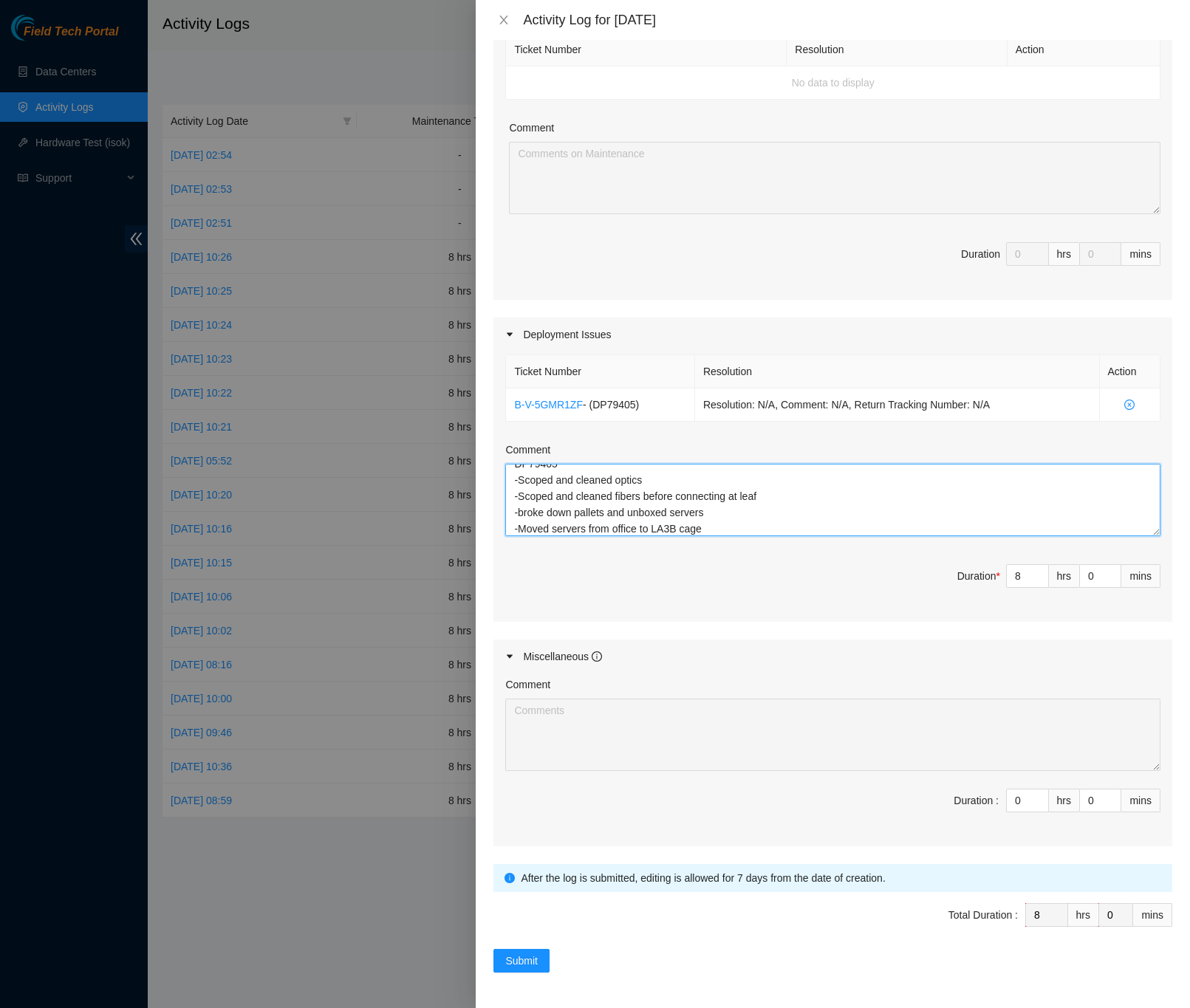
scroll to position [0, 0]
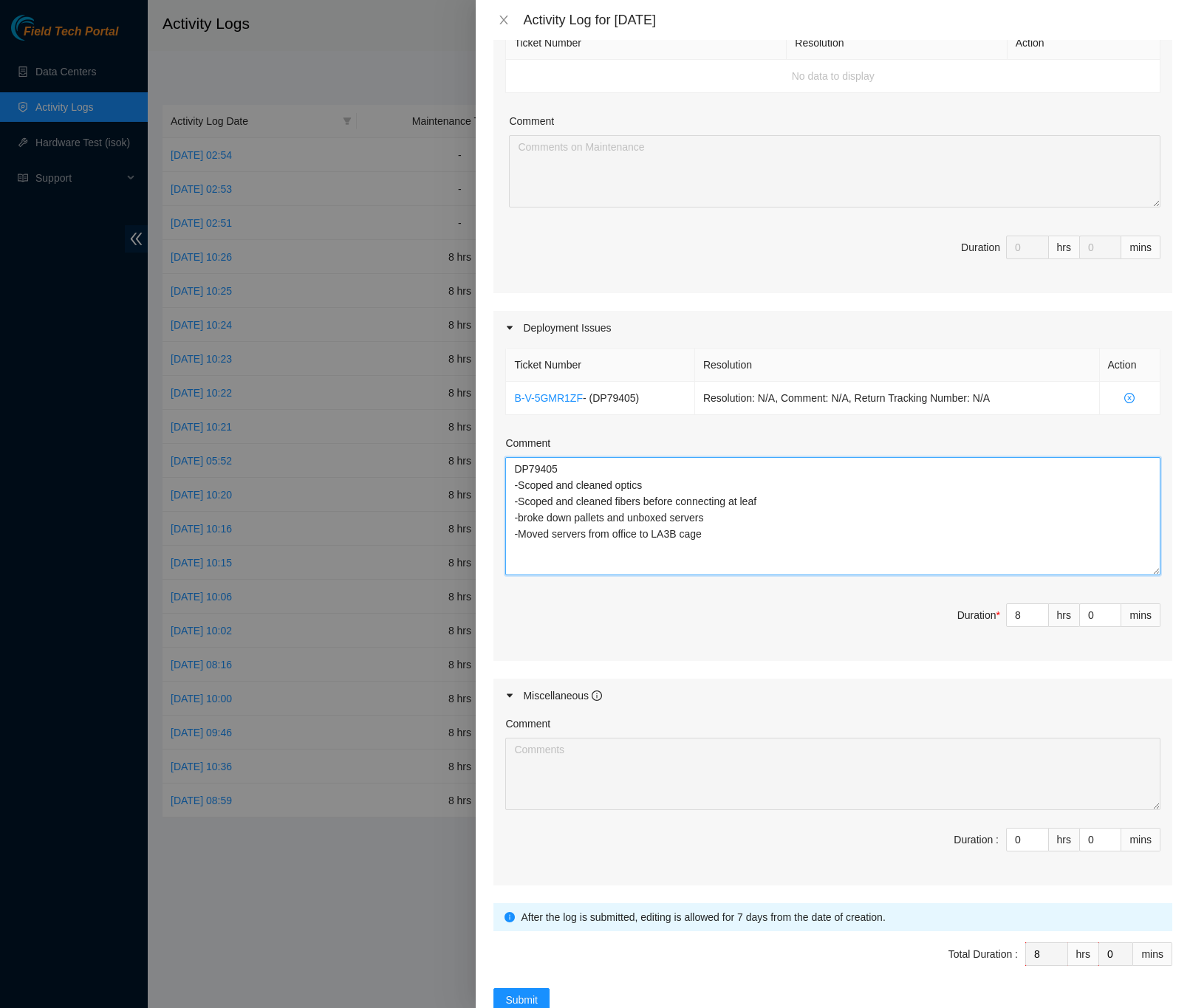
drag, startPoint x: 1136, startPoint y: 528, endPoint x: 1150, endPoint y: 574, distance: 48.1
click at [1150, 574] on div "Ticket Number Resolution Action B-V-5GMR1ZF - ( DP79405 ) Resolution: N/A, Comm…" at bounding box center [832, 503] width 679 height 316
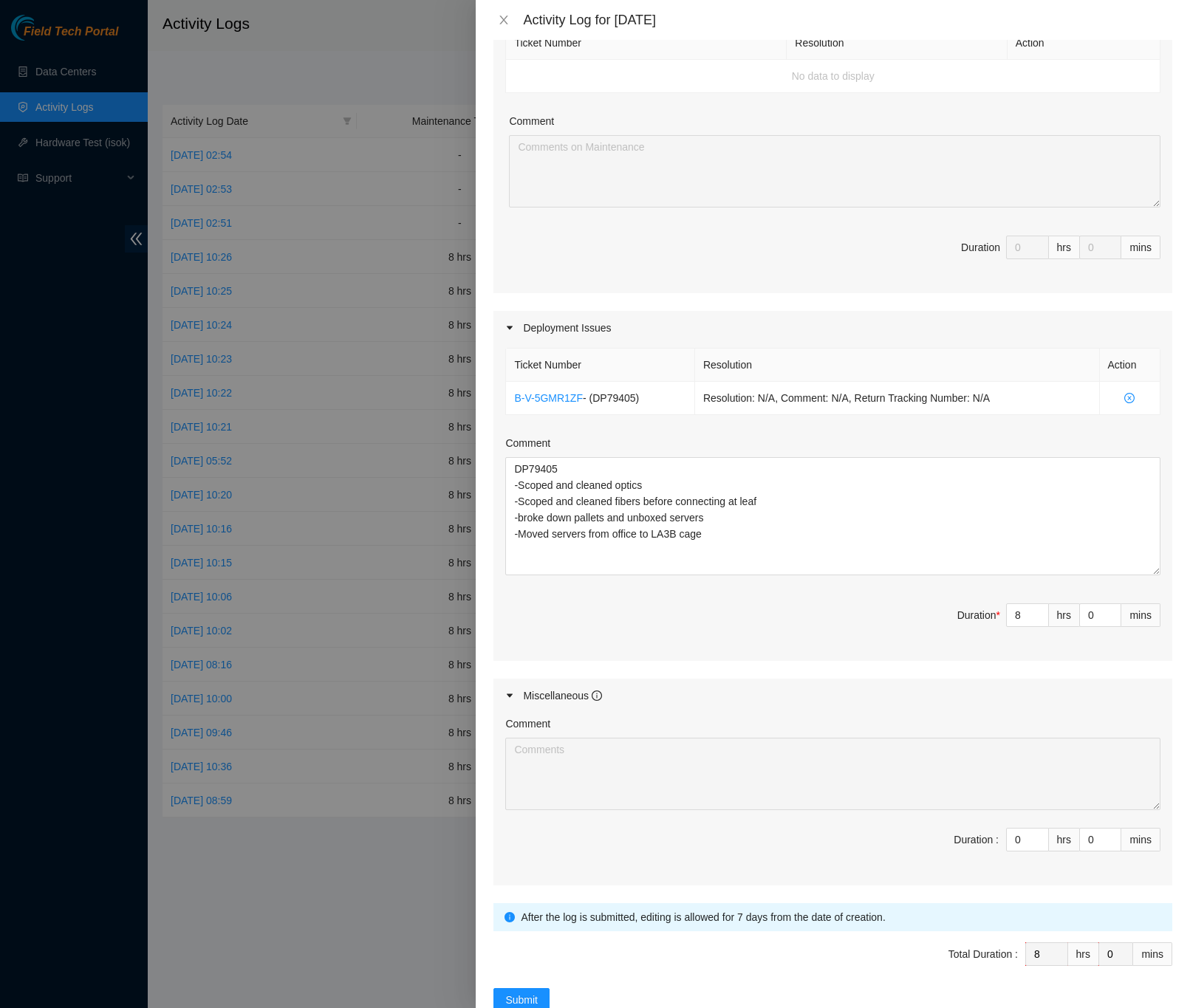
click at [1166, 566] on div "Note: This activity log is for informational purposes only. You will not be pai…" at bounding box center [832, 523] width 714 height 968
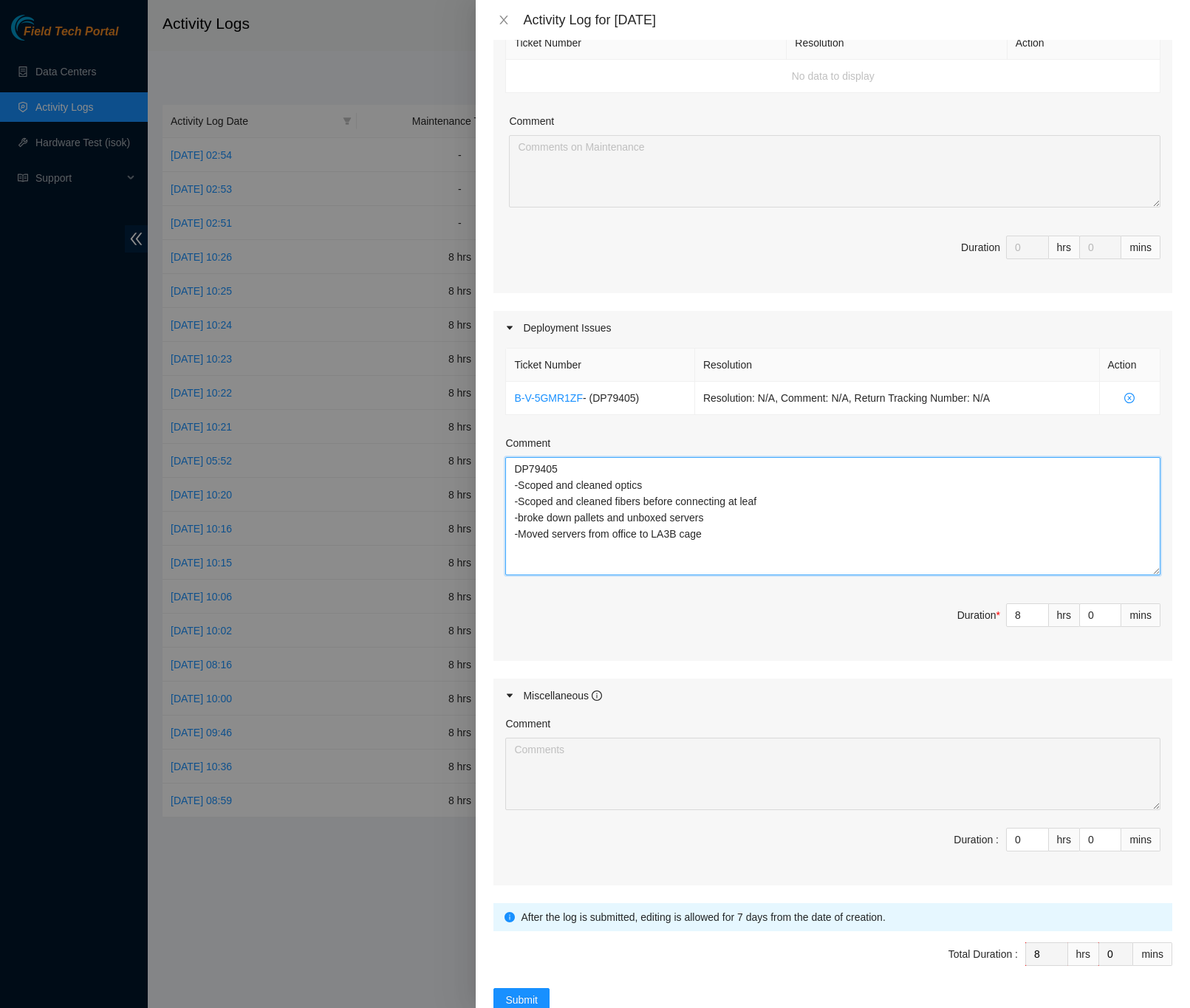
click at [785, 505] on textarea "DP79405 -Scoped and cleaned optics -Scoped and cleaned fibers before connecting…" at bounding box center [832, 515] width 655 height 118
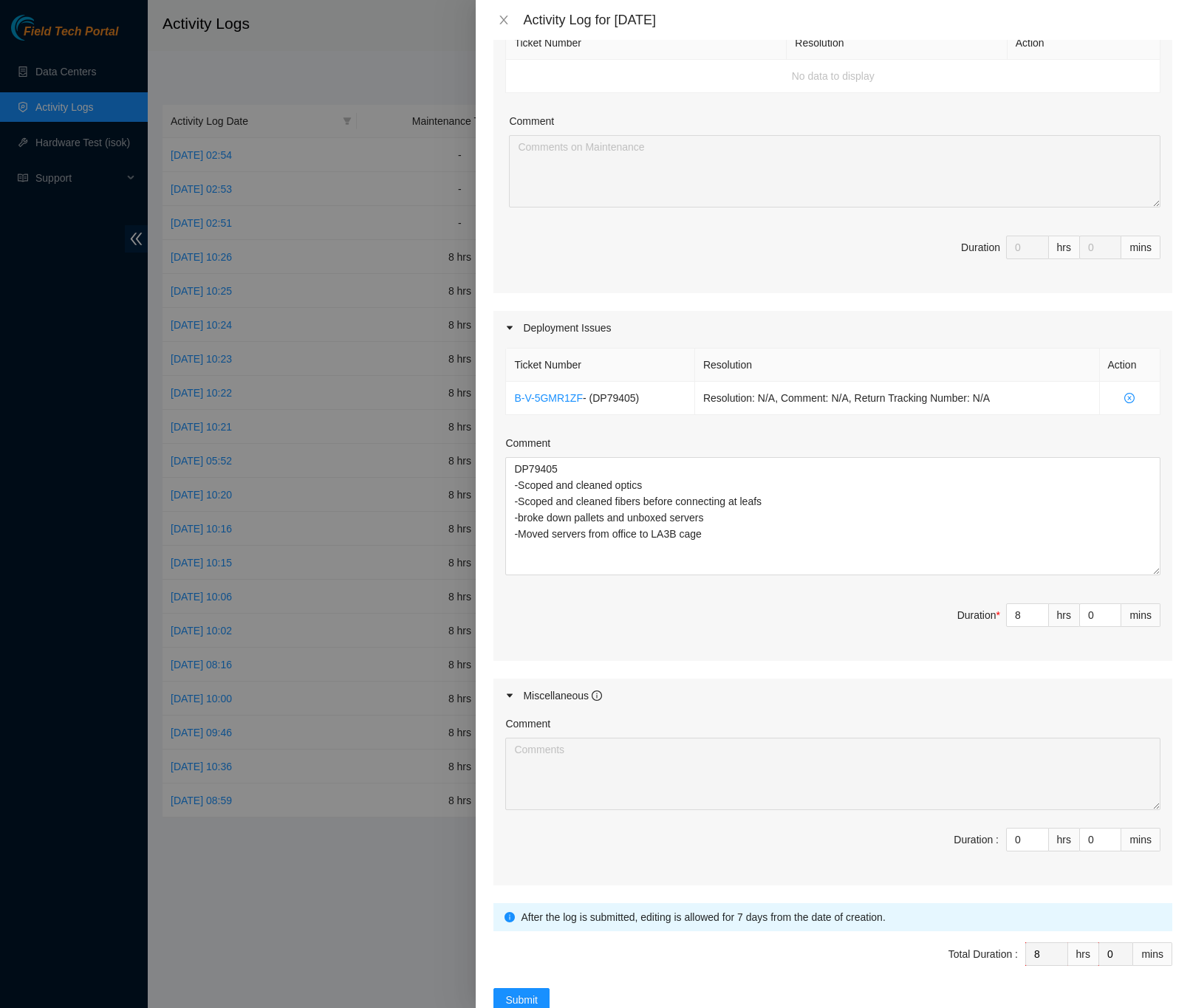
click at [1163, 493] on div "Note: This activity log is for informational purposes only. You will not be pai…" at bounding box center [832, 523] width 714 height 968
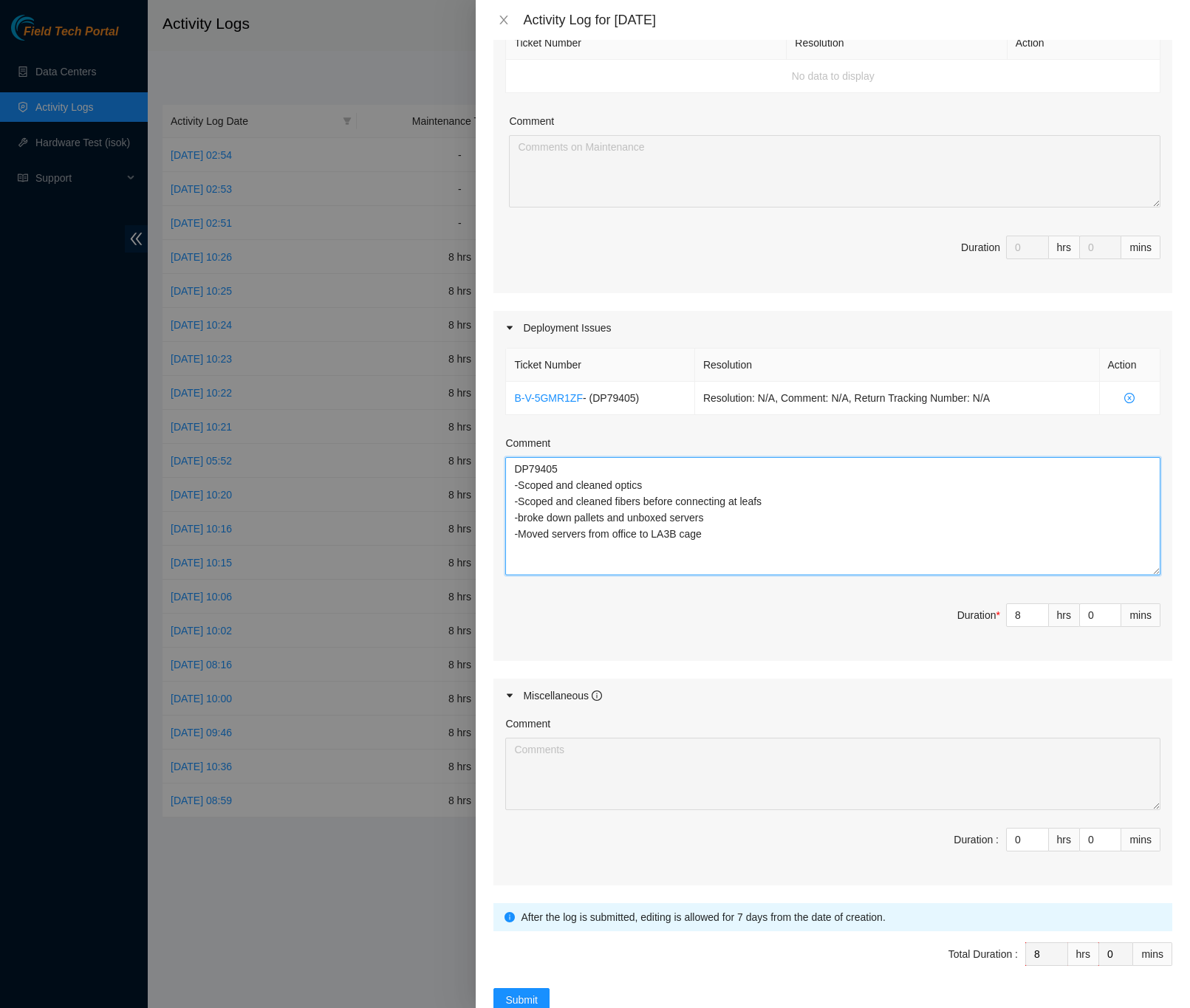
click at [521, 523] on textarea "DP79405 -Scoped and cleaned optics -Scoped and cleaned fibers before connecting…" at bounding box center [832, 515] width 655 height 118
type textarea "DP79405 -Scoped and cleaned optics -Scoped and cleaned fibers before connecting…"
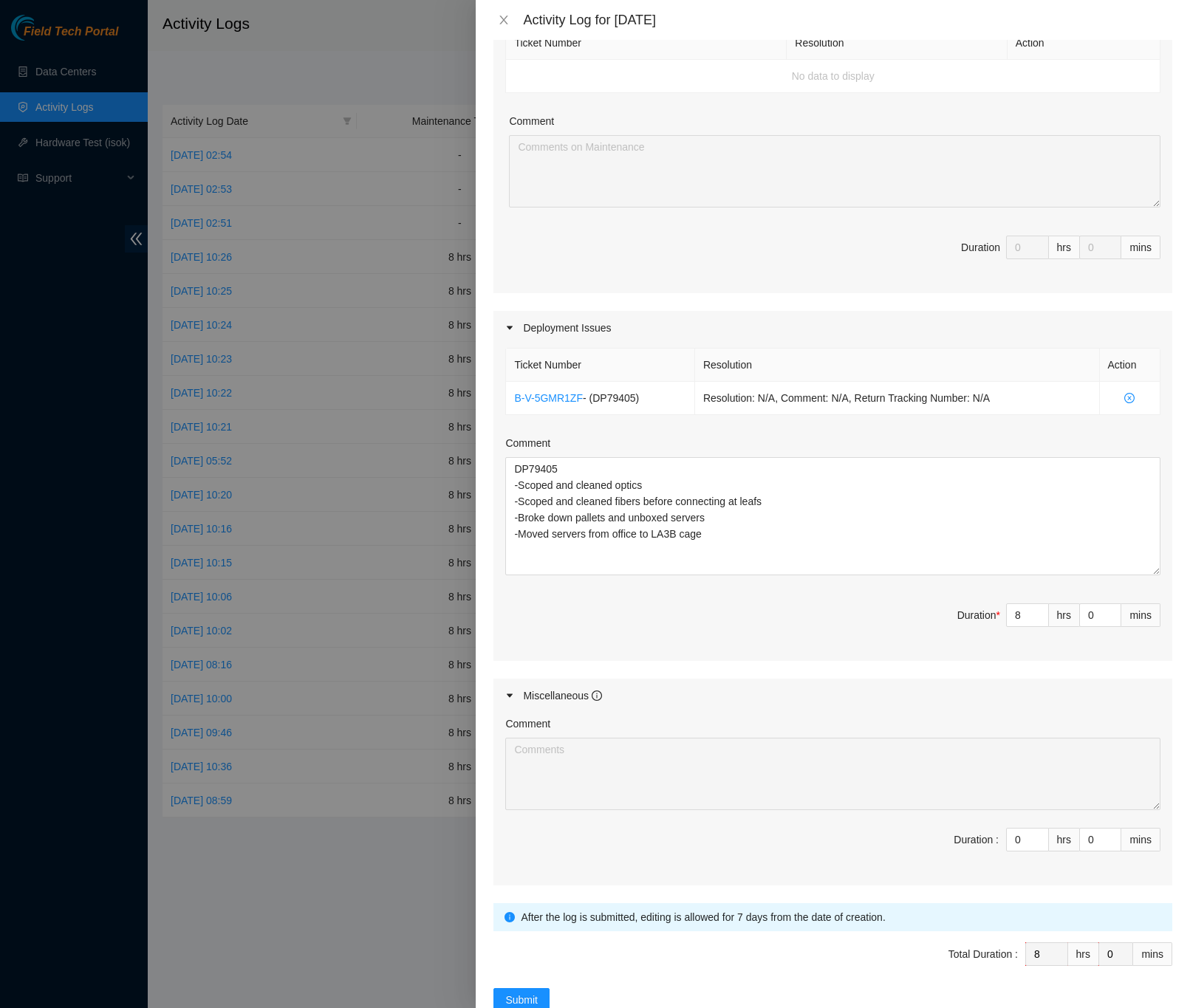
click at [1167, 616] on div "Note: This activity log is for informational purposes only. You will not be pai…" at bounding box center [832, 523] width 714 height 968
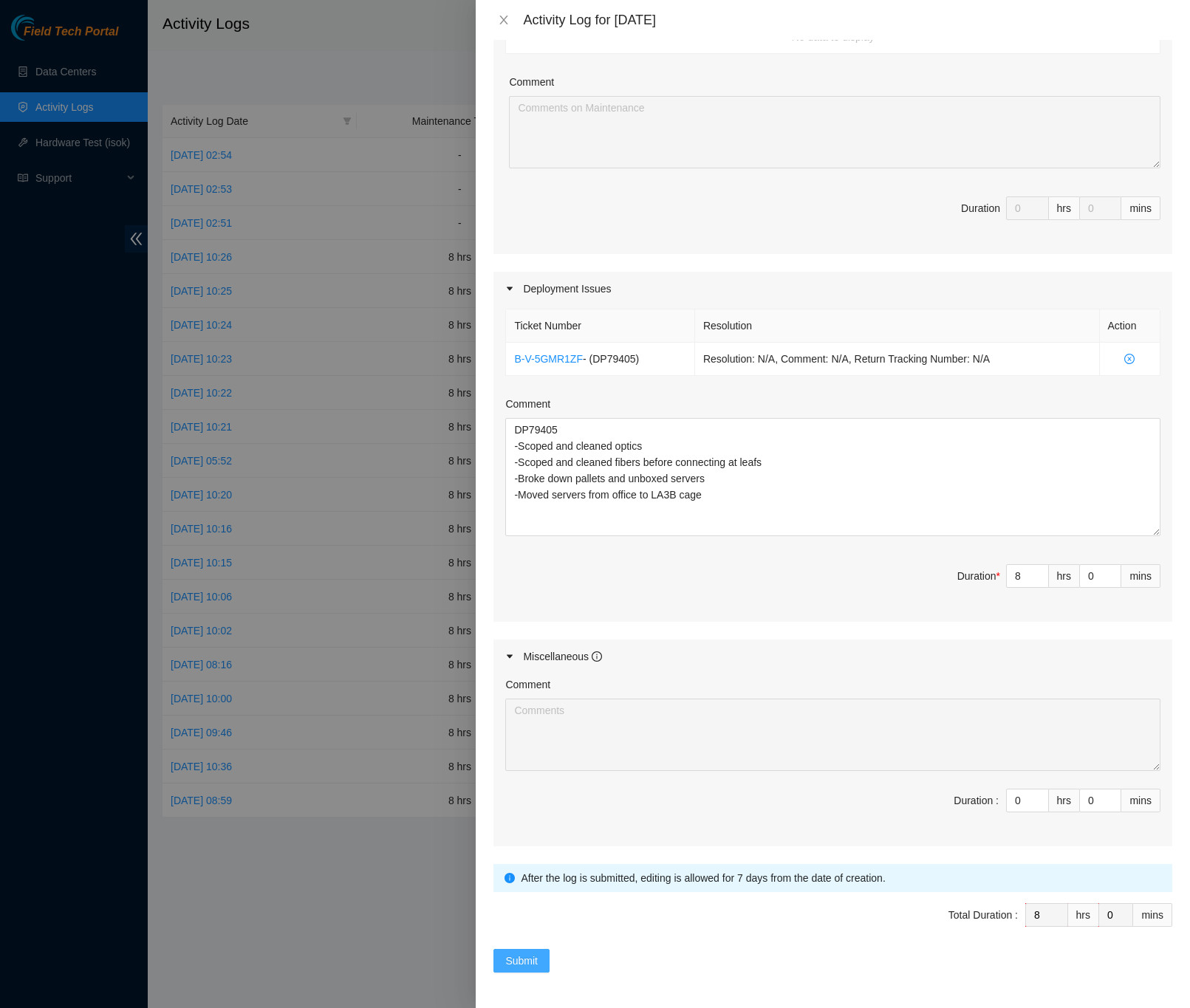
click at [545, 957] on button "Submit" at bounding box center [521, 961] width 56 height 24
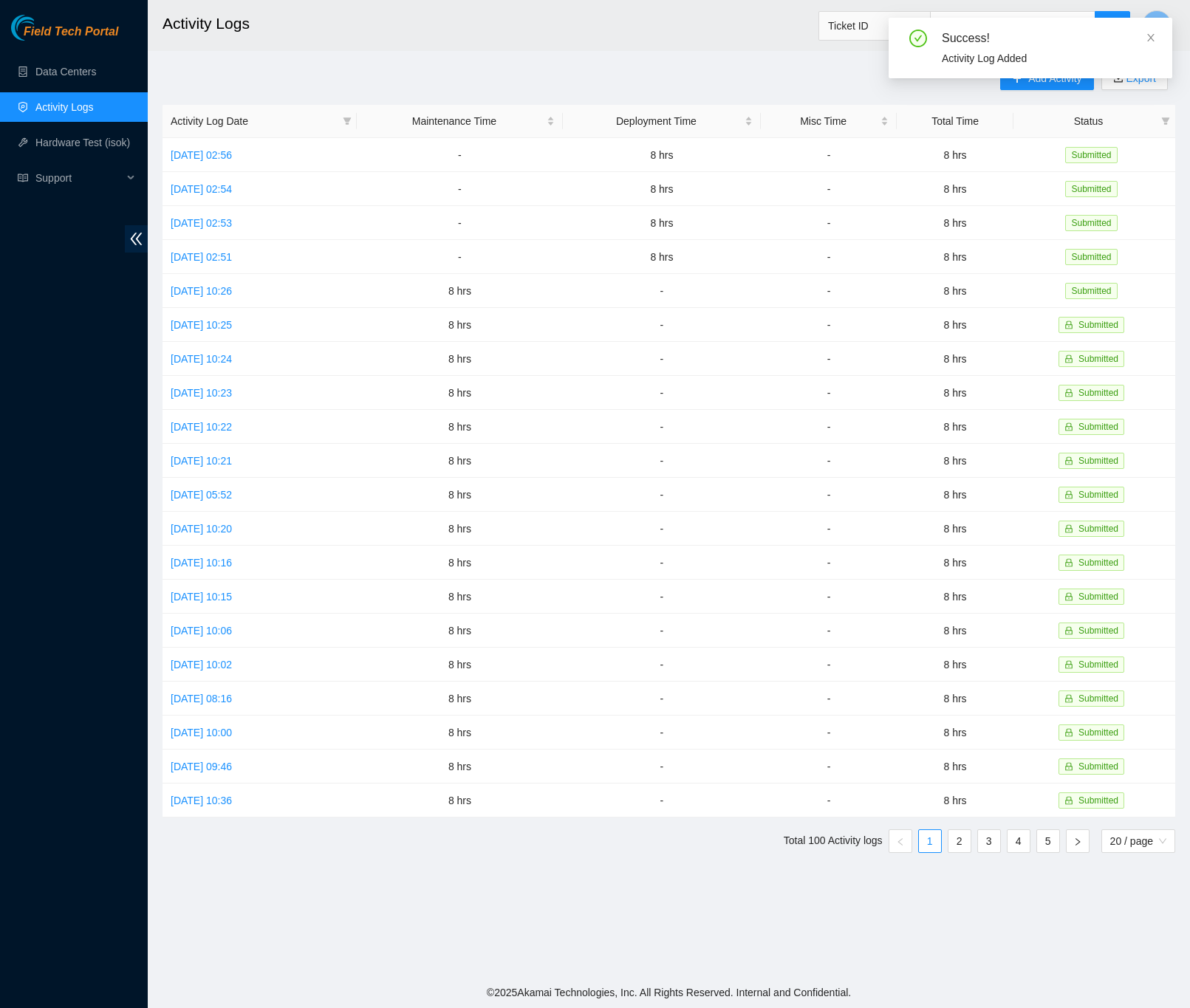
click at [761, 60] on main "Activity Logs Ticket ID N Add Activity Export Activity Log Date Maintenance Tim…" at bounding box center [669, 489] width 1042 height 977
click at [744, 71] on div "Add Activity Export Activity Log Date Maintenance Time Deployment Time Misc Tim…" at bounding box center [669, 466] width 1013 height 799
click at [819, 82] on div "Add Activity Export Activity Log Date Maintenance Time Deployment Time Misc Tim…" at bounding box center [669, 466] width 1013 height 799
click at [82, 71] on link "Data Centers" at bounding box center [65, 71] width 60 height 12
